Goal: Transaction & Acquisition: Subscribe to service/newsletter

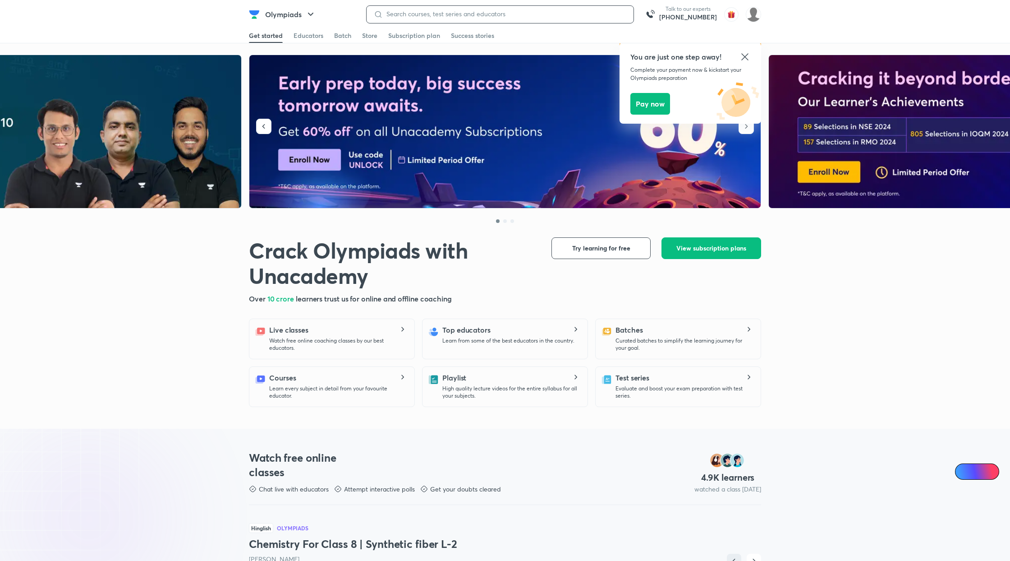
click at [410, 14] on input at bounding box center [505, 13] width 244 height 7
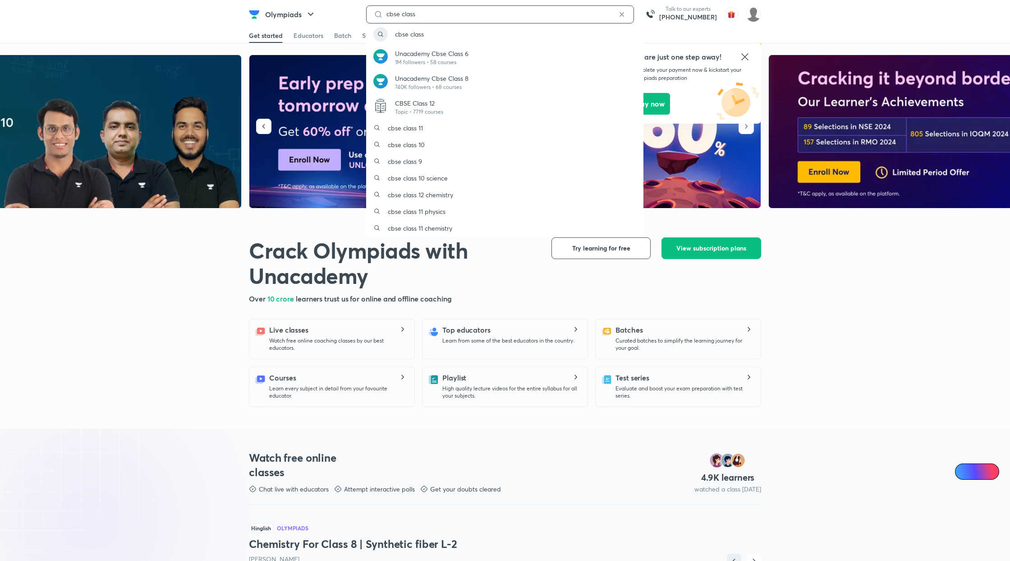
type input "cbse class"
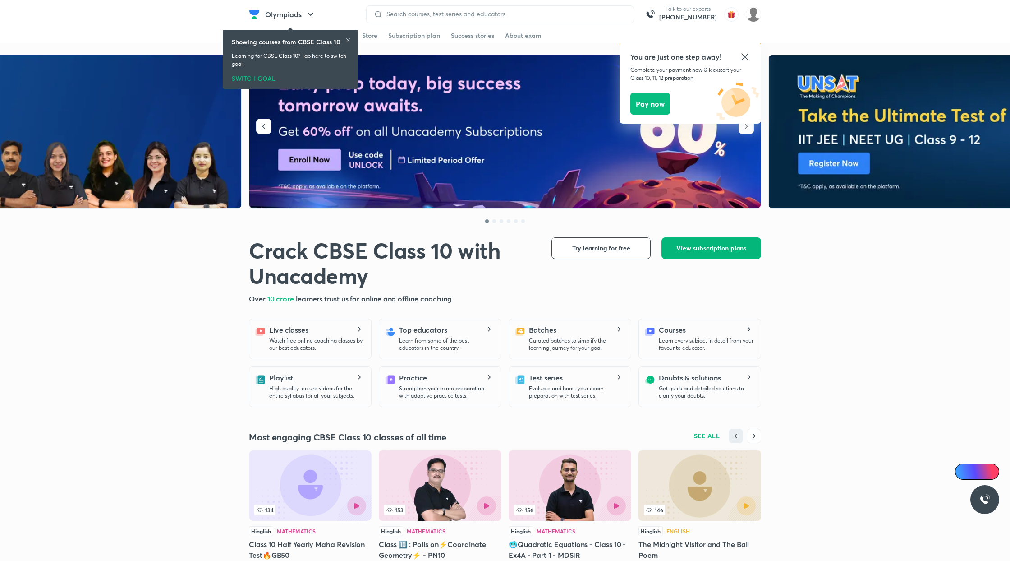
click at [720, 249] on span "View subscription plans" at bounding box center [712, 248] width 70 height 9
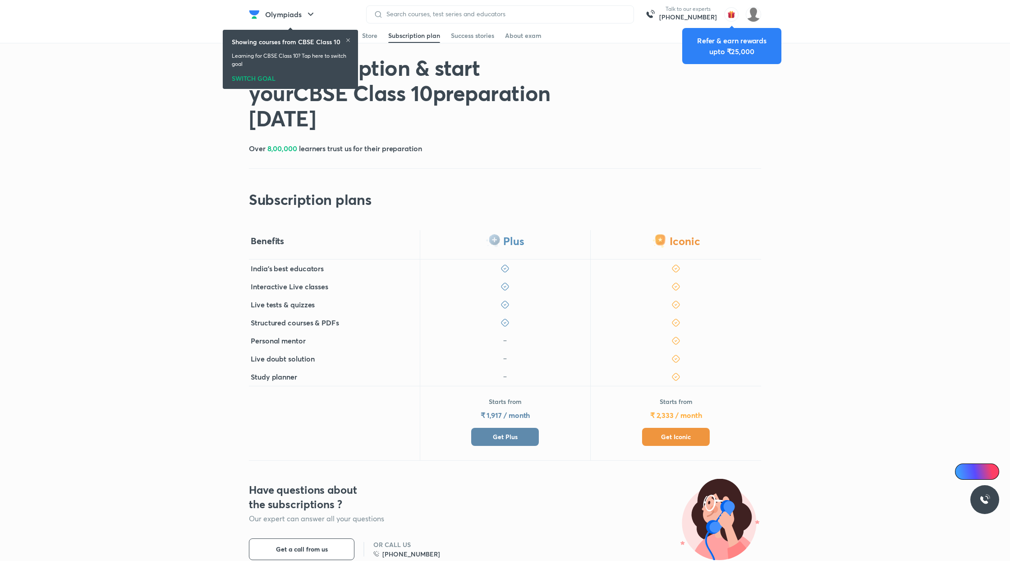
click at [513, 433] on span "Get Plus" at bounding box center [505, 436] width 25 height 9
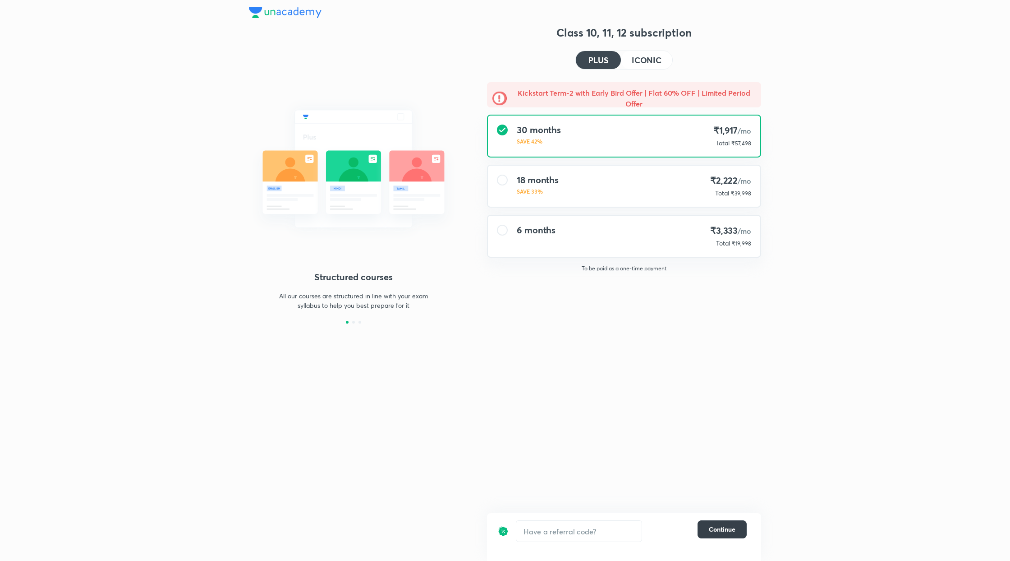
click at [736, 530] on button "Continue" at bounding box center [722, 529] width 49 height 18
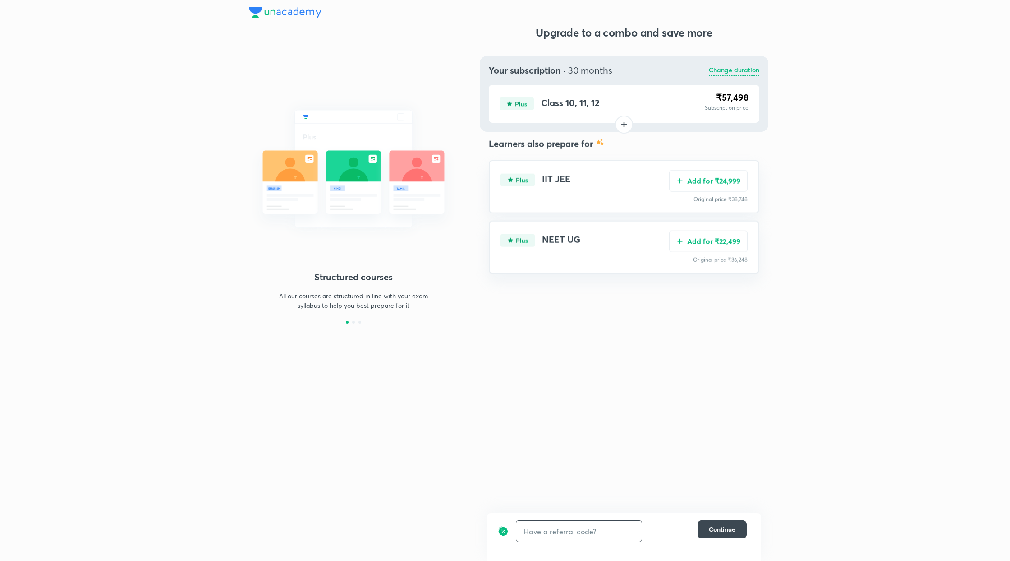
click at [587, 529] on input "text" at bounding box center [578, 530] width 125 height 21
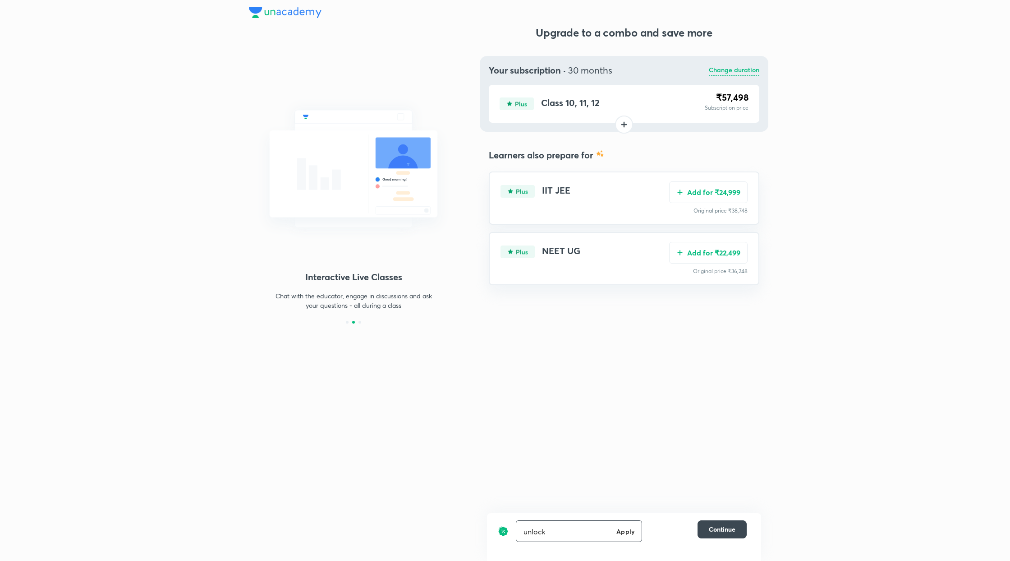
type input "unlock"
click at [697, 188] on button "Add for ₹9,999" at bounding box center [708, 191] width 78 height 22
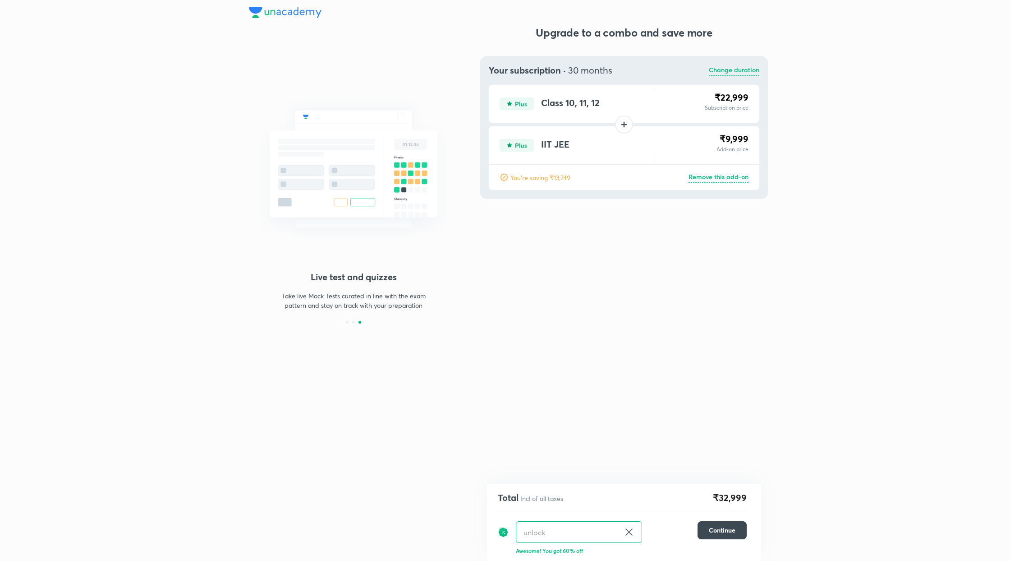
click at [629, 527] on icon at bounding box center [629, 531] width 11 height 11
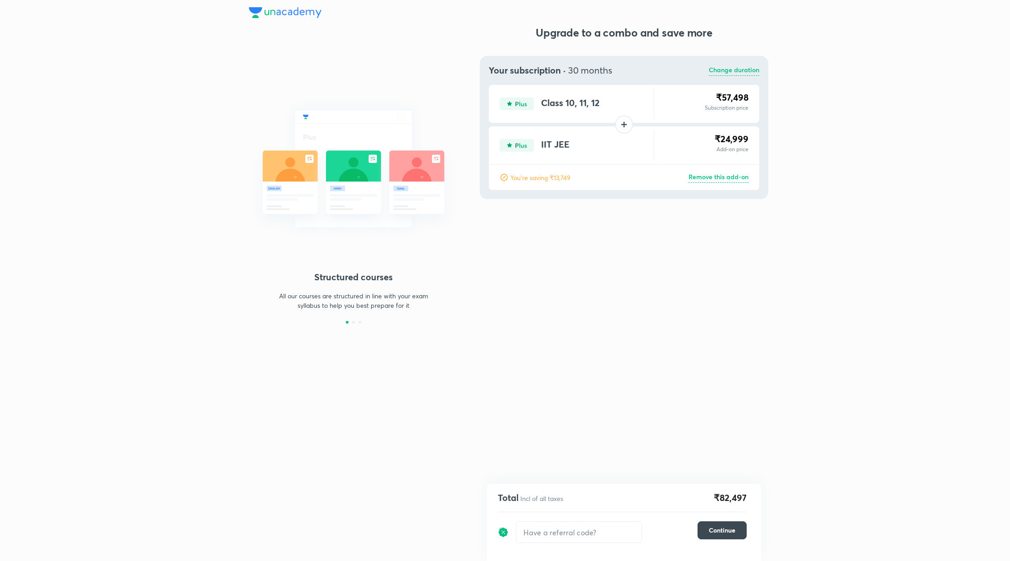
click at [734, 175] on p "Remove this add-on" at bounding box center [719, 177] width 60 height 11
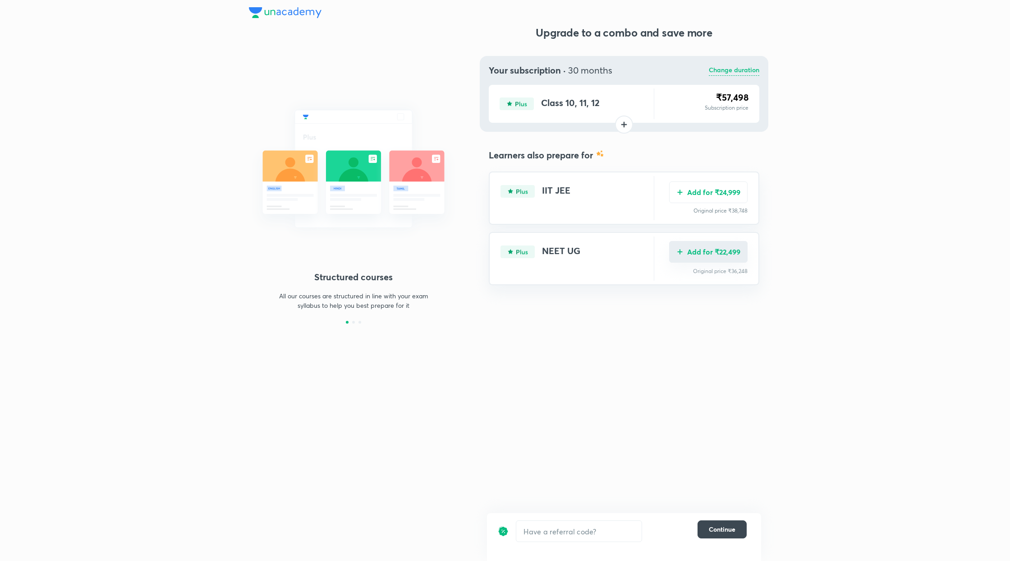
click at [719, 256] on button "Add for ₹22,499" at bounding box center [708, 252] width 78 height 22
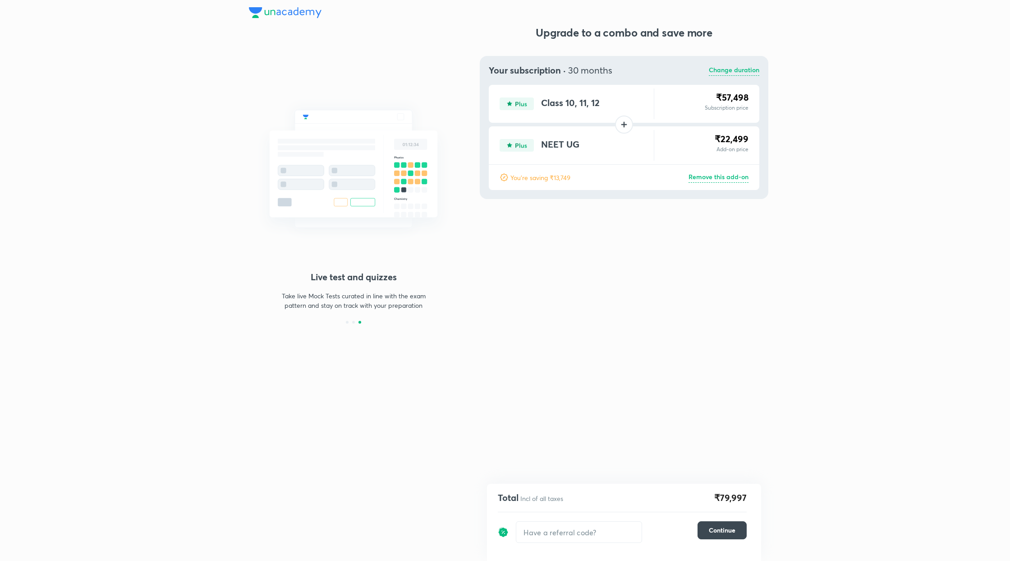
click at [717, 175] on p "Remove this add-on" at bounding box center [719, 177] width 60 height 11
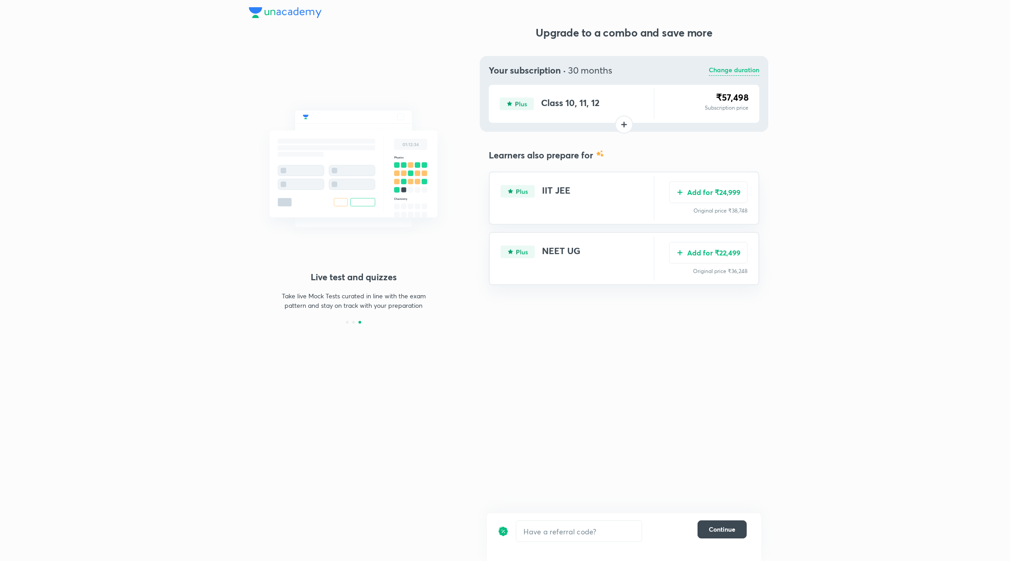
click at [732, 70] on p "Change duration" at bounding box center [734, 70] width 51 height 11
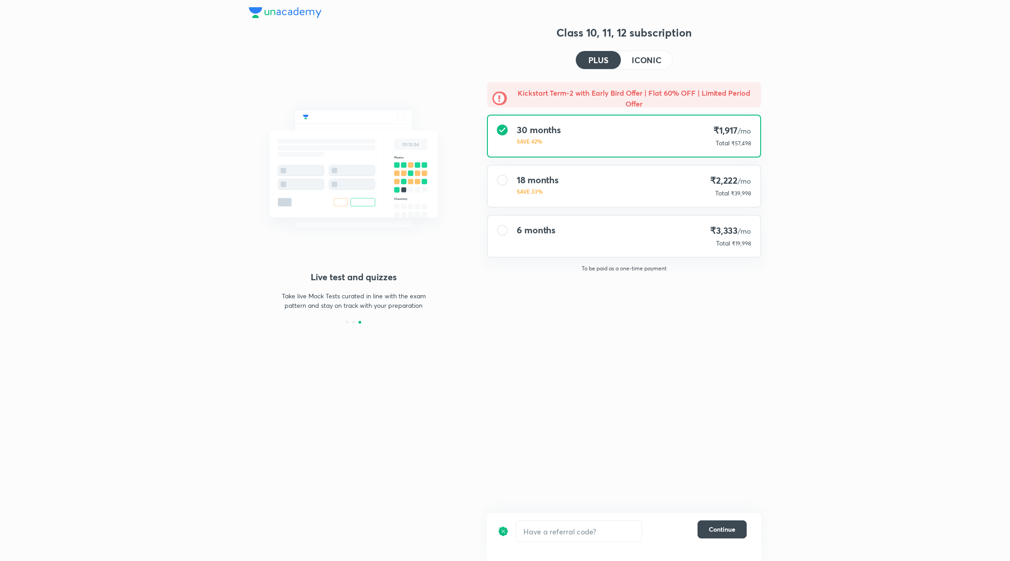
click at [648, 60] on h4 "ICONIC" at bounding box center [647, 60] width 30 height 8
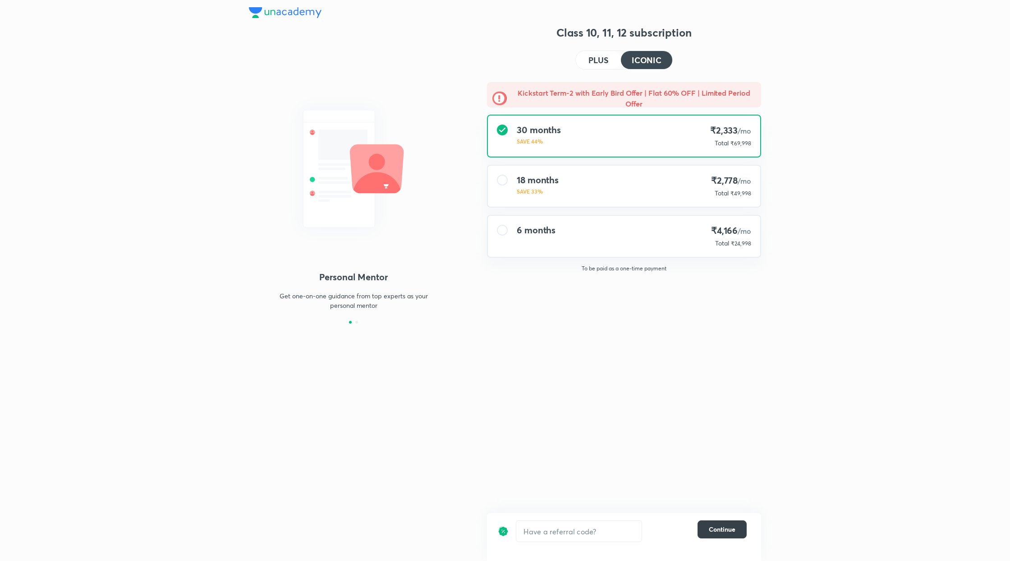
click at [726, 529] on span "Continue" at bounding box center [722, 529] width 27 height 9
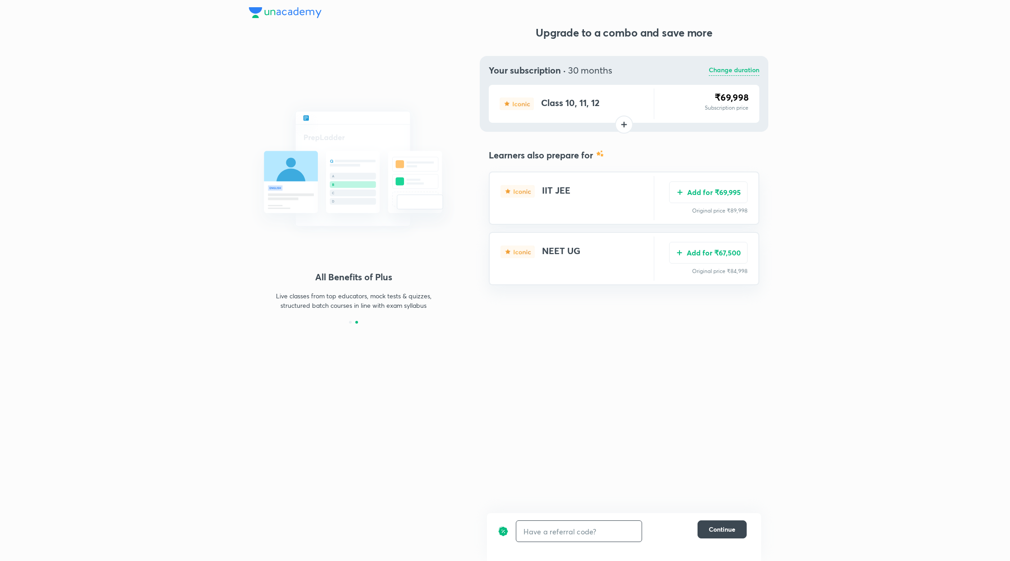
click at [585, 537] on input "text" at bounding box center [578, 530] width 125 height 21
type input "unlock"
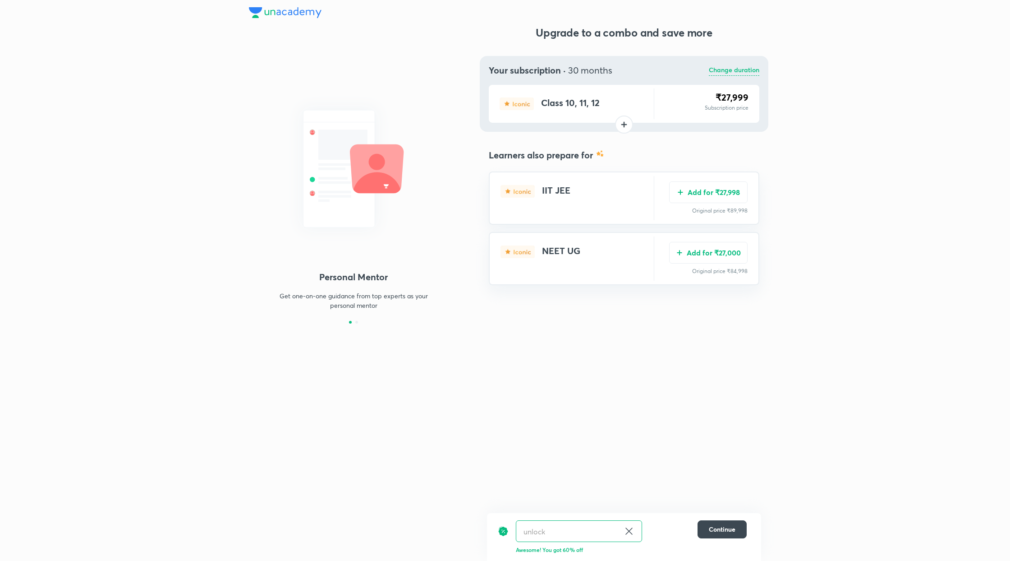
click at [628, 527] on icon at bounding box center [629, 530] width 11 height 11
click at [726, 189] on button "Add for ₹69,995" at bounding box center [708, 191] width 78 height 22
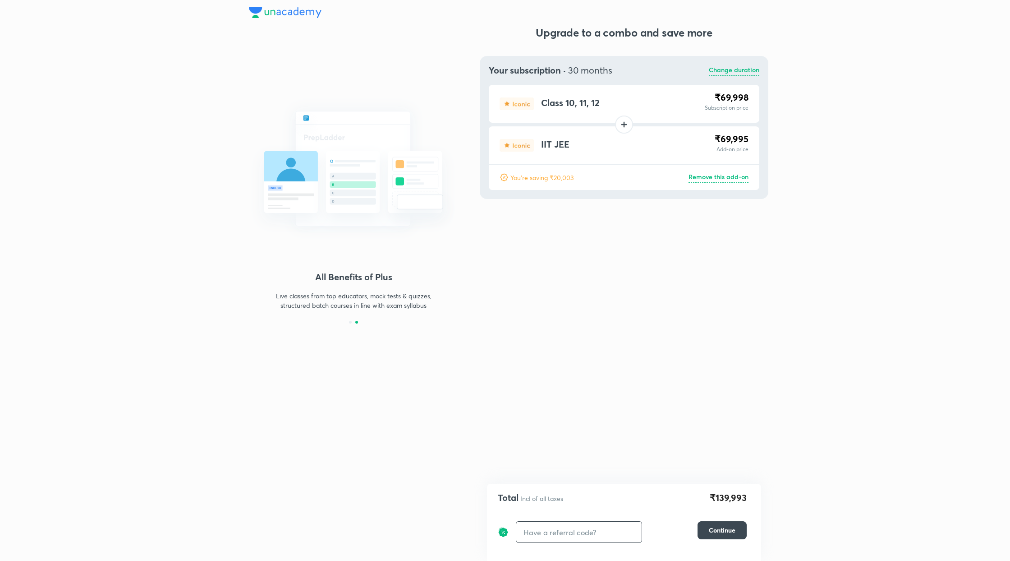
click at [736, 178] on p "Remove this add-on" at bounding box center [719, 177] width 60 height 11
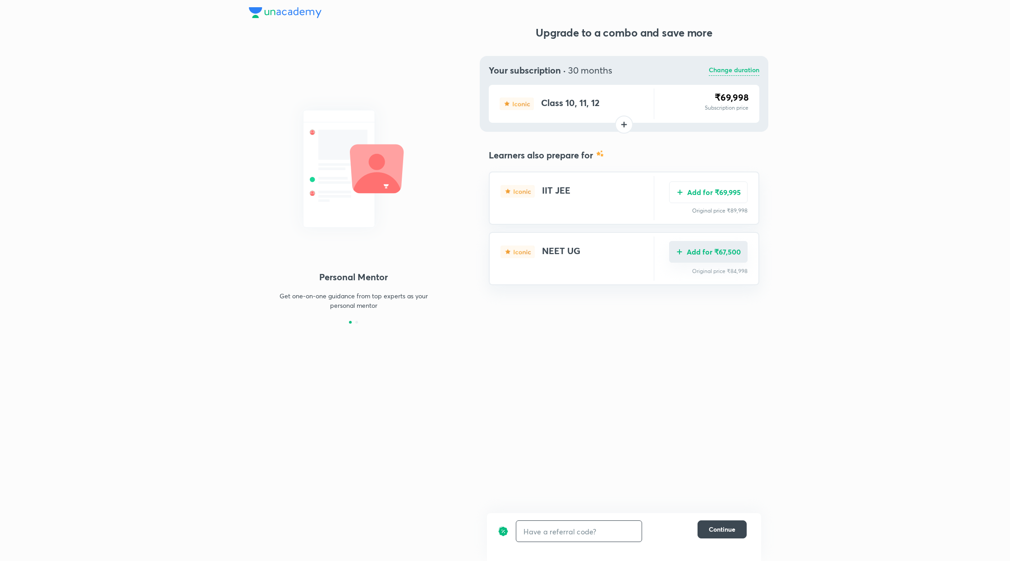
click at [714, 253] on button "Add for ₹67,500" at bounding box center [708, 252] width 78 height 22
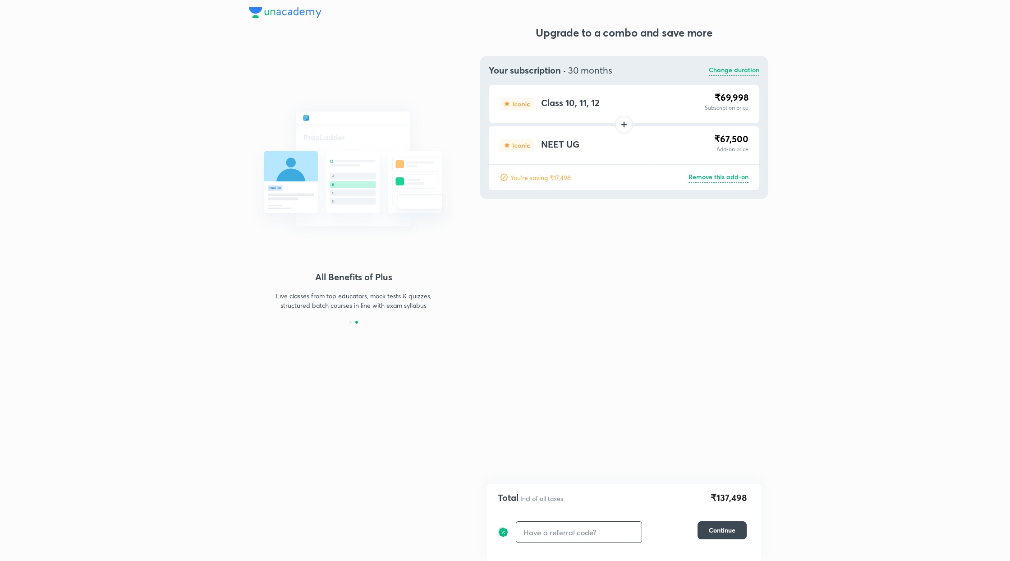
click at [704, 177] on p "Remove this add-on" at bounding box center [719, 177] width 60 height 11
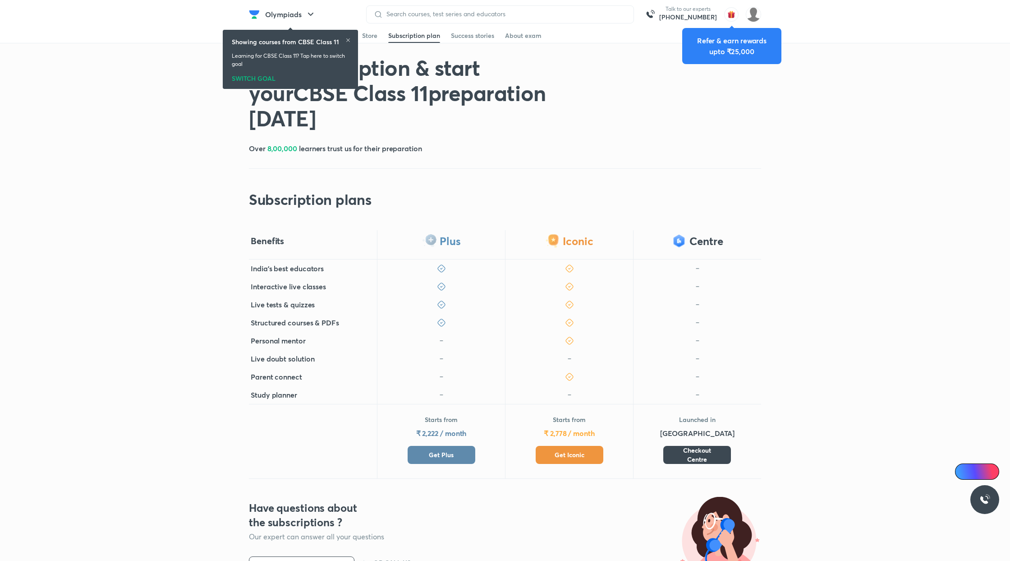
click at [452, 455] on span "Get Plus" at bounding box center [441, 454] width 25 height 9
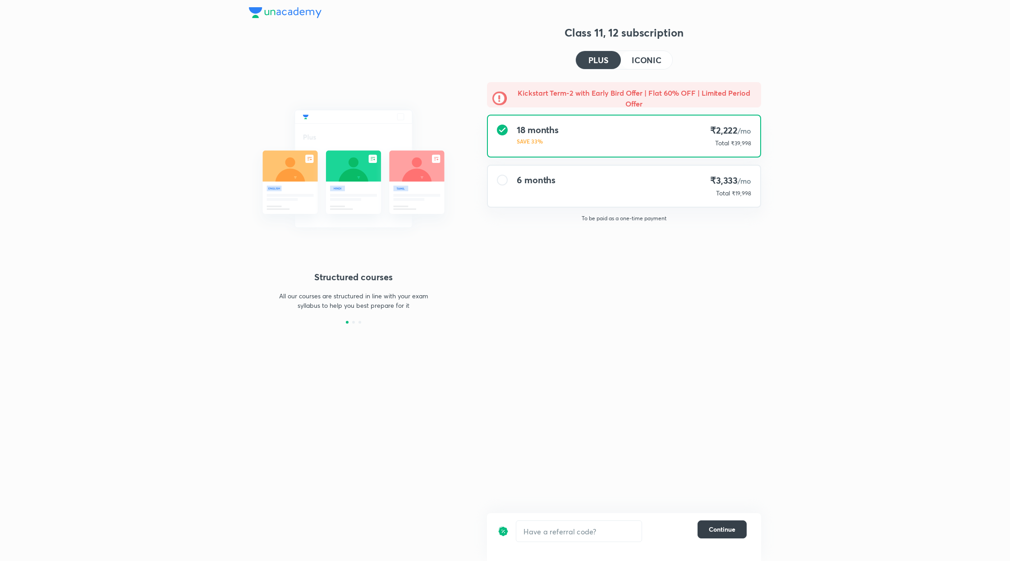
click at [731, 520] on button "Continue" at bounding box center [722, 529] width 49 height 18
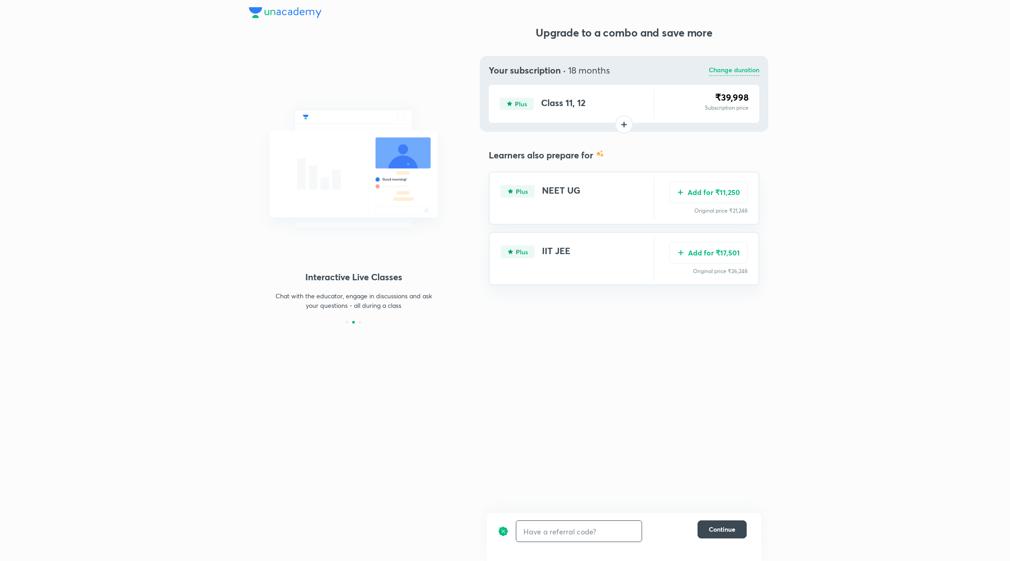
click at [577, 529] on input "text" at bounding box center [578, 530] width 125 height 21
type input "unlock"
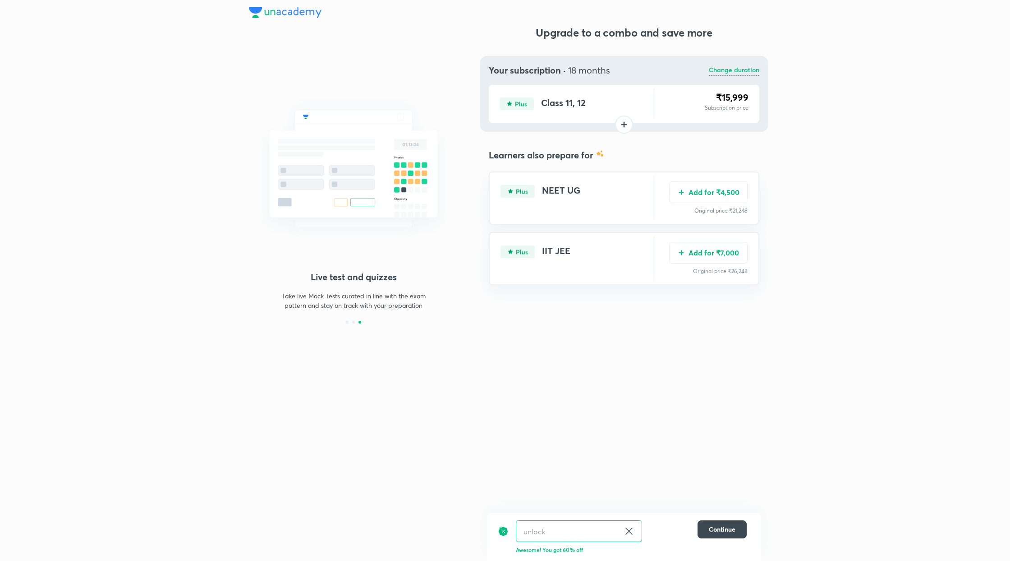
click at [628, 530] on icon at bounding box center [629, 530] width 11 height 11
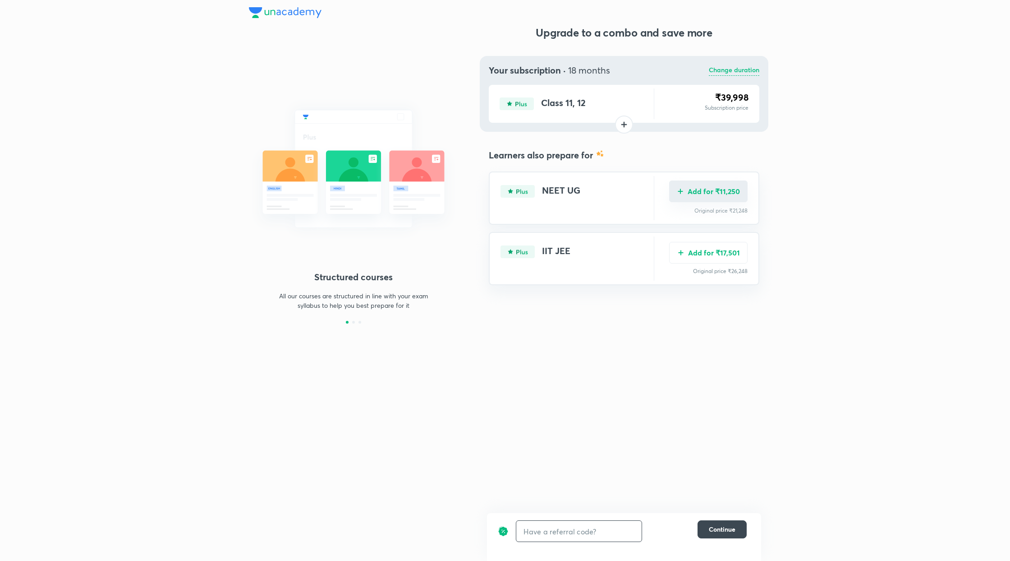
click at [705, 190] on button "Add for ₹11,250" at bounding box center [708, 191] width 78 height 22
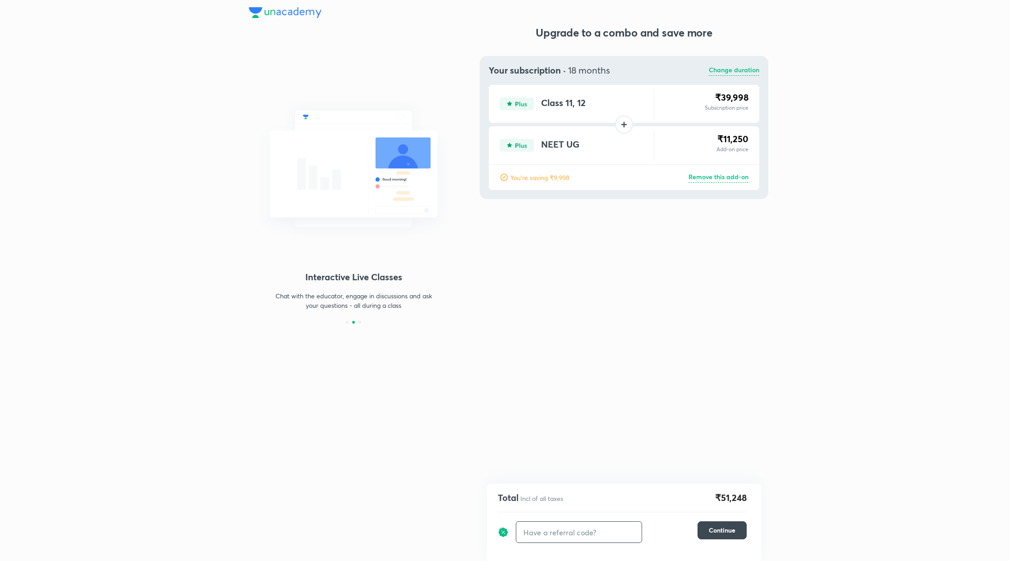
click at [726, 180] on p "Remove this add-on" at bounding box center [719, 177] width 60 height 11
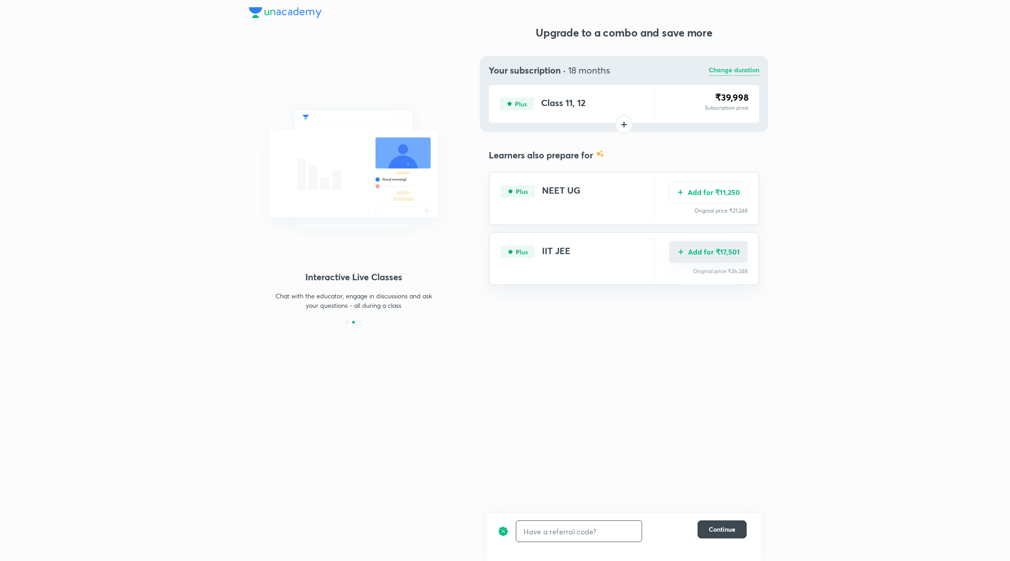
click at [727, 251] on button "Add for ₹17,501" at bounding box center [708, 252] width 78 height 22
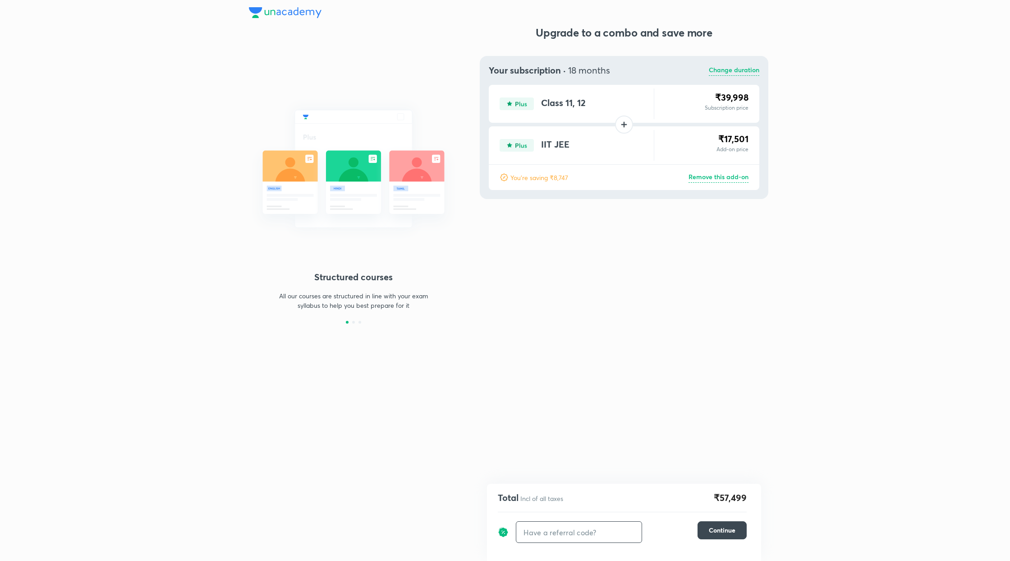
click at [719, 69] on p "Change duration" at bounding box center [734, 70] width 51 height 11
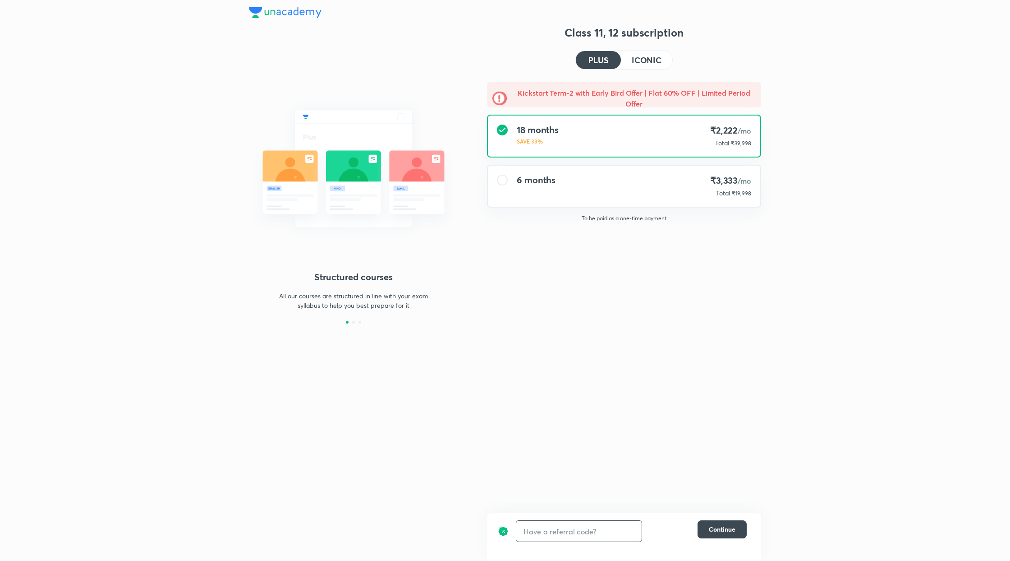
click at [617, 187] on div "6 months ₹3,333 /mo Total ₹19,998" at bounding box center [624, 186] width 272 height 41
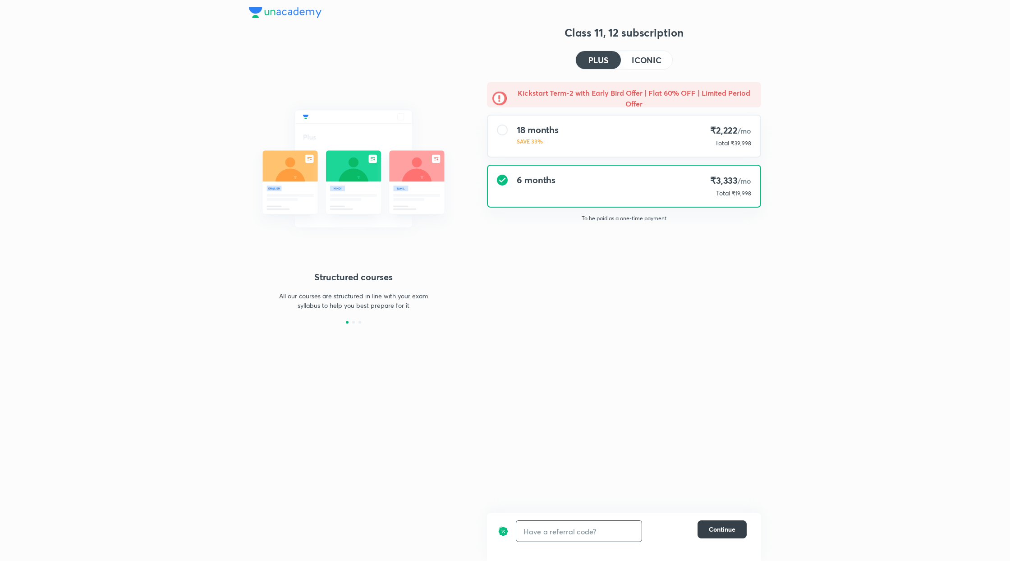
click at [721, 533] on span "Continue" at bounding box center [722, 529] width 27 height 9
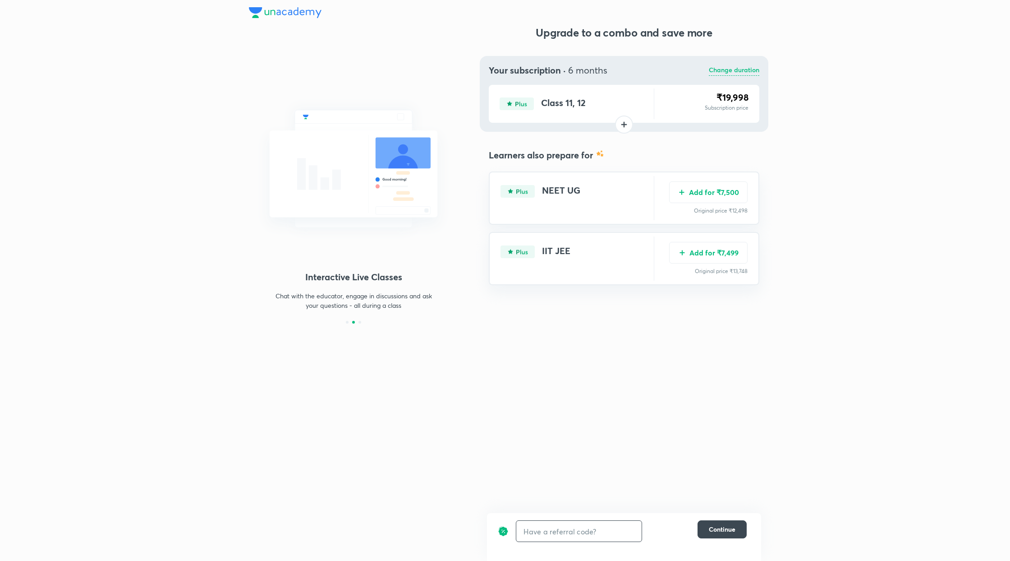
click at [547, 532] on input "text" at bounding box center [578, 530] width 125 height 21
type input "unlock"
click at [630, 524] on div "unlock ​" at bounding box center [579, 531] width 126 height 22
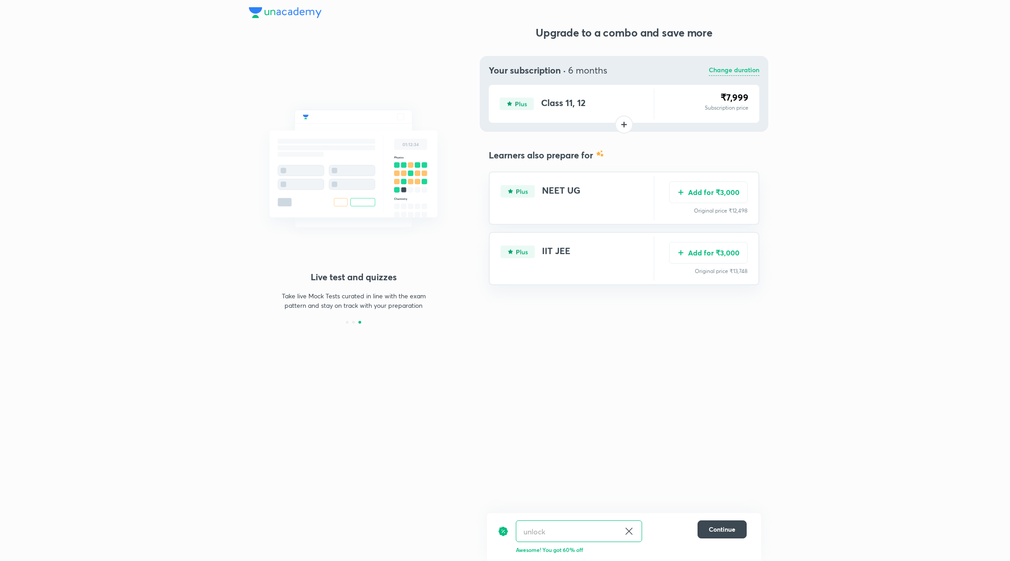
click at [628, 531] on icon at bounding box center [629, 530] width 7 height 7
click at [723, 190] on button "Add for ₹7,500" at bounding box center [708, 191] width 78 height 22
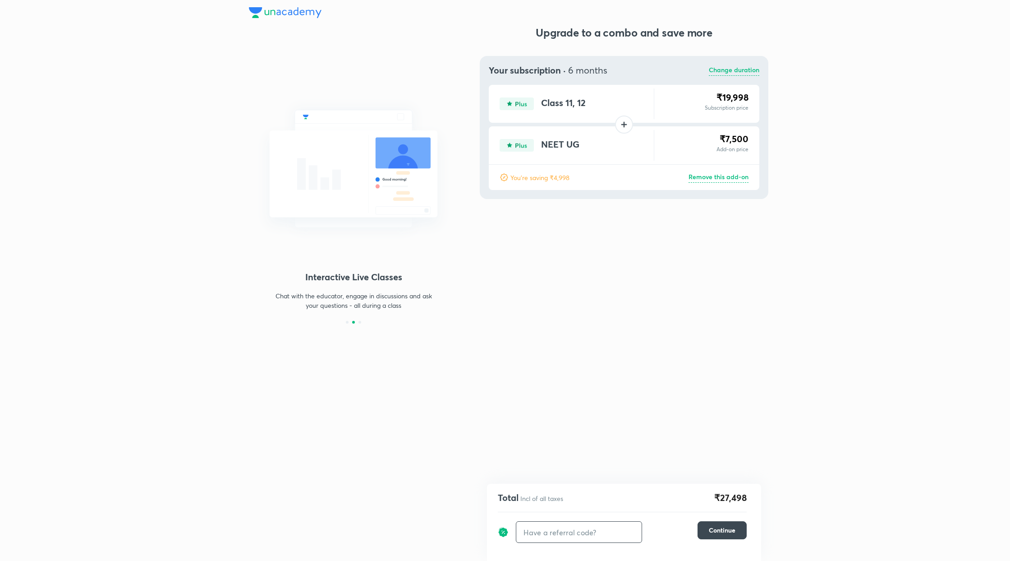
click at [706, 177] on p "Remove this add-on" at bounding box center [719, 177] width 60 height 11
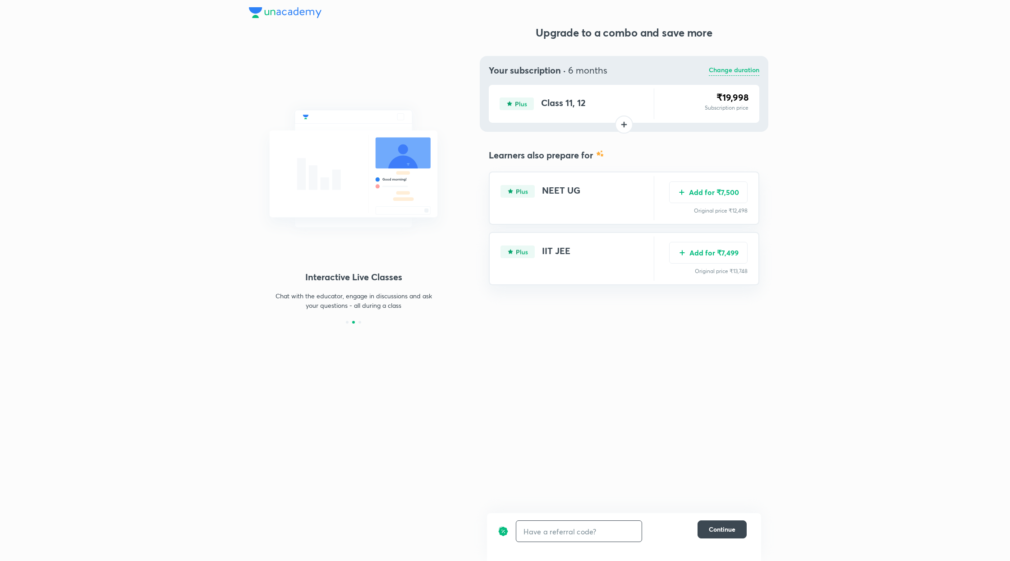
click at [730, 67] on p "Change duration" at bounding box center [734, 70] width 51 height 11
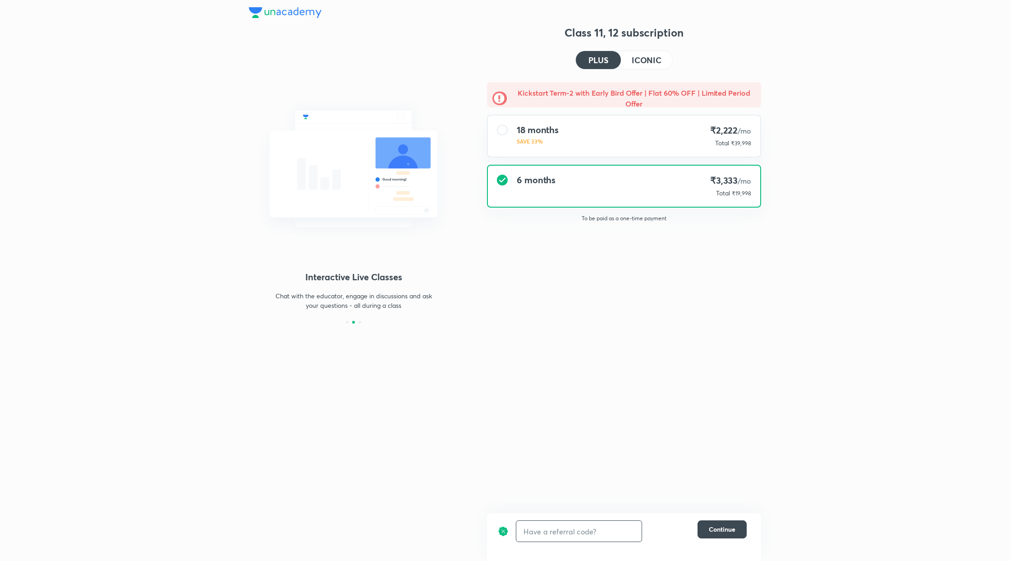
click at [641, 58] on h4 "ICONIC" at bounding box center [647, 60] width 30 height 8
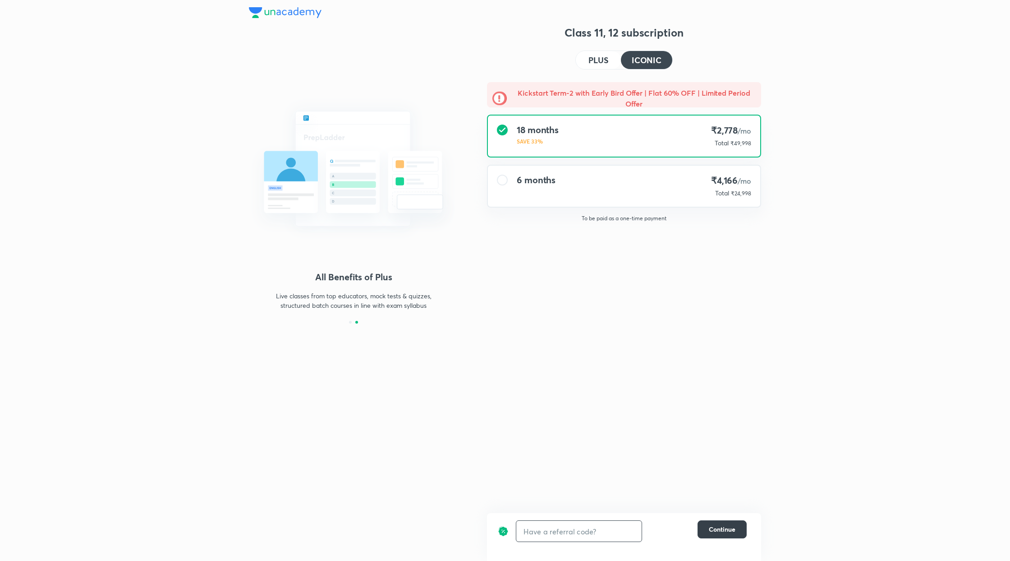
click at [732, 528] on span "Continue" at bounding box center [722, 529] width 27 height 9
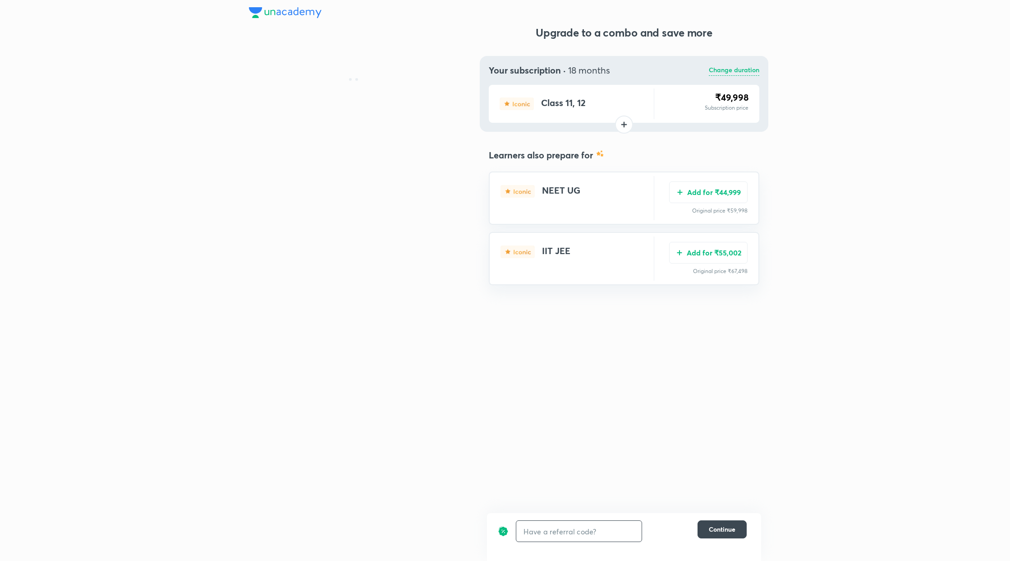
click at [578, 526] on input "text" at bounding box center [578, 530] width 125 height 21
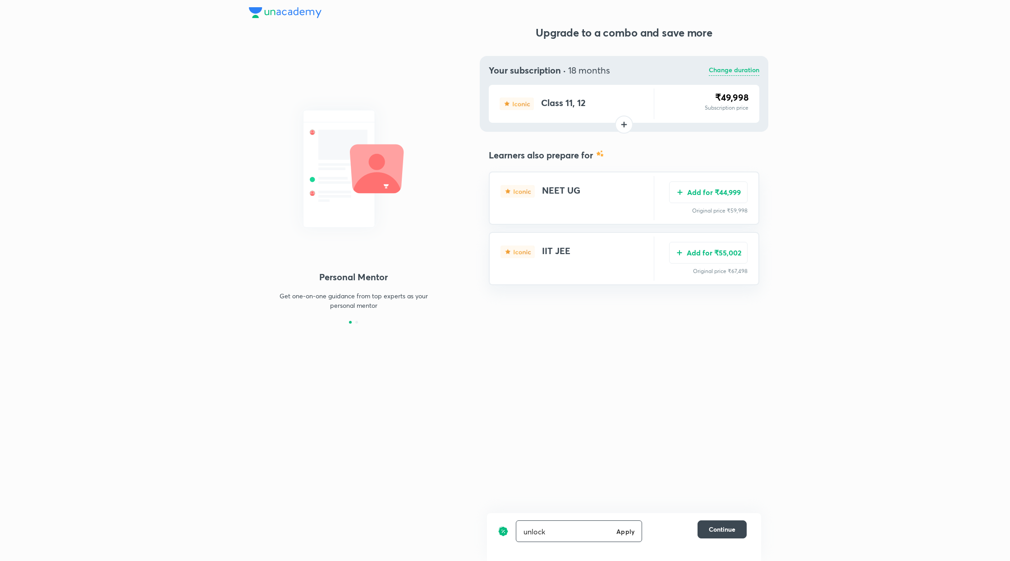
type input "unlock"
click at [630, 528] on icon at bounding box center [629, 530] width 11 height 11
click at [709, 191] on button "Add for ₹44,999" at bounding box center [708, 191] width 78 height 22
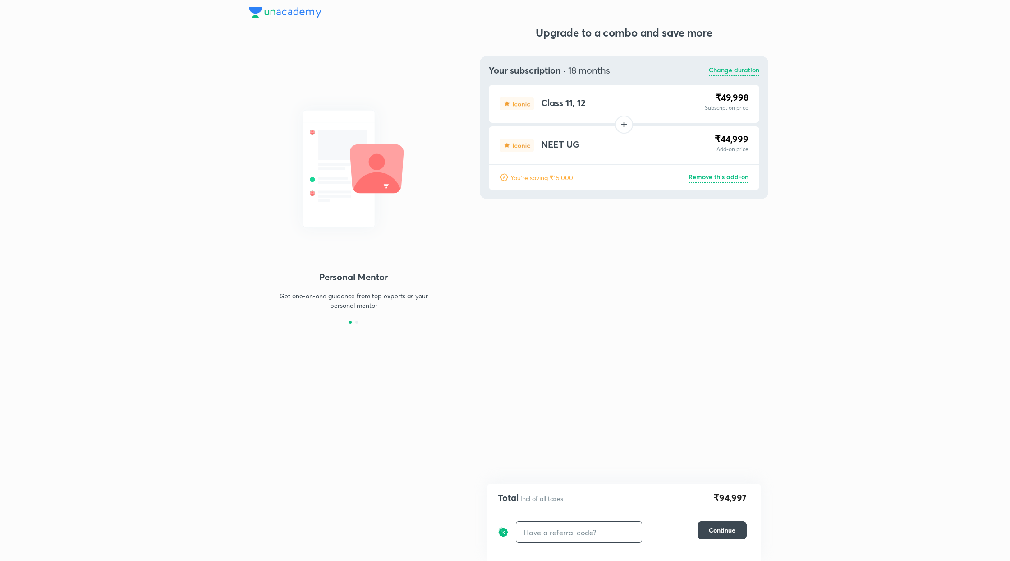
click at [737, 178] on p "Remove this add-on" at bounding box center [719, 177] width 60 height 11
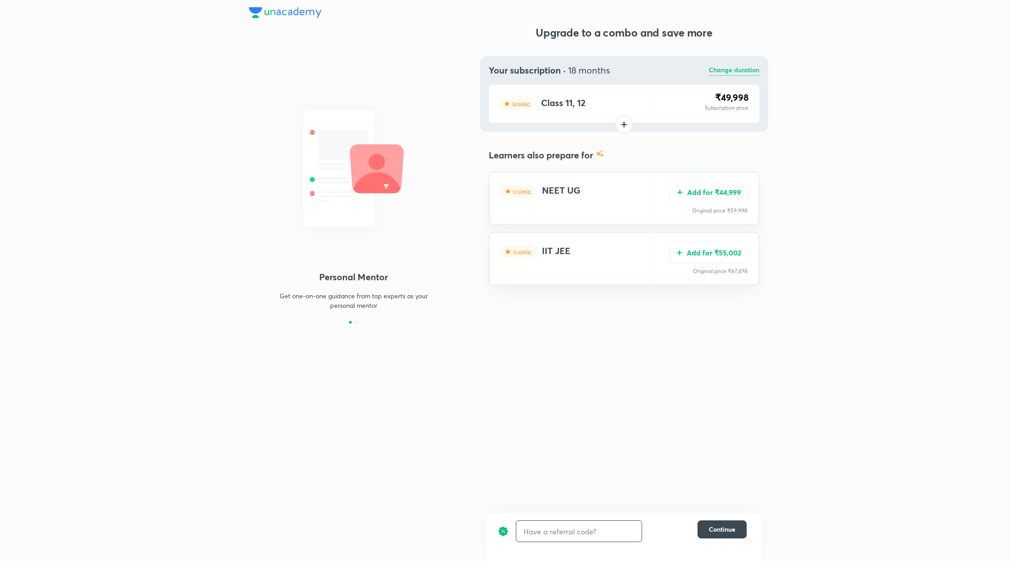
click at [723, 241] on div "Add for ₹55,002 Original price ₹67,498" at bounding box center [708, 258] width 78 height 44
click at [723, 246] on button "Add for ₹55,002" at bounding box center [708, 252] width 78 height 22
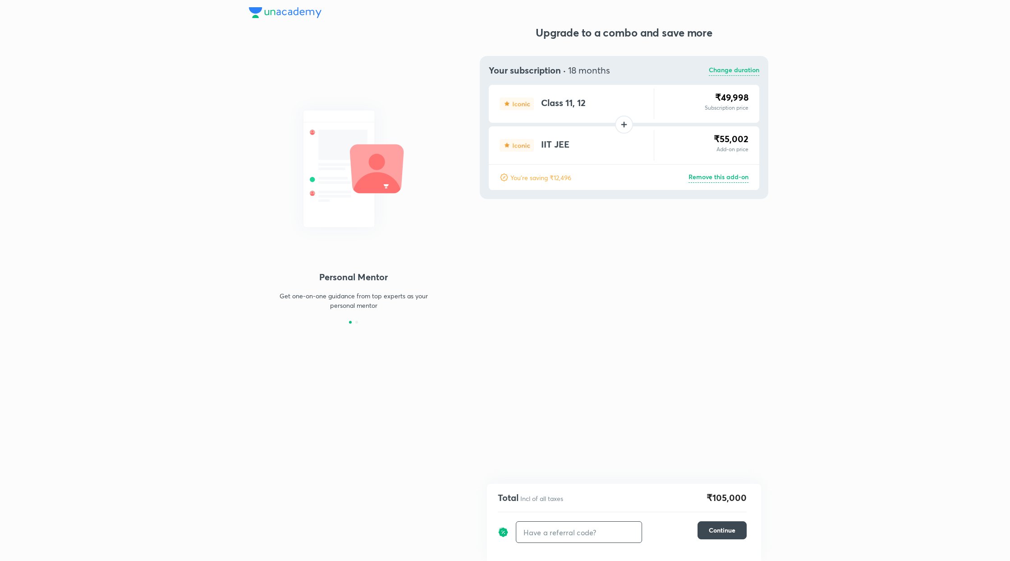
click at [717, 174] on p "Remove this add-on" at bounding box center [719, 177] width 60 height 11
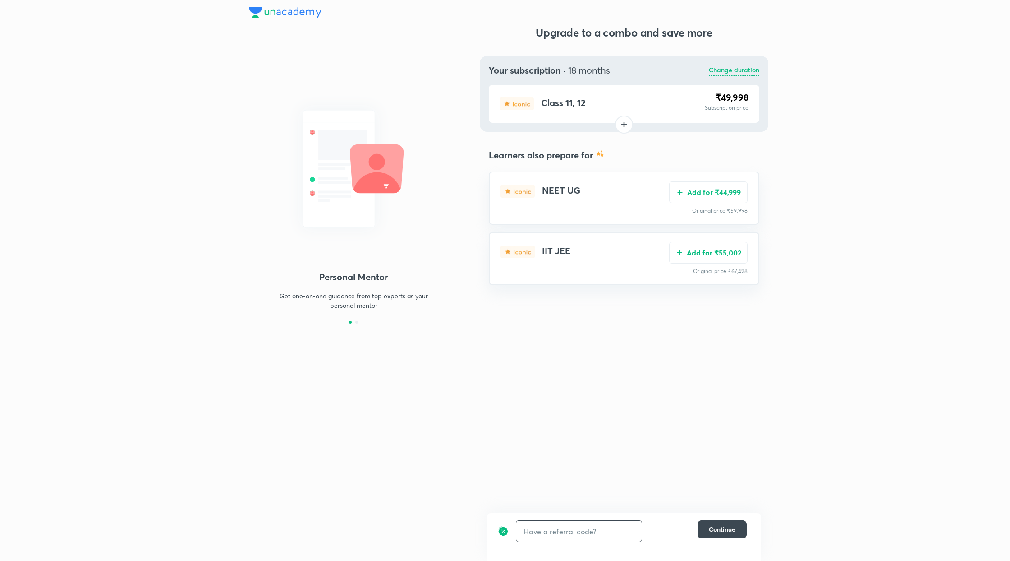
click at [731, 71] on p "Change duration" at bounding box center [734, 70] width 51 height 11
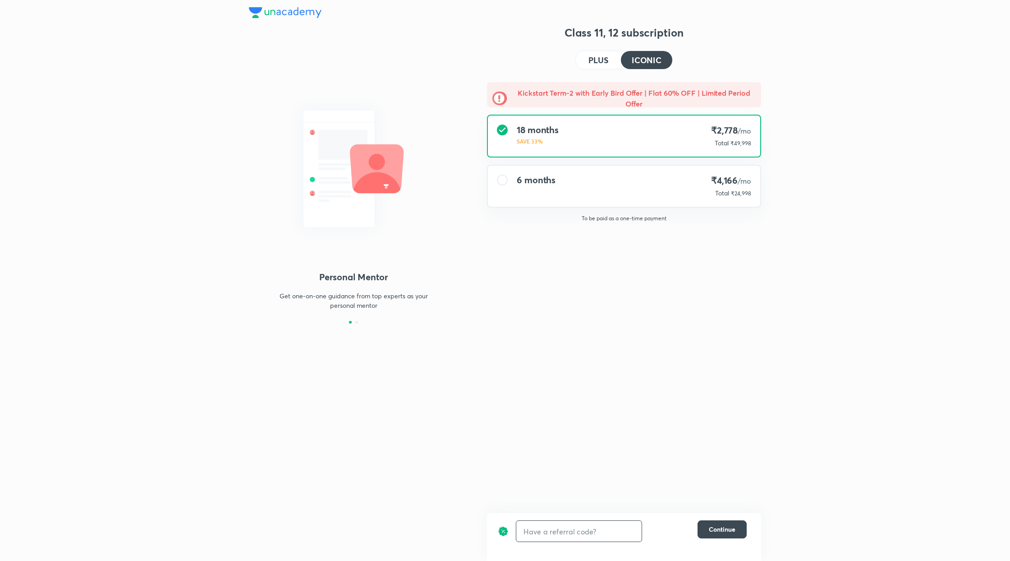
click at [628, 191] on div "6 months ₹4,166 /mo Total ₹24,998" at bounding box center [624, 186] width 272 height 41
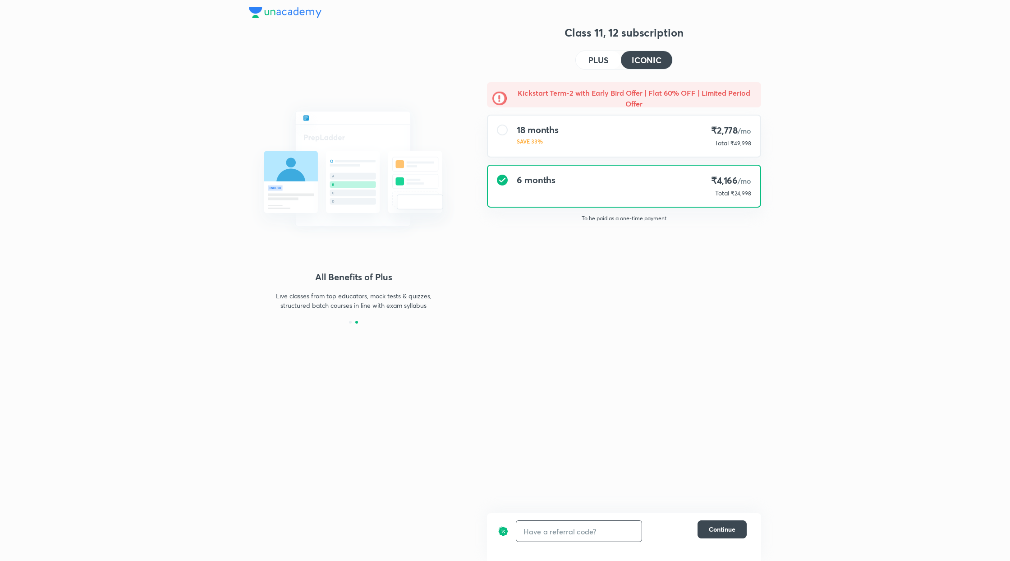
click at [719, 518] on div "​ Continue" at bounding box center [624, 537] width 274 height 48
click at [720, 525] on span "Continue" at bounding box center [722, 529] width 27 height 9
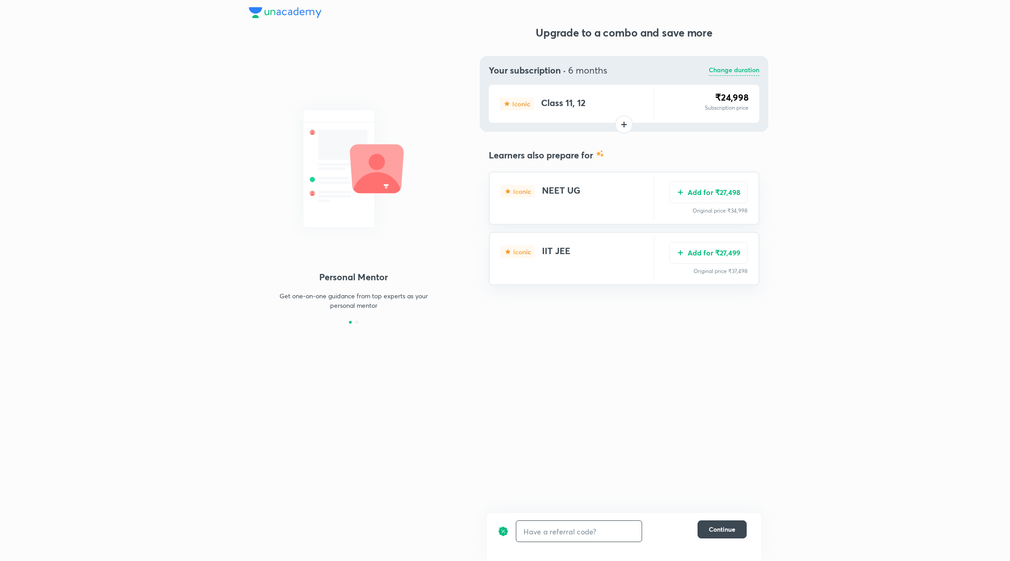
click at [544, 534] on input "text" at bounding box center [578, 530] width 125 height 21
type input "unlock"
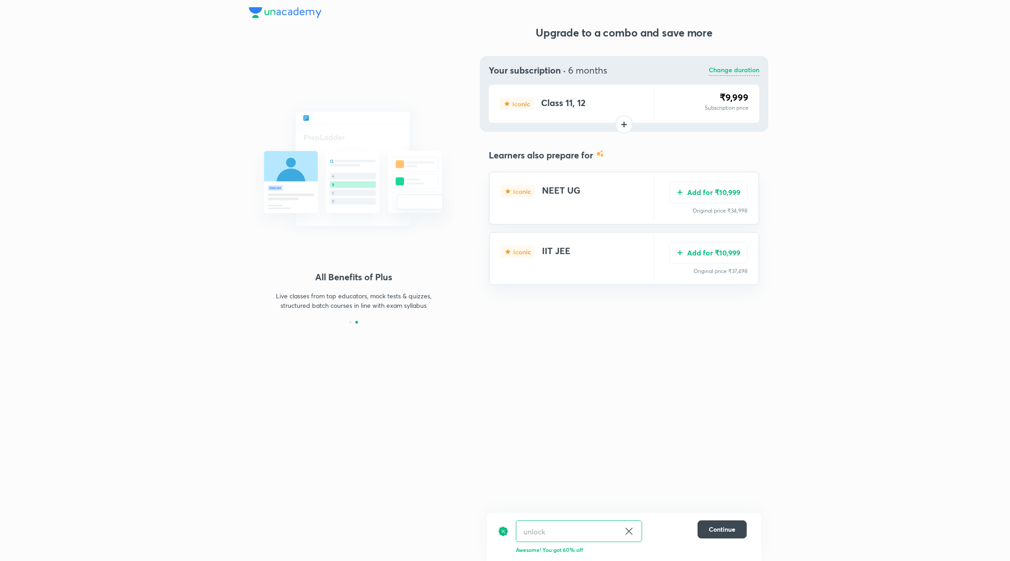
click at [626, 532] on icon at bounding box center [629, 530] width 11 height 11
click at [714, 191] on button "Add for ₹27,498" at bounding box center [708, 191] width 78 height 22
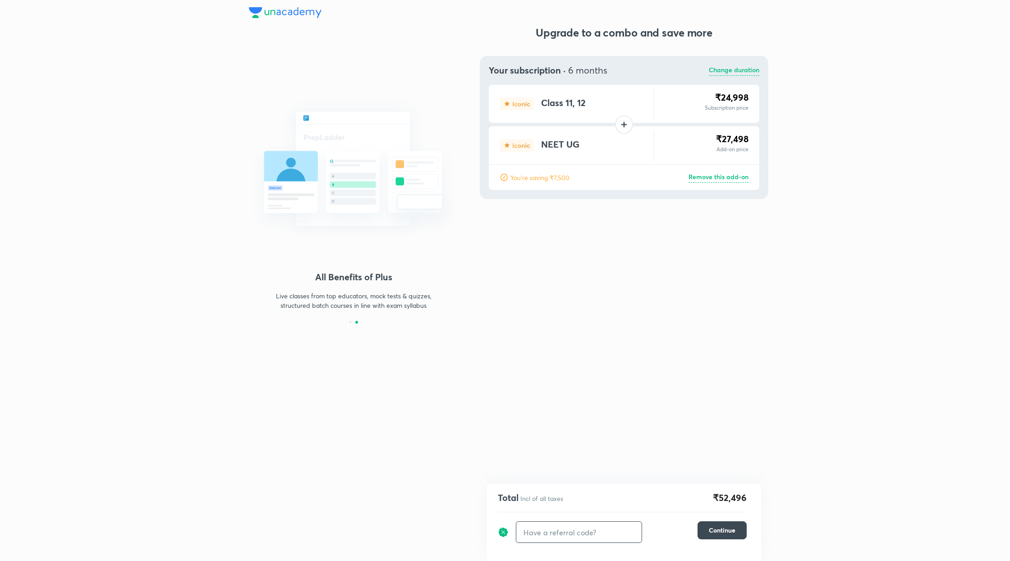
click at [731, 178] on p "Remove this add-on" at bounding box center [719, 177] width 60 height 11
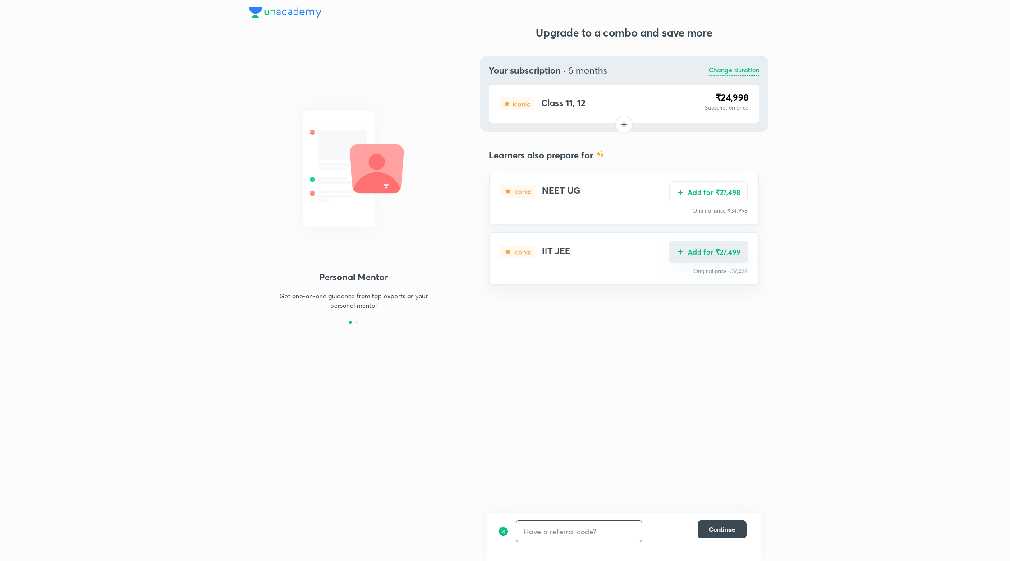
click at [726, 246] on button "Add for ₹27,499" at bounding box center [708, 252] width 78 height 22
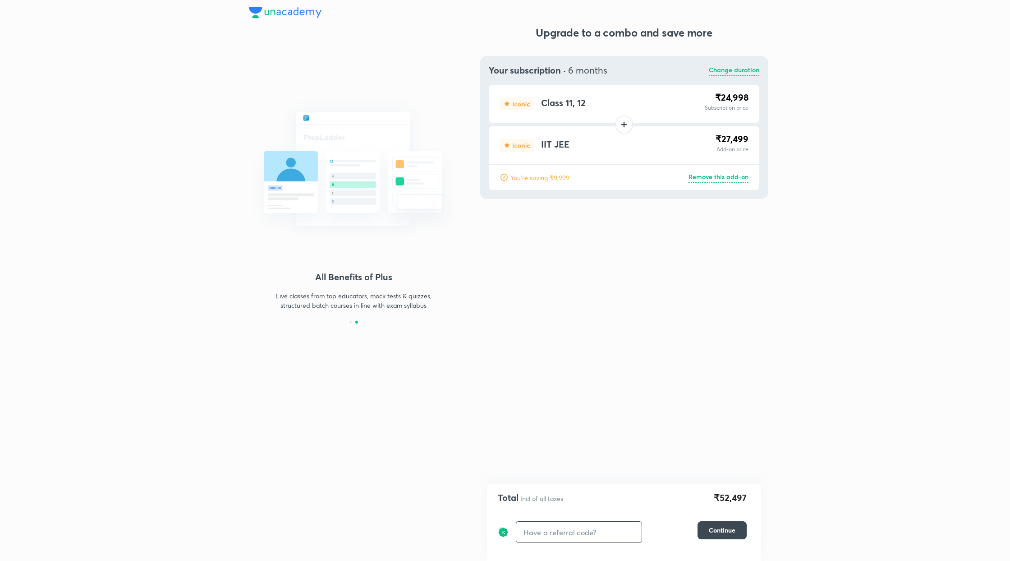
click at [731, 173] on p "Remove this add-on" at bounding box center [719, 177] width 60 height 11
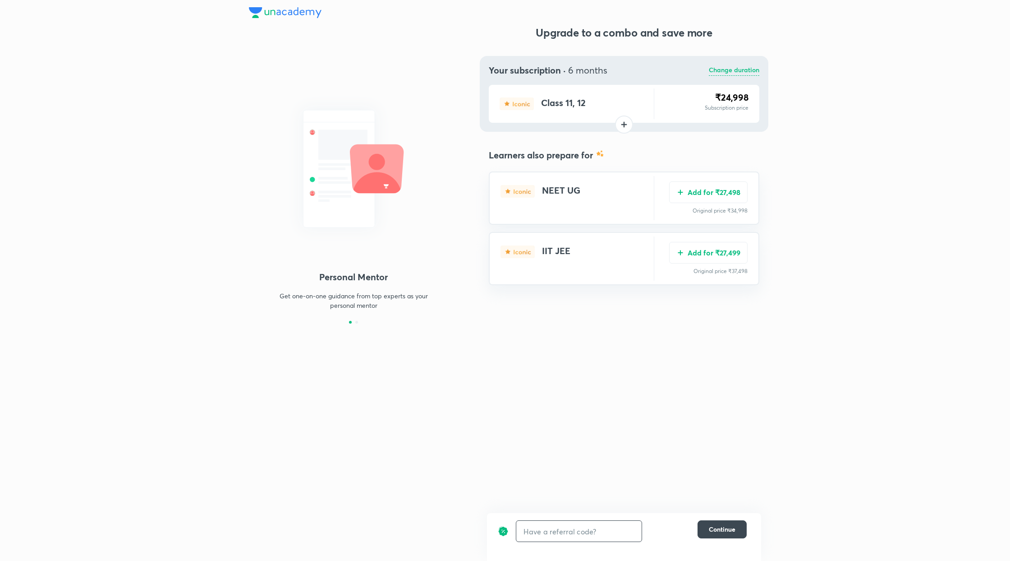
click at [730, 67] on p "Change duration" at bounding box center [734, 70] width 51 height 11
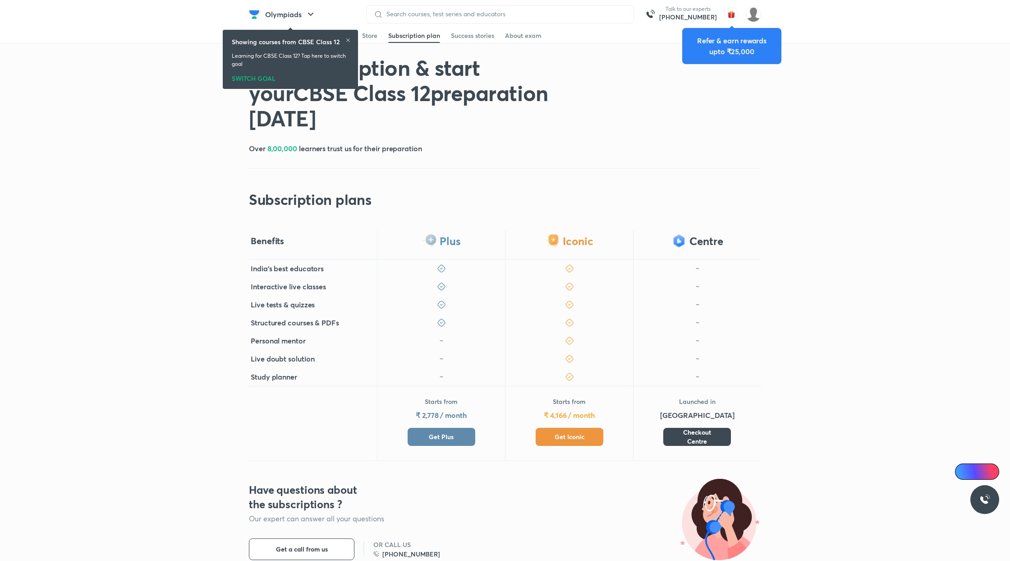
click at [442, 437] on span "Get Plus" at bounding box center [441, 436] width 25 height 9
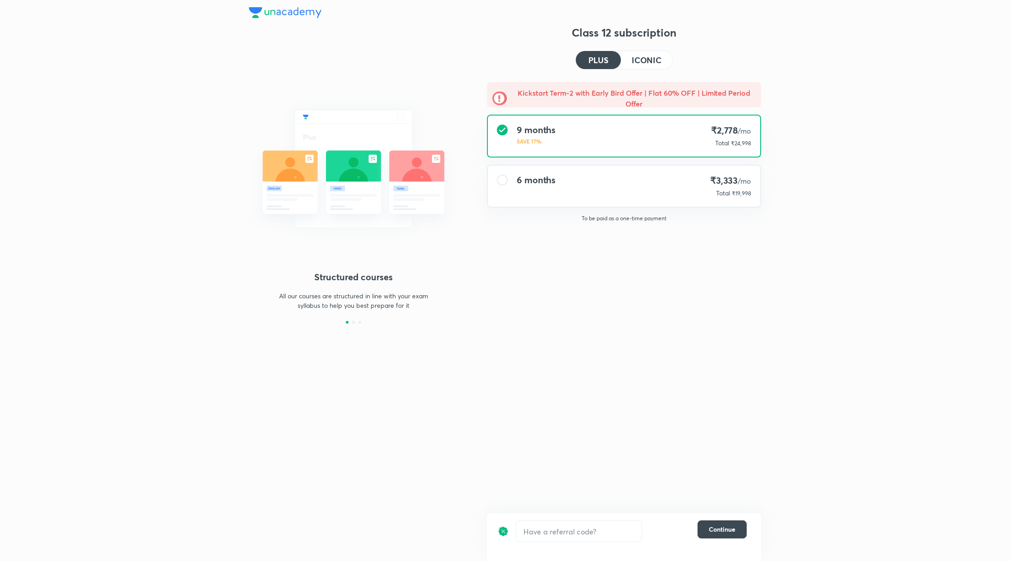
click at [660, 176] on div "6 months ₹3,333 /mo Total ₹19,998" at bounding box center [624, 186] width 272 height 41
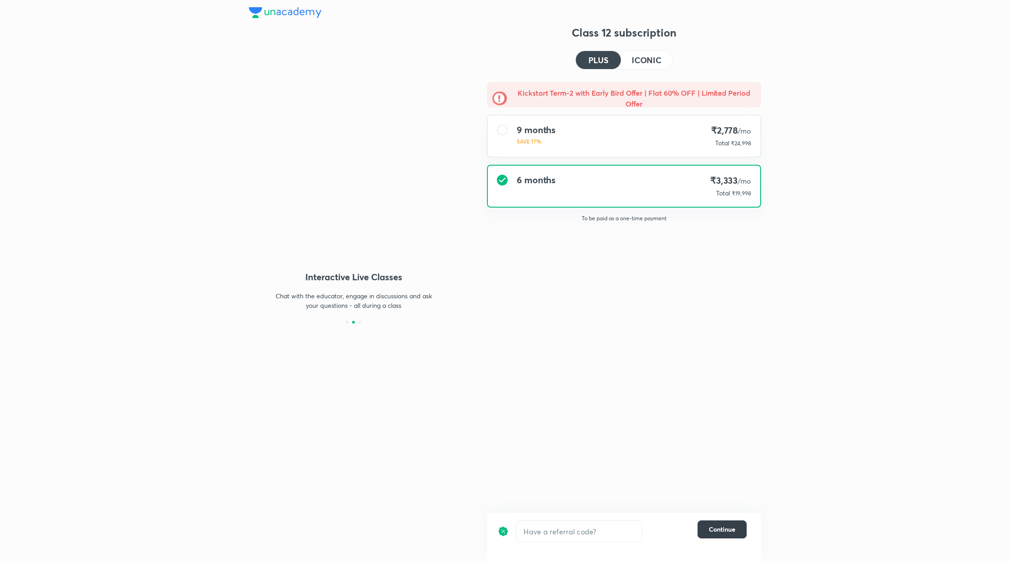
click at [725, 531] on span "Continue" at bounding box center [722, 529] width 27 height 9
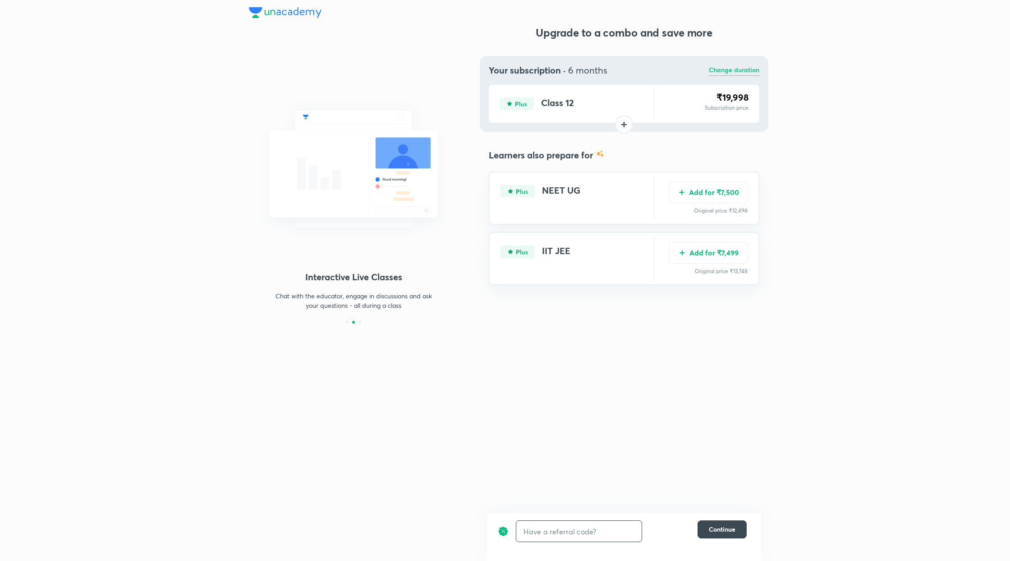
click at [589, 530] on input "text" at bounding box center [578, 530] width 125 height 21
type input "unlock"
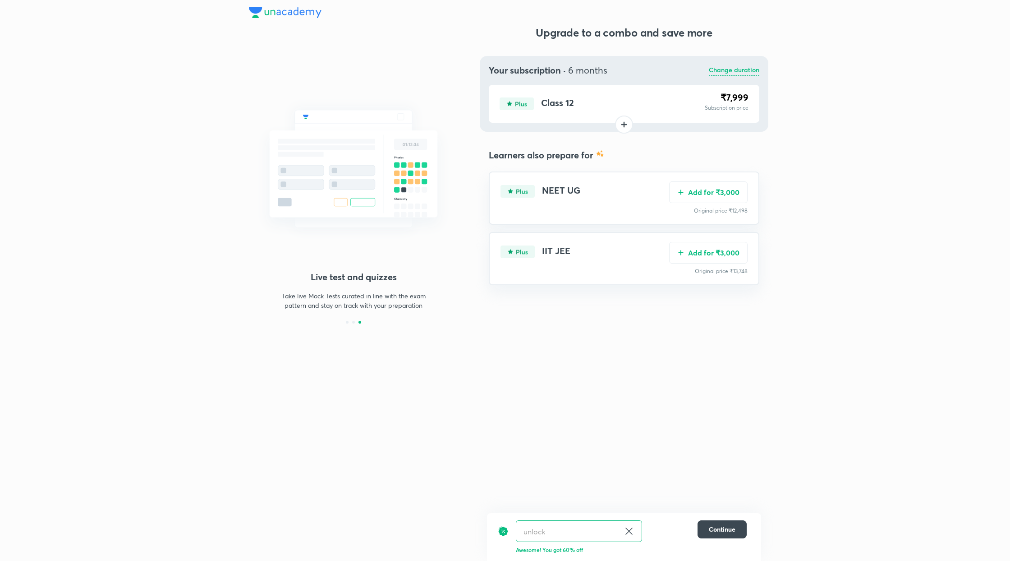
click at [626, 528] on icon at bounding box center [629, 530] width 7 height 7
click at [730, 195] on button "Add for ₹7,500" at bounding box center [708, 191] width 78 height 22
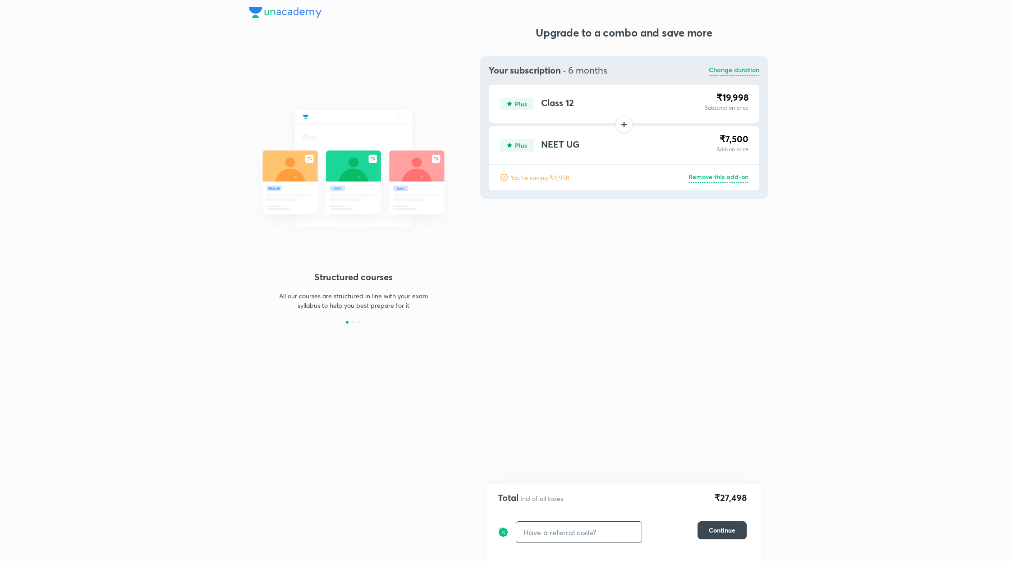
click at [727, 69] on p "Change duration" at bounding box center [734, 70] width 51 height 11
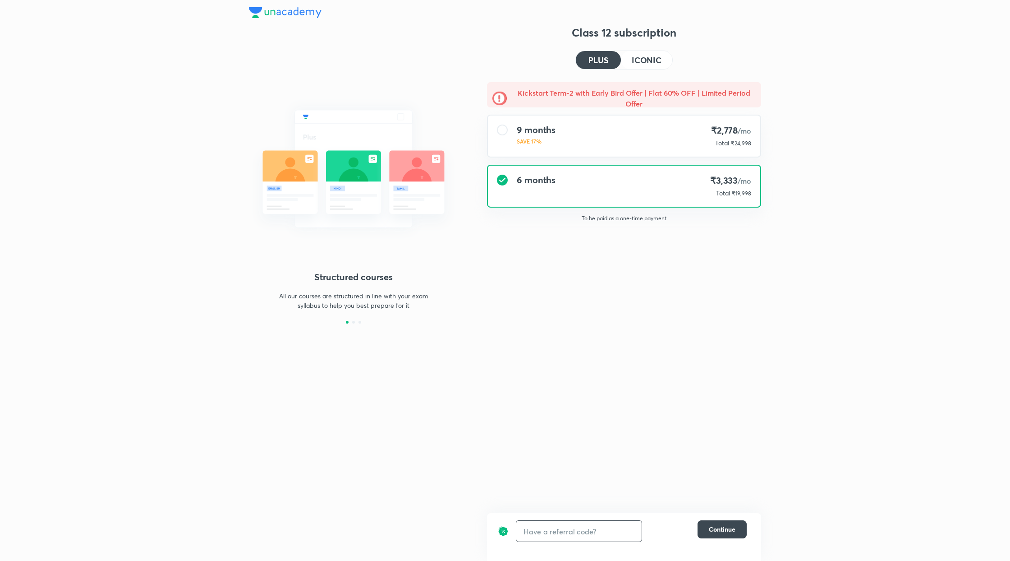
drag, startPoint x: 650, startPoint y: 58, endPoint x: 650, endPoint y: 82, distance: 23.9
click at [650, 58] on h4 "ICONIC" at bounding box center [647, 60] width 30 height 8
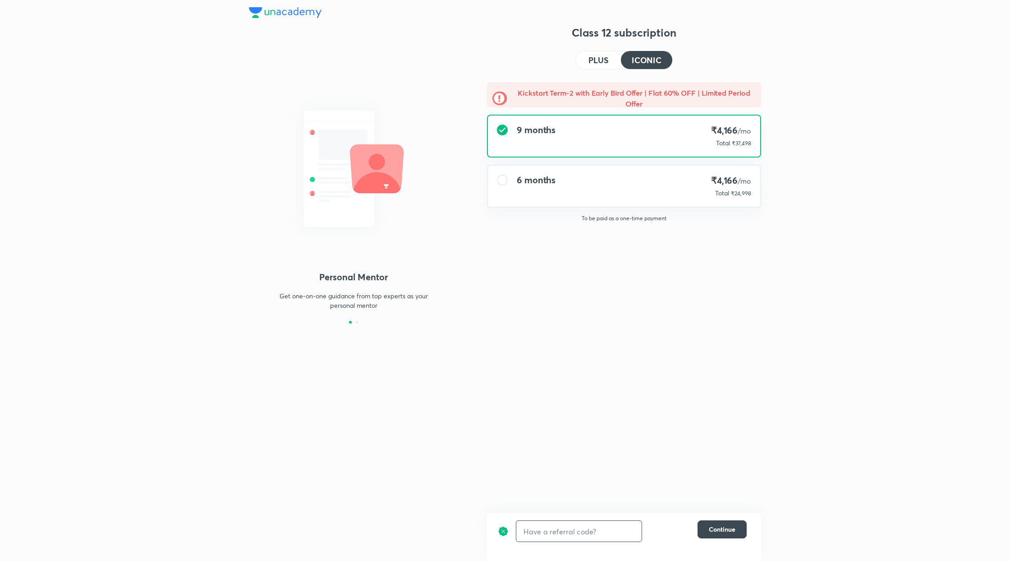
click at [713, 187] on div "₹4,166 /mo Total ₹24,998" at bounding box center [731, 186] width 40 height 23
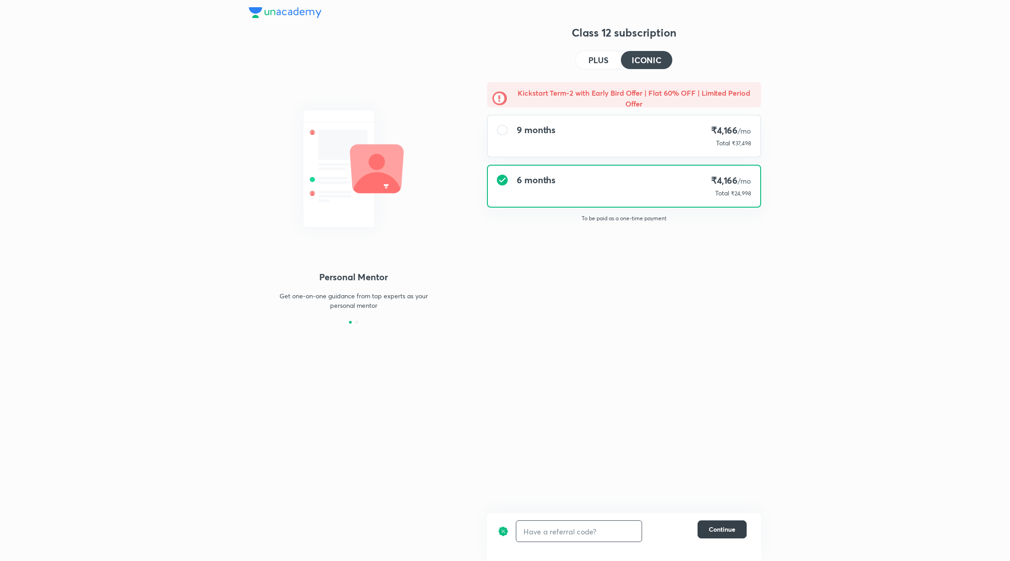
click at [735, 527] on span "Continue" at bounding box center [722, 529] width 27 height 9
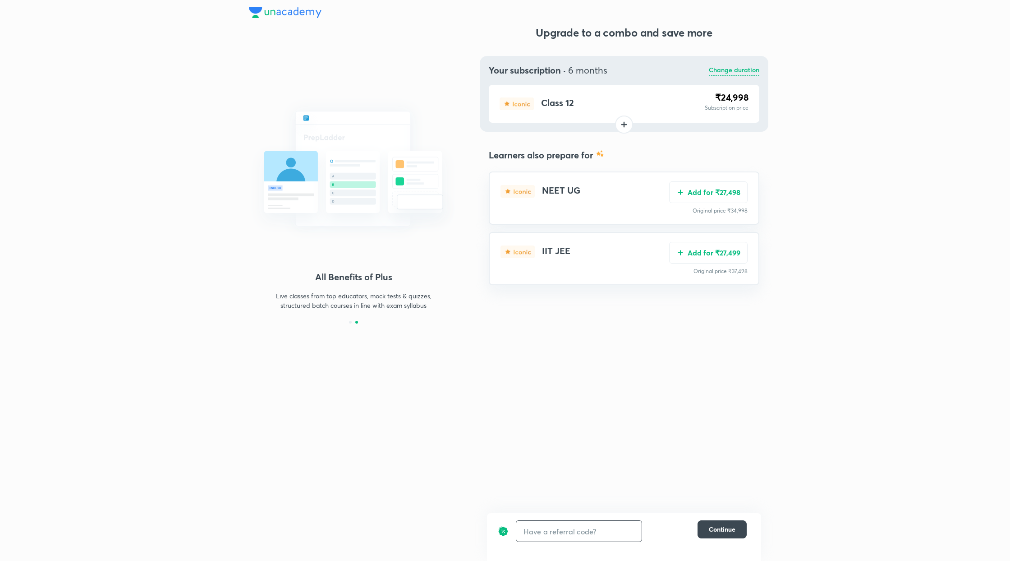
click at [585, 534] on input "text" at bounding box center [578, 530] width 125 height 21
type input "unlock"
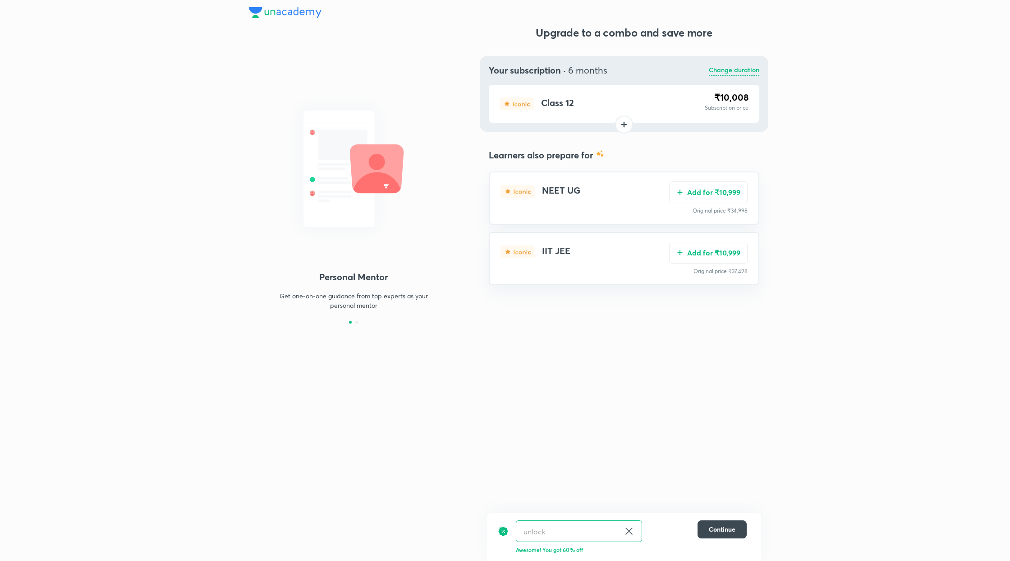
click at [626, 525] on icon at bounding box center [629, 530] width 11 height 11
click at [725, 196] on button "Add for ₹27,498" at bounding box center [708, 191] width 78 height 22
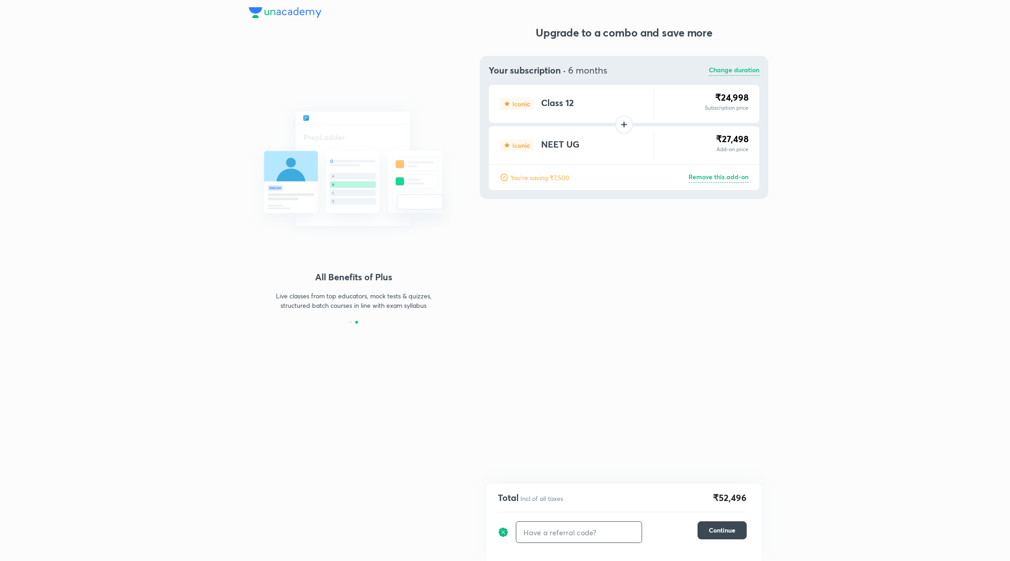
click at [735, 68] on p "Change duration" at bounding box center [734, 70] width 51 height 11
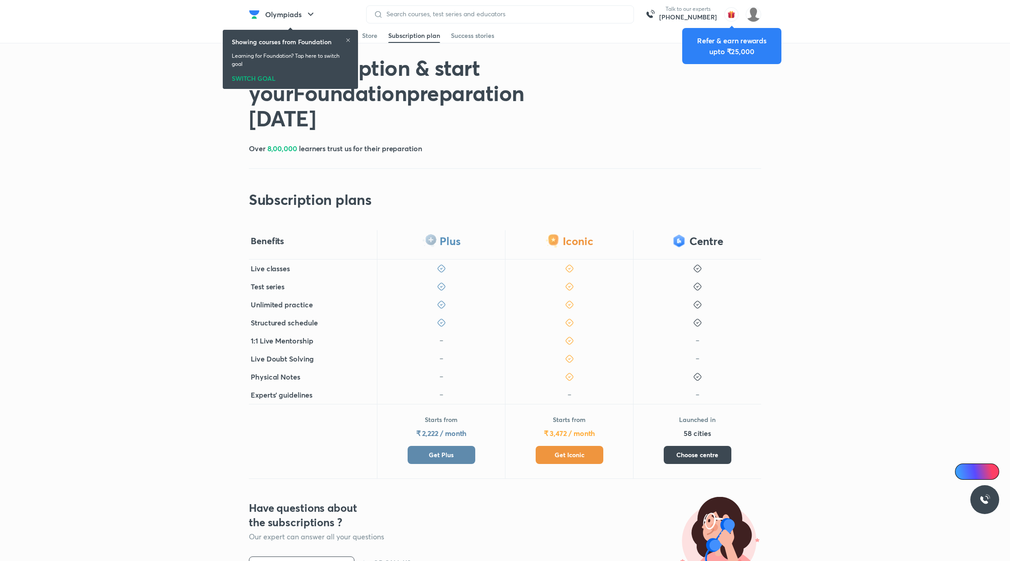
click at [429, 450] on span "Get Plus" at bounding box center [441, 454] width 25 height 9
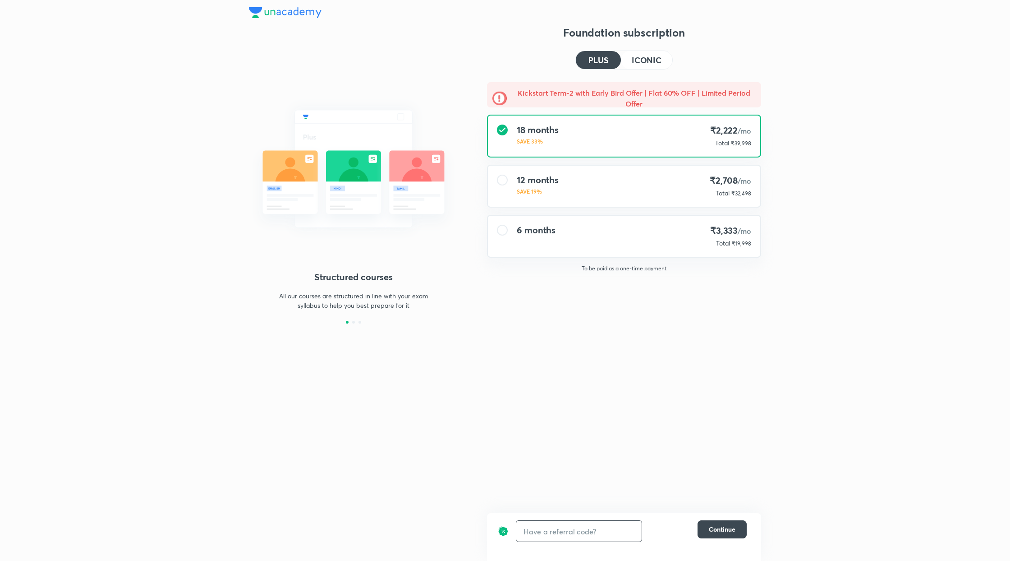
click at [586, 531] on input "text" at bounding box center [578, 530] width 125 height 21
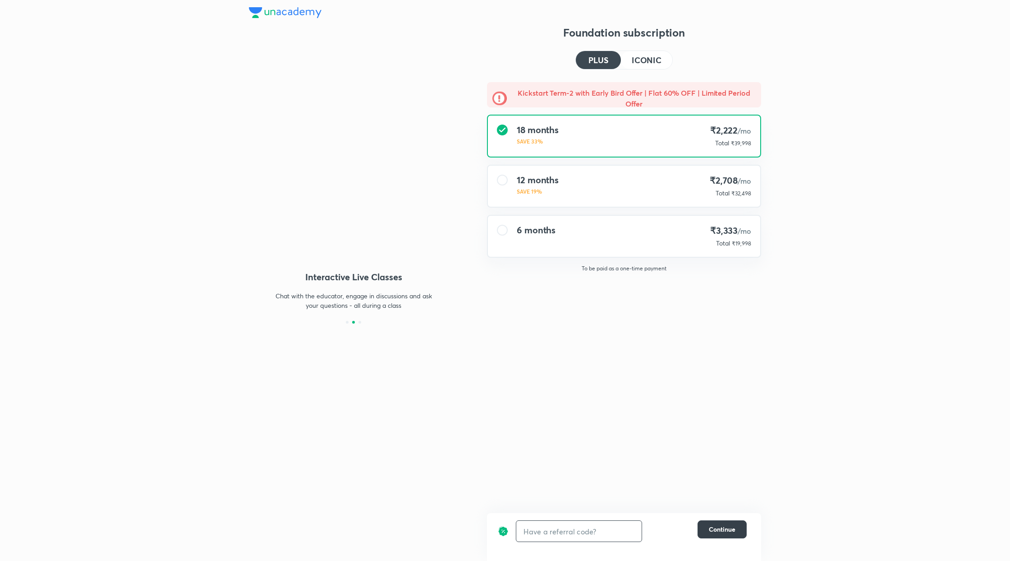
click at [718, 531] on span "Continue" at bounding box center [722, 529] width 27 height 9
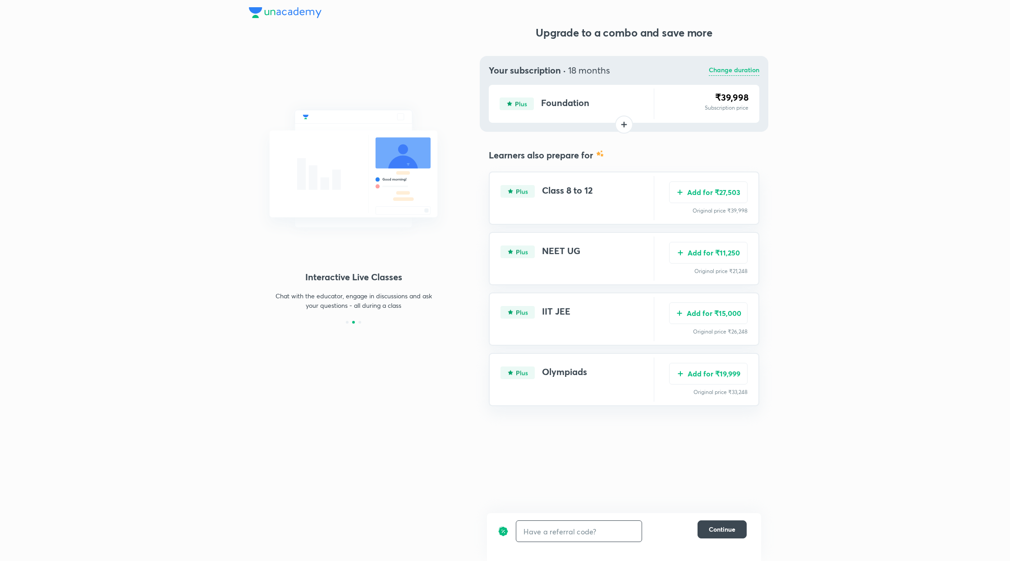
click at [545, 531] on input "text" at bounding box center [578, 530] width 125 height 21
type input "unlock"
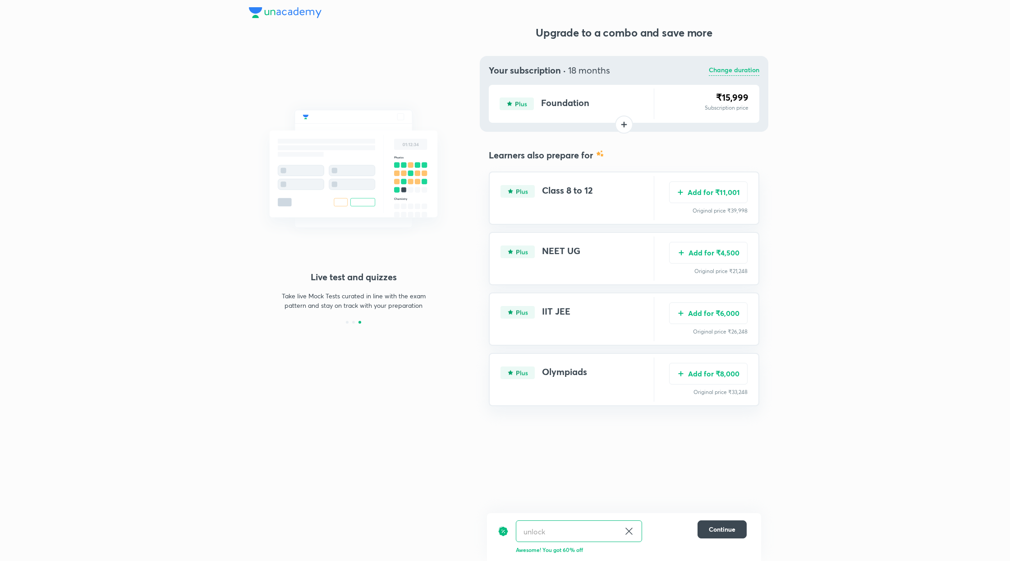
click at [636, 529] on div "unlock ​" at bounding box center [579, 531] width 126 height 22
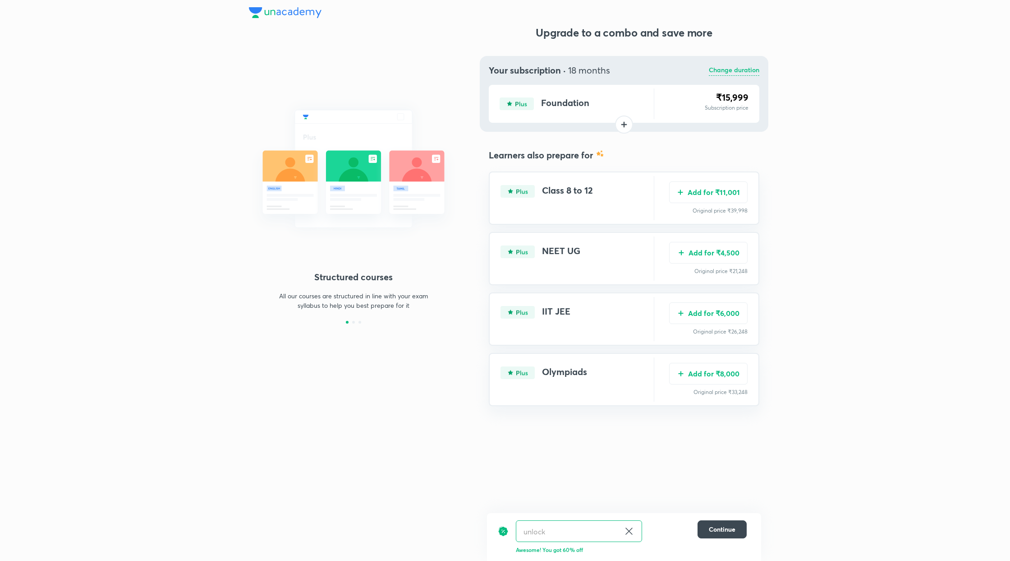
click at [631, 529] on icon at bounding box center [629, 530] width 7 height 7
click at [713, 196] on button "Add for ₹27,503" at bounding box center [708, 191] width 78 height 22
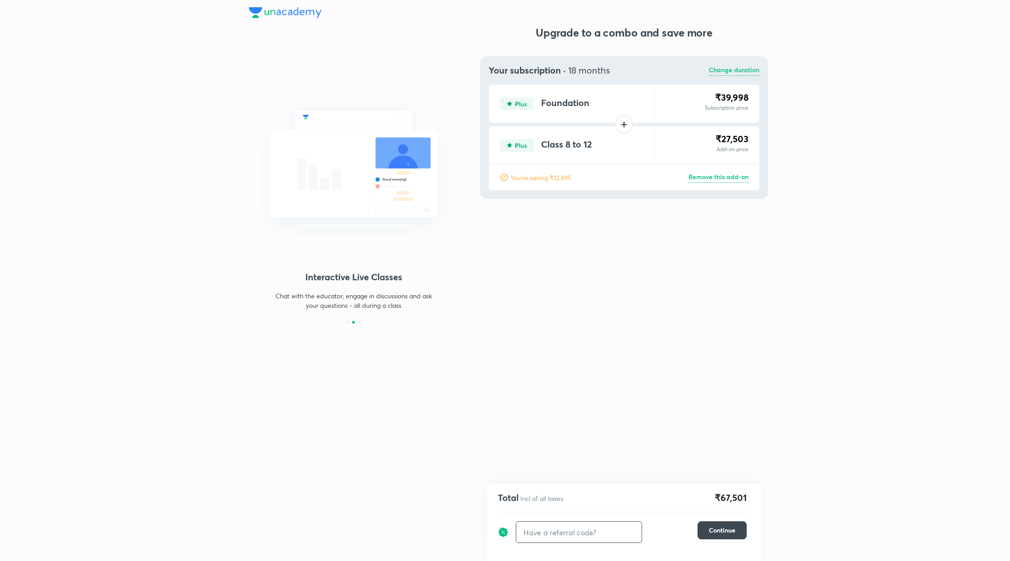
click at [726, 180] on p "Remove this add-on" at bounding box center [719, 177] width 60 height 11
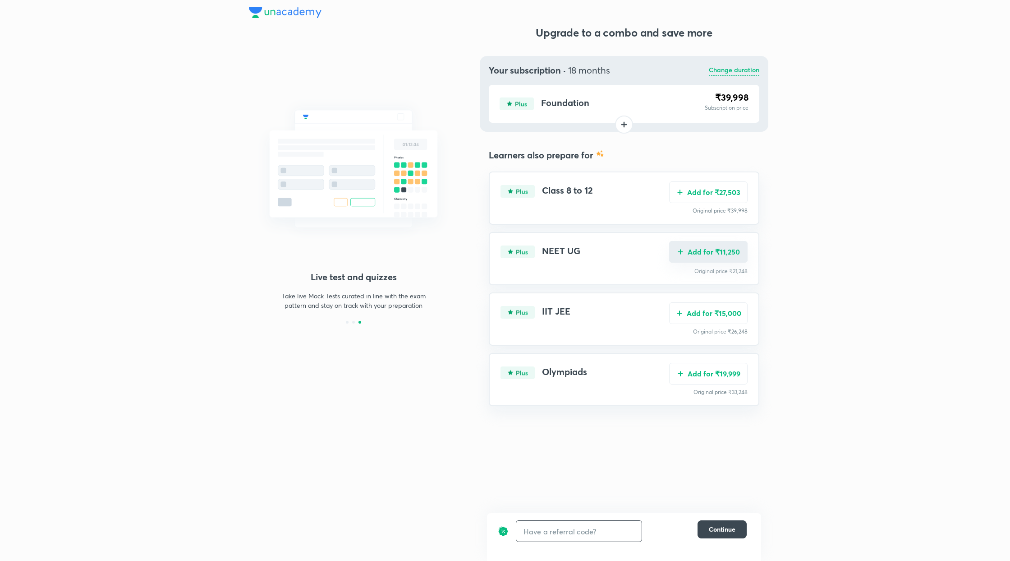
click at [715, 259] on button "Add for ₹11,250" at bounding box center [708, 252] width 78 height 22
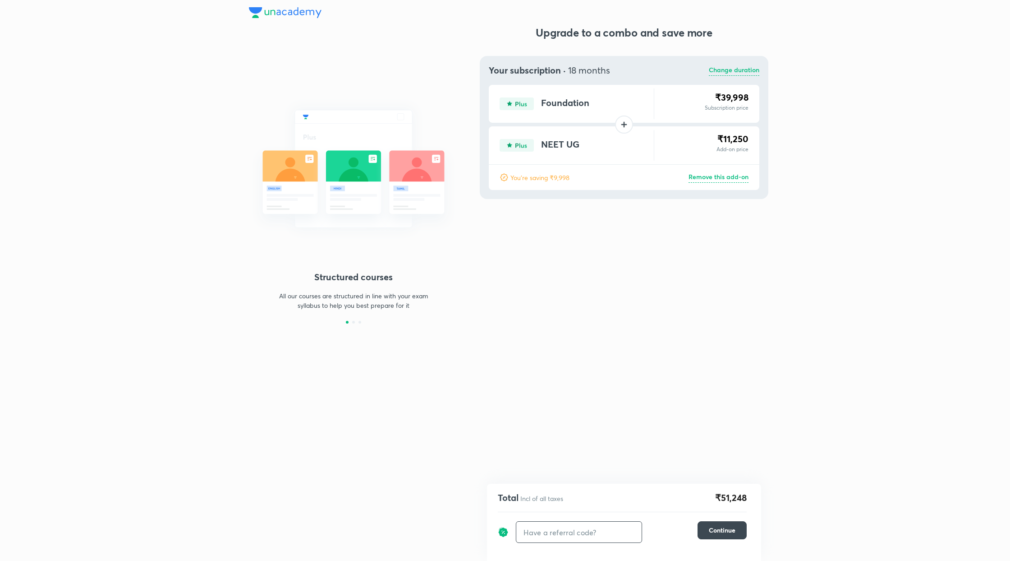
click at [729, 180] on p "Remove this add-on" at bounding box center [719, 177] width 60 height 11
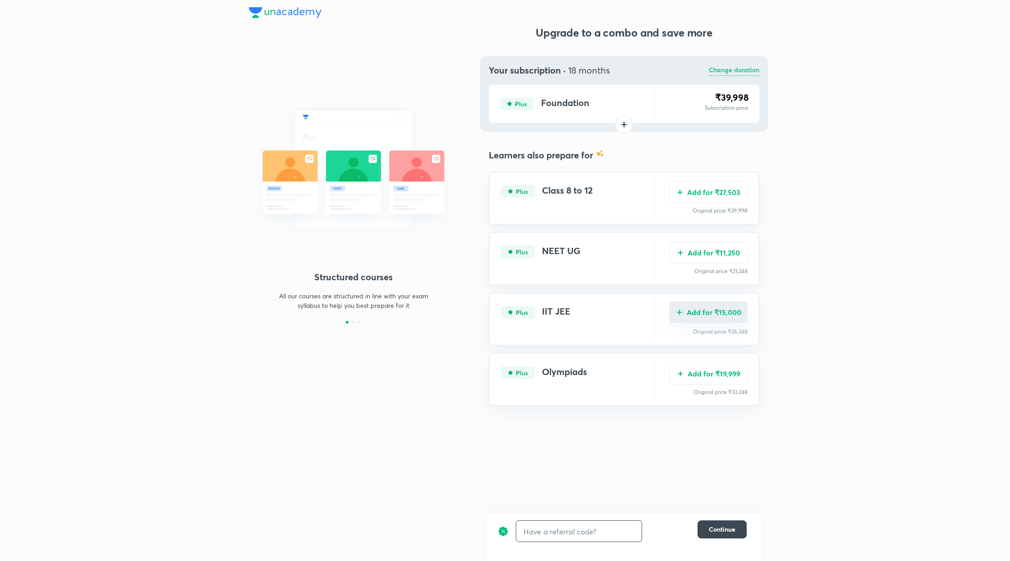
click at [718, 306] on button "Add for ₹15,000" at bounding box center [708, 312] width 78 height 22
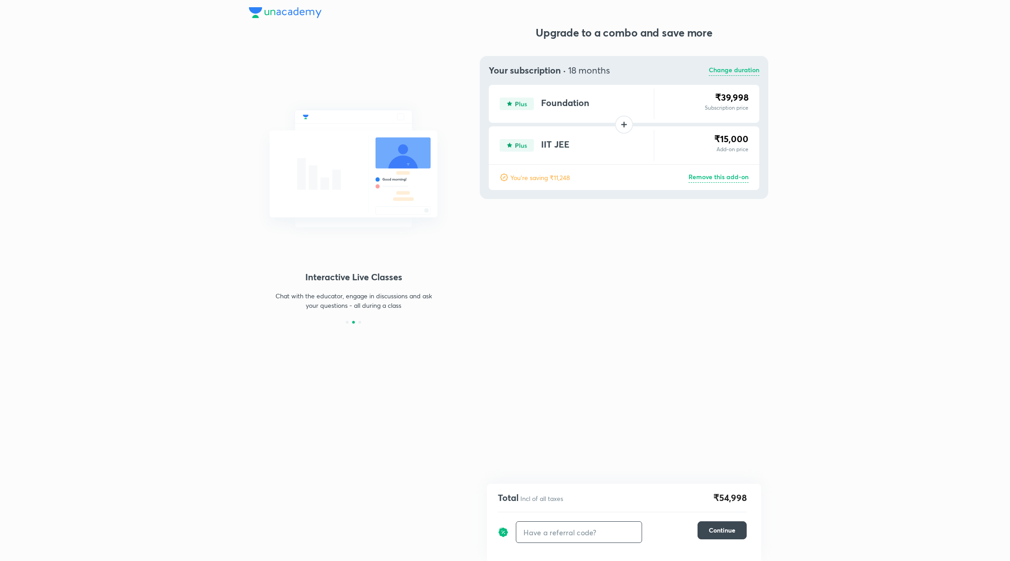
click at [726, 179] on p "Remove this add-on" at bounding box center [719, 177] width 60 height 11
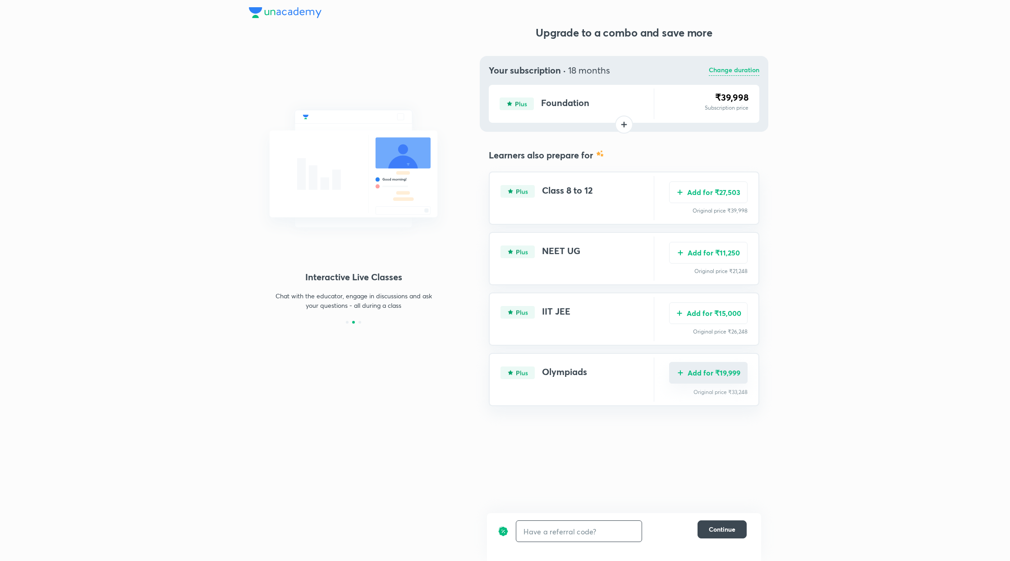
click at [704, 369] on button "Add for ₹19,999" at bounding box center [708, 373] width 78 height 22
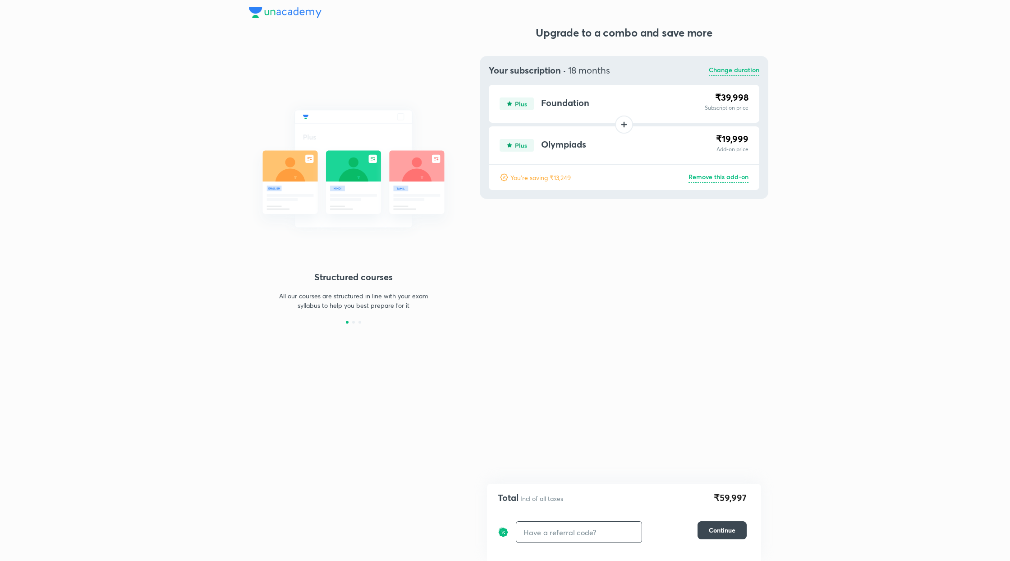
click at [727, 178] on p "Remove this add-on" at bounding box center [719, 177] width 60 height 11
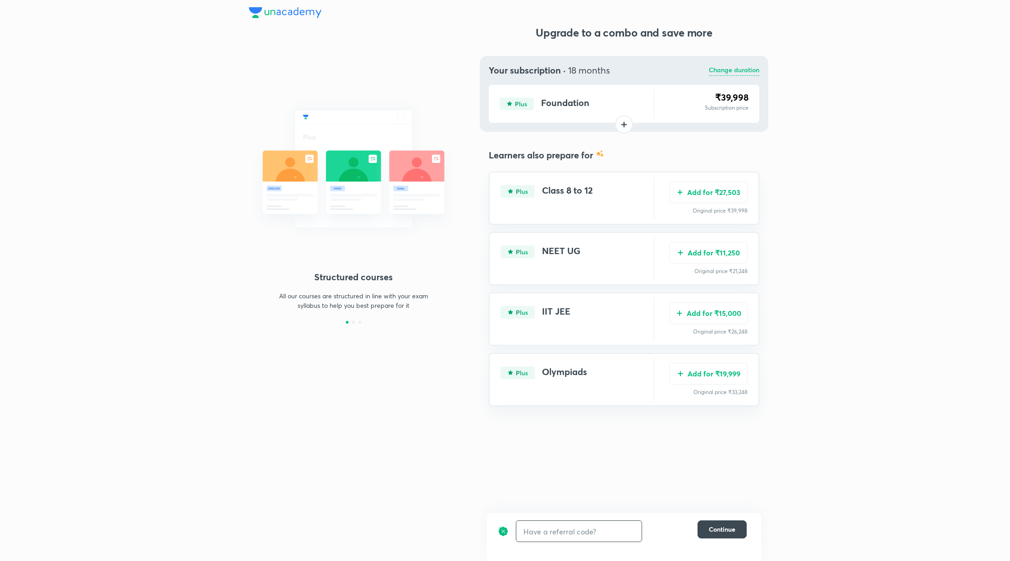
click at [720, 72] on p "Change duration" at bounding box center [734, 70] width 51 height 11
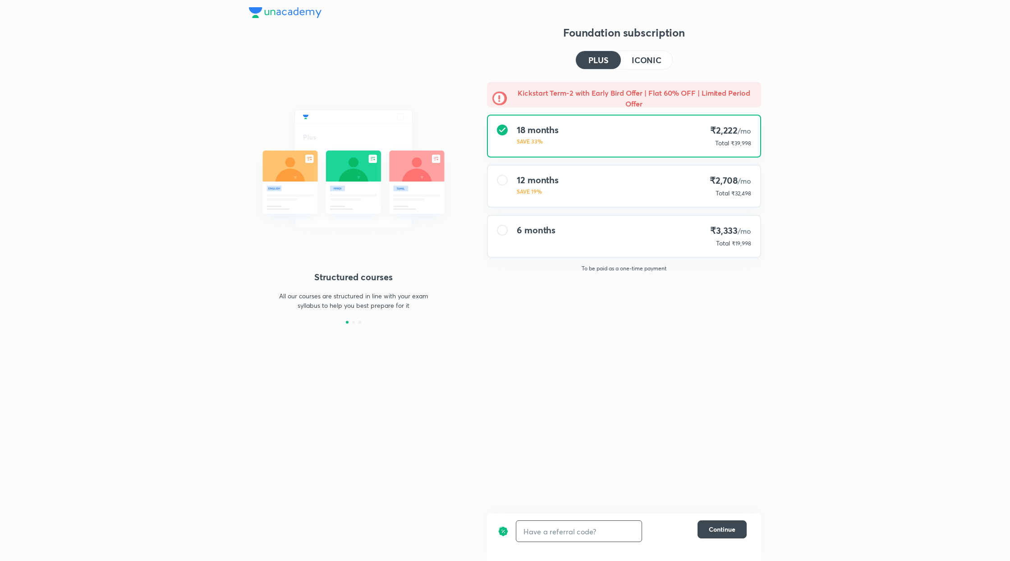
click at [580, 193] on div "12 months SAVE 19% ₹2,708 /mo Total ₹32,498" at bounding box center [624, 186] width 272 height 41
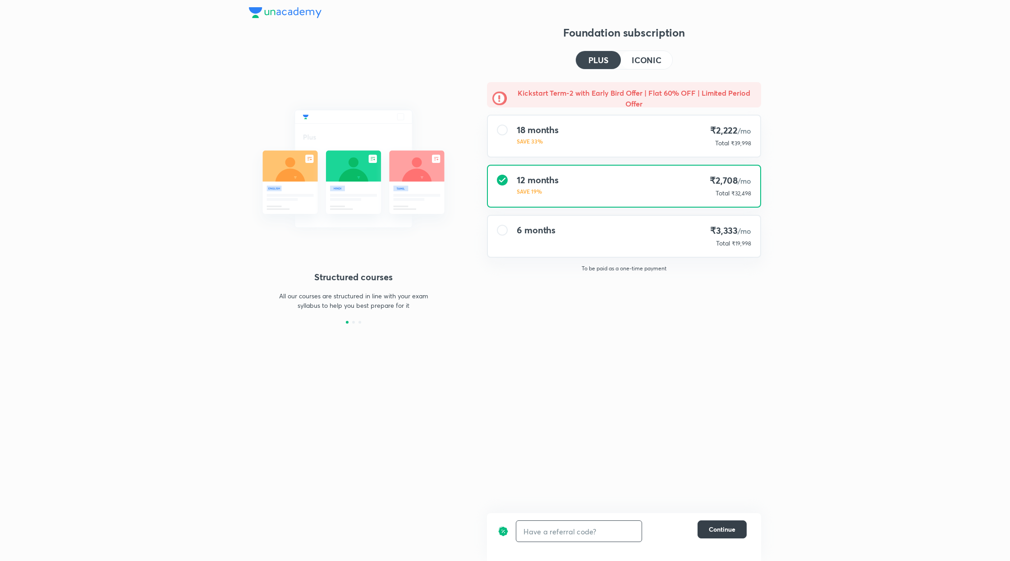
click at [730, 529] on span "Continue" at bounding box center [722, 529] width 27 height 9
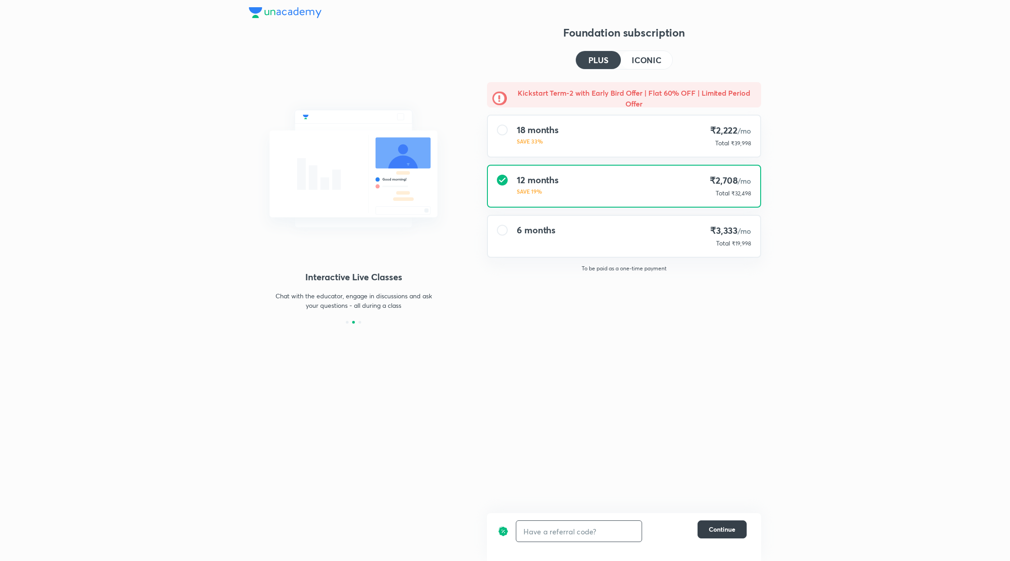
click at [719, 525] on span "Continue" at bounding box center [722, 529] width 27 height 9
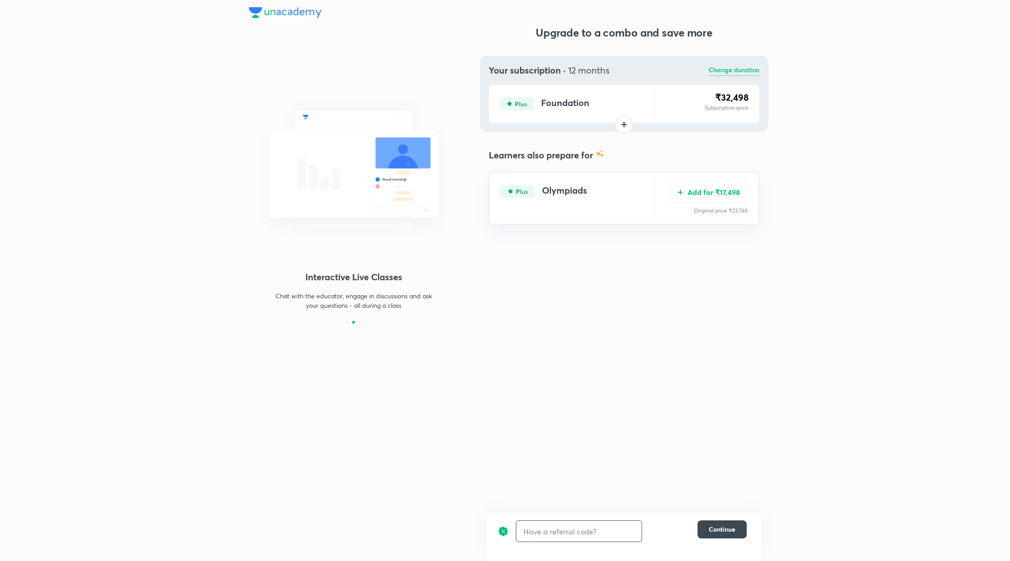
click at [540, 534] on input "text" at bounding box center [578, 530] width 125 height 21
type input "unlock"
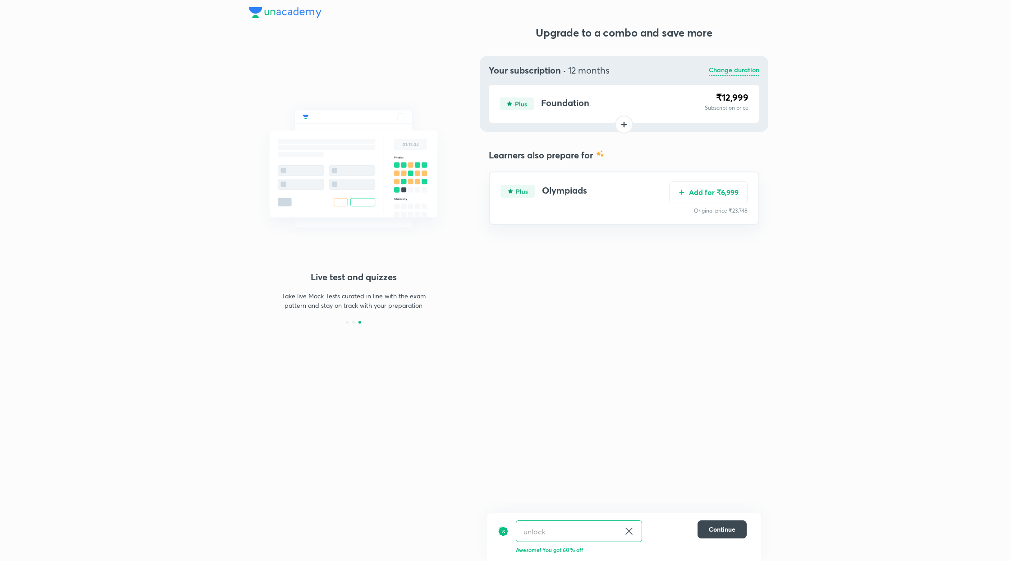
click at [629, 527] on icon at bounding box center [629, 530] width 11 height 11
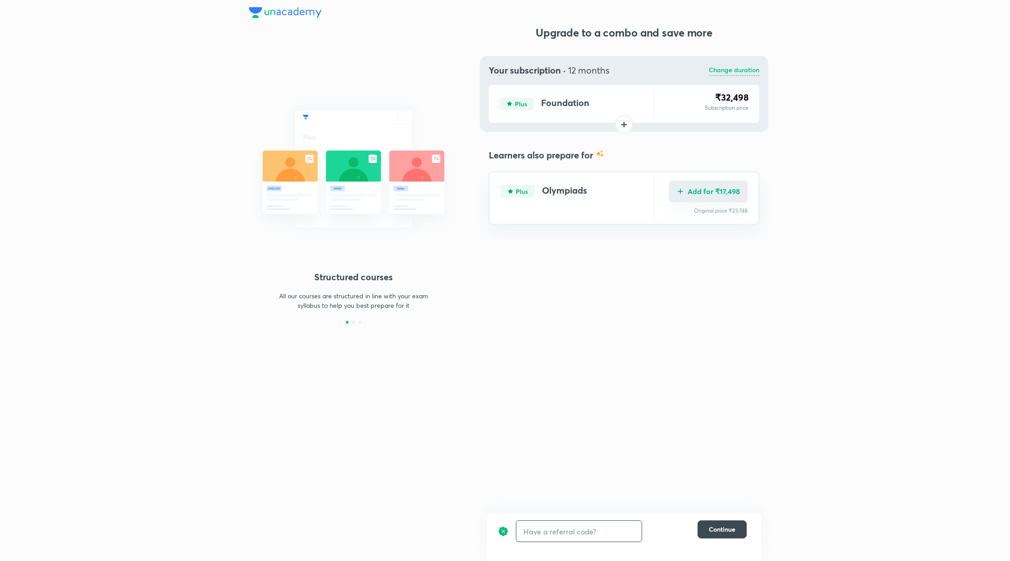
click at [717, 186] on button "Add for ₹17,498" at bounding box center [708, 191] width 78 height 22
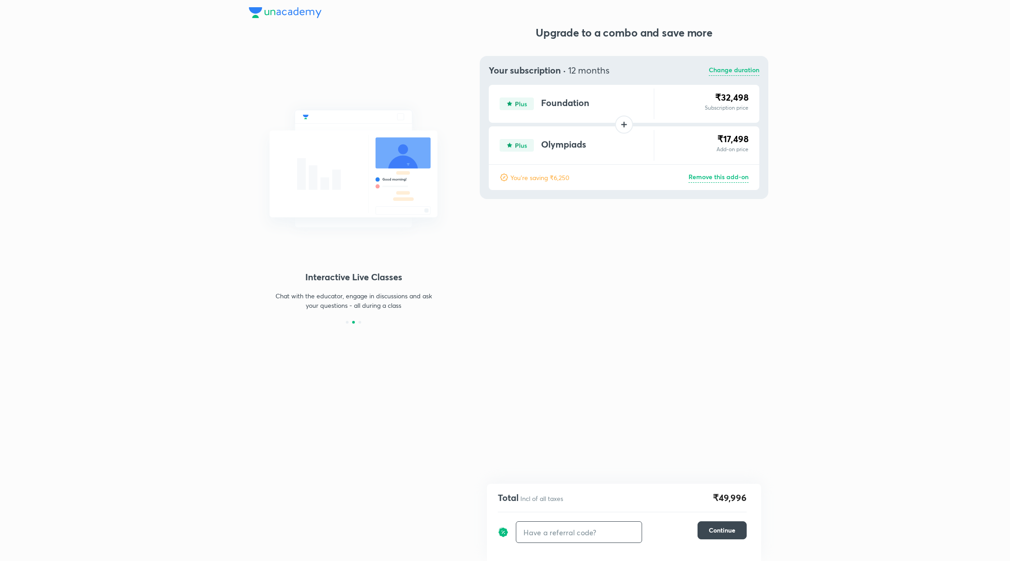
click at [726, 175] on p "Remove this add-on" at bounding box center [719, 177] width 60 height 11
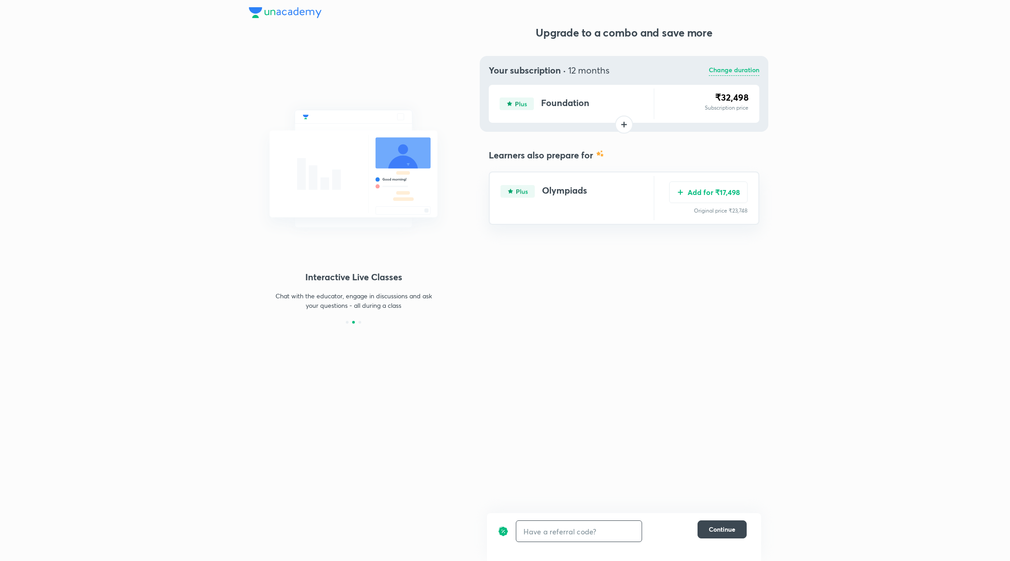
click at [736, 69] on p "Change duration" at bounding box center [734, 70] width 51 height 11
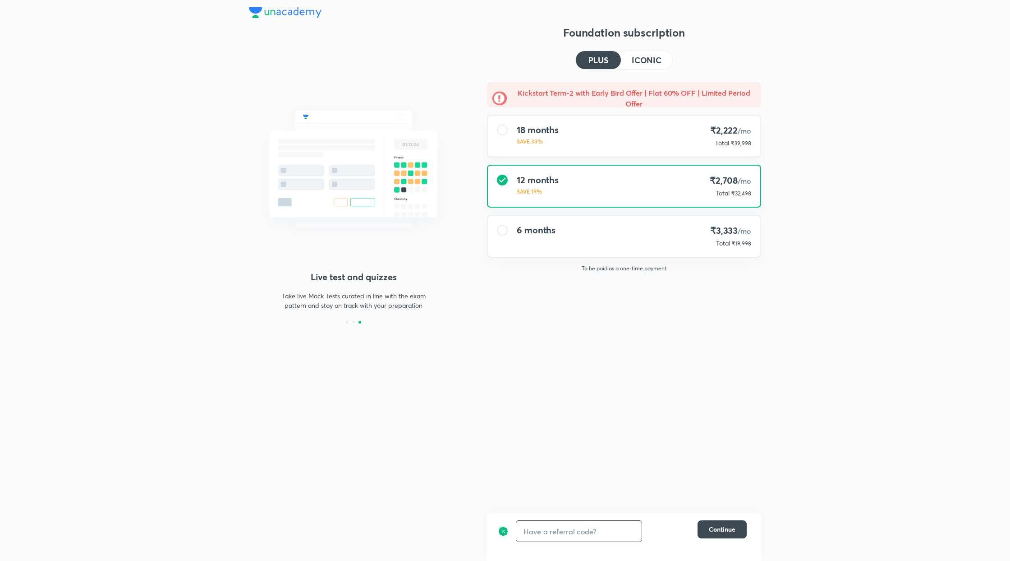
drag, startPoint x: 651, startPoint y: 238, endPoint x: 673, endPoint y: 277, distance: 44.6
click at [651, 238] on div "6 months ₹3,333 /mo Total ₹19,998" at bounding box center [624, 236] width 272 height 41
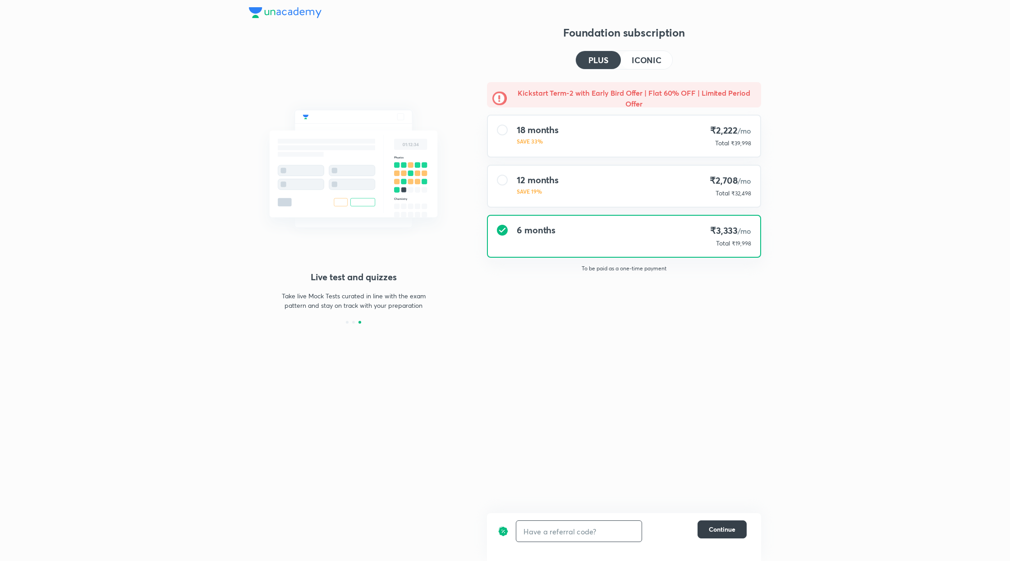
click at [721, 525] on span "Continue" at bounding box center [722, 529] width 27 height 9
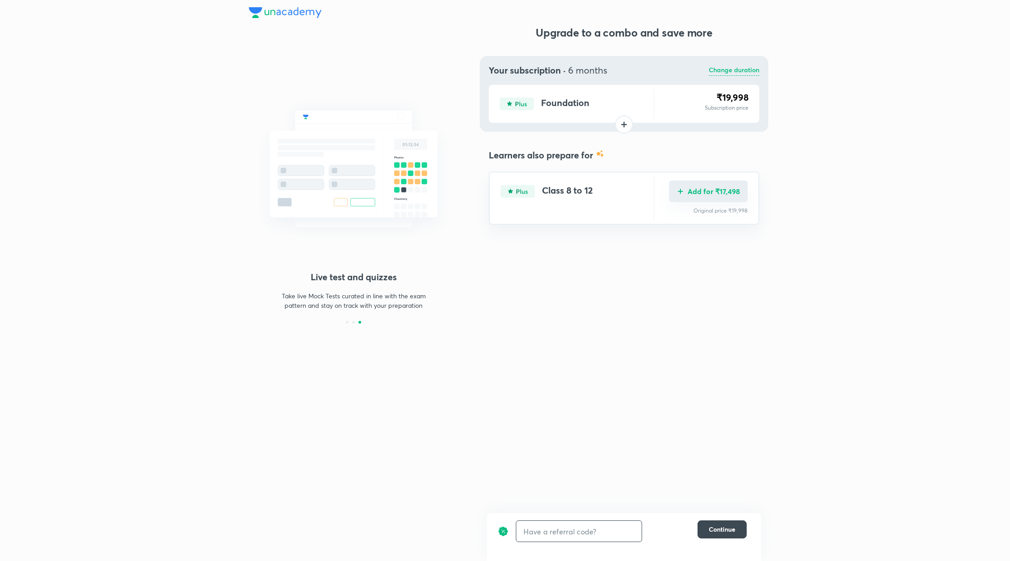
click at [722, 193] on button "Add for ₹17,498" at bounding box center [708, 191] width 78 height 22
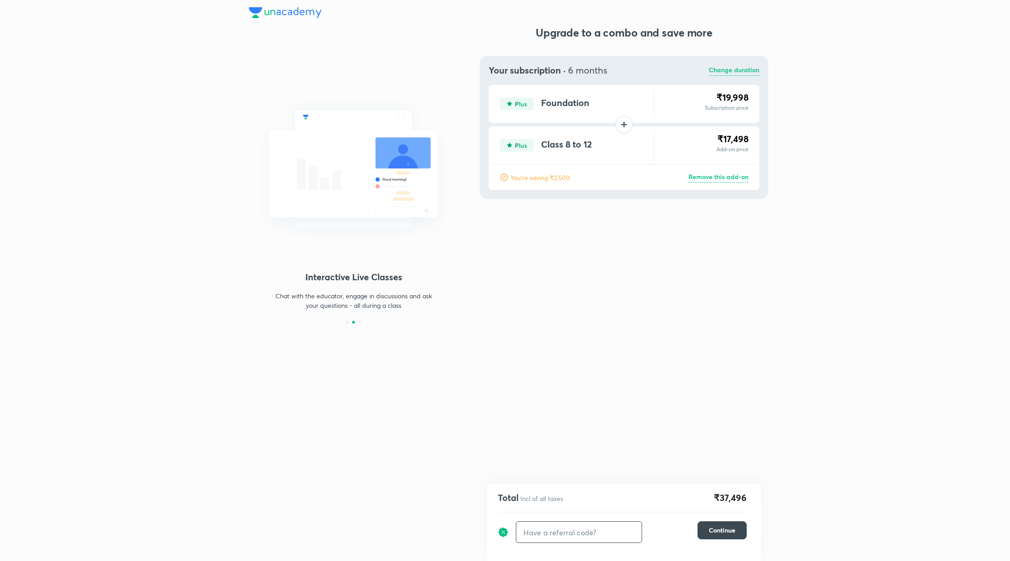
click at [710, 176] on p "Remove this add-on" at bounding box center [719, 177] width 60 height 11
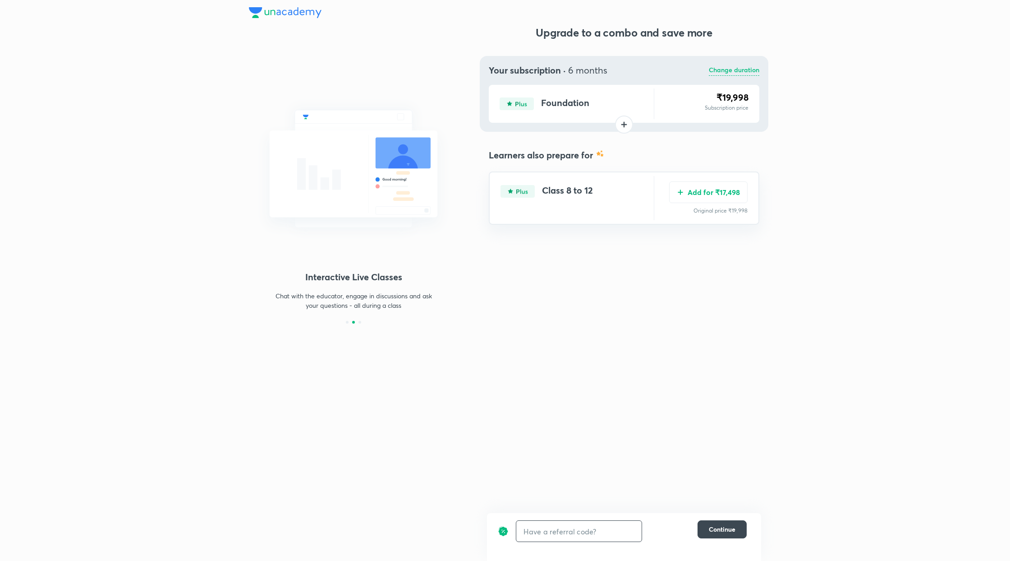
click at [734, 69] on p "Change duration" at bounding box center [734, 70] width 51 height 11
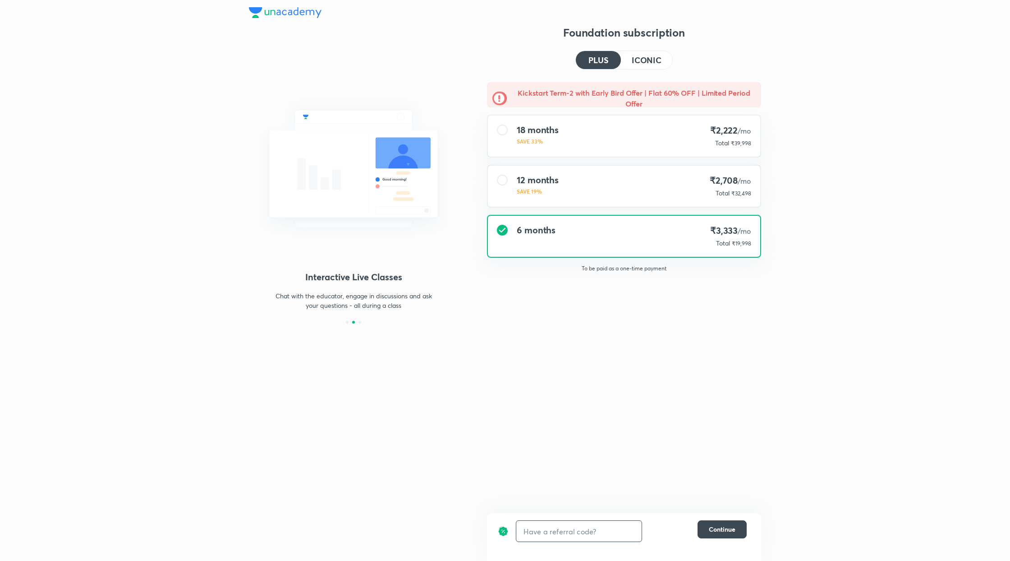
click at [643, 58] on h4 "ICONIC" at bounding box center [647, 60] width 30 height 8
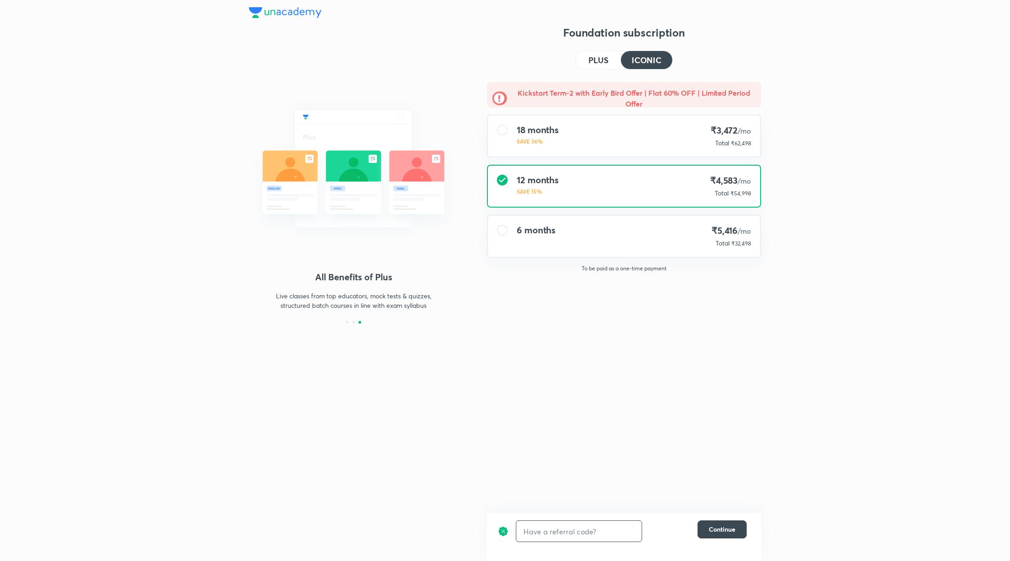
click at [617, 115] on div "18 months SAVE 36% ₹3,472 /mo Total ₹62,498" at bounding box center [624, 135] width 272 height 41
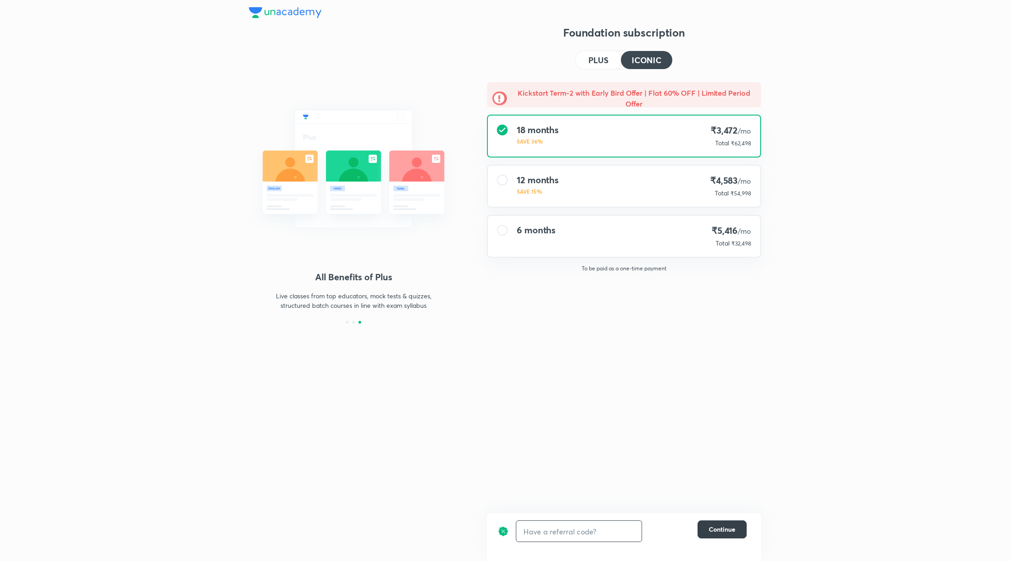
click at [727, 531] on span "Continue" at bounding box center [722, 529] width 27 height 9
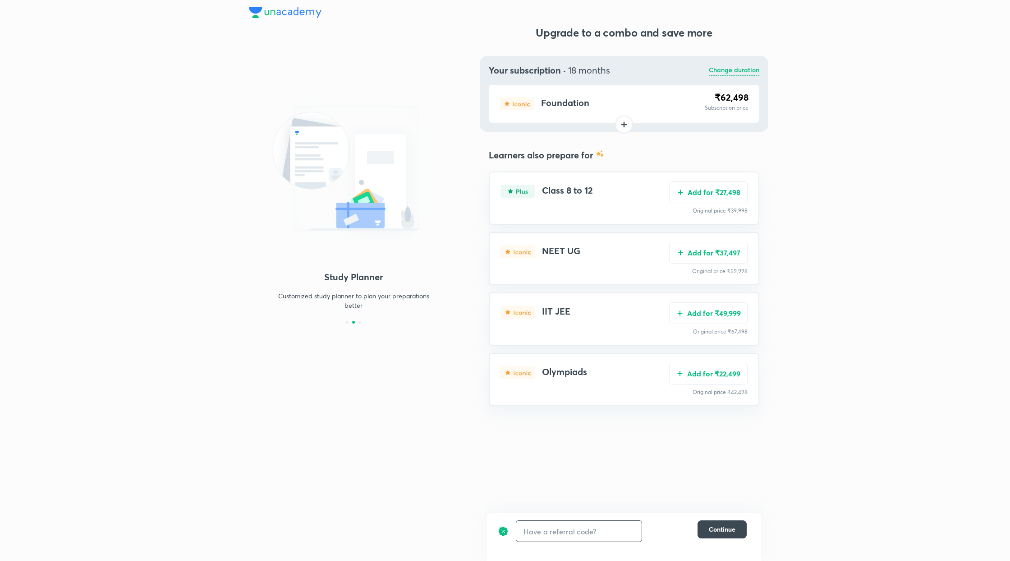
click at [583, 528] on input "text" at bounding box center [578, 530] width 125 height 21
type input "unlock"
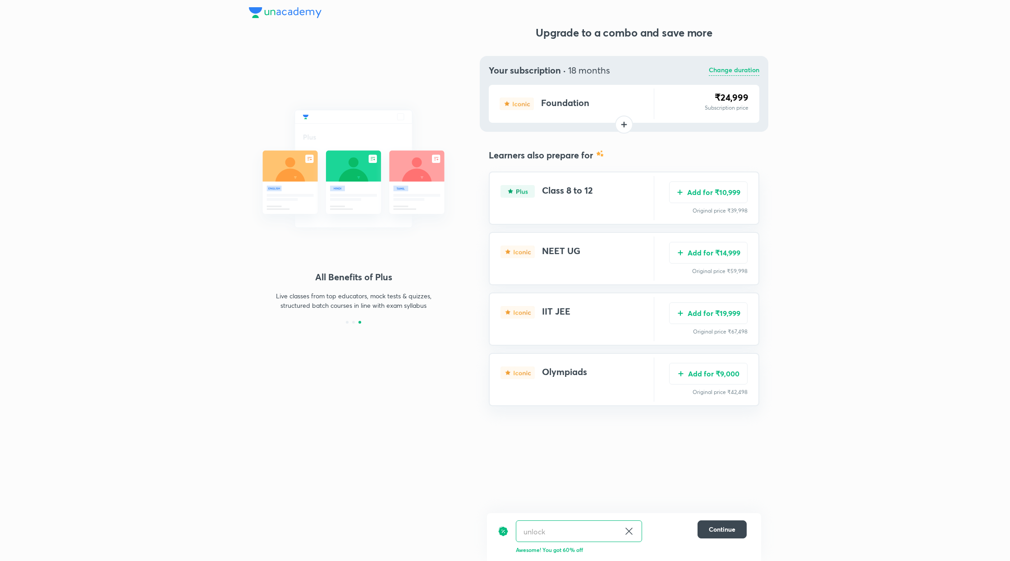
click at [635, 529] on div "unlock ​" at bounding box center [579, 531] width 126 height 22
click at [627, 529] on icon at bounding box center [629, 530] width 11 height 11
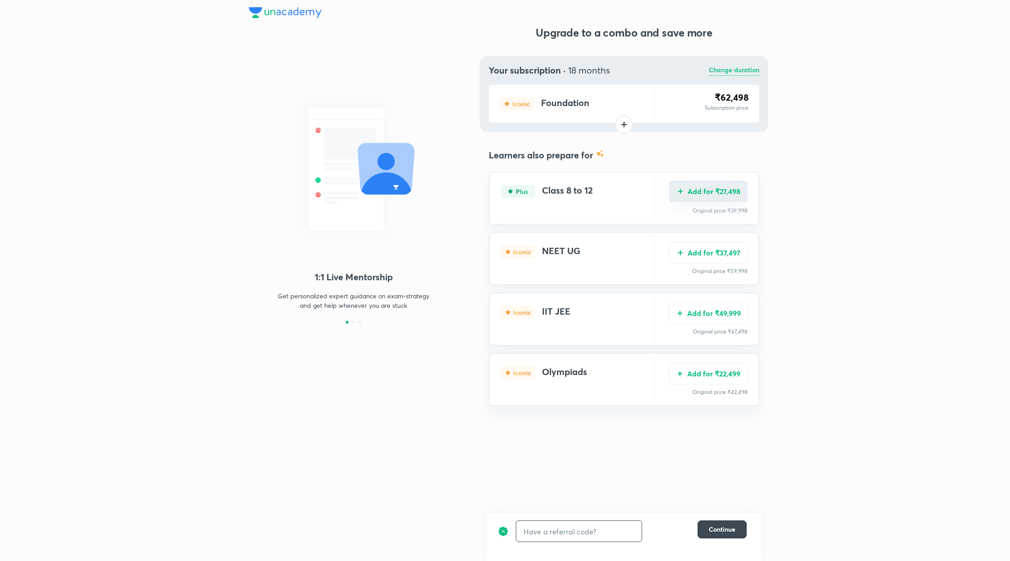
click at [730, 191] on button "Add for ₹27,498" at bounding box center [708, 191] width 78 height 22
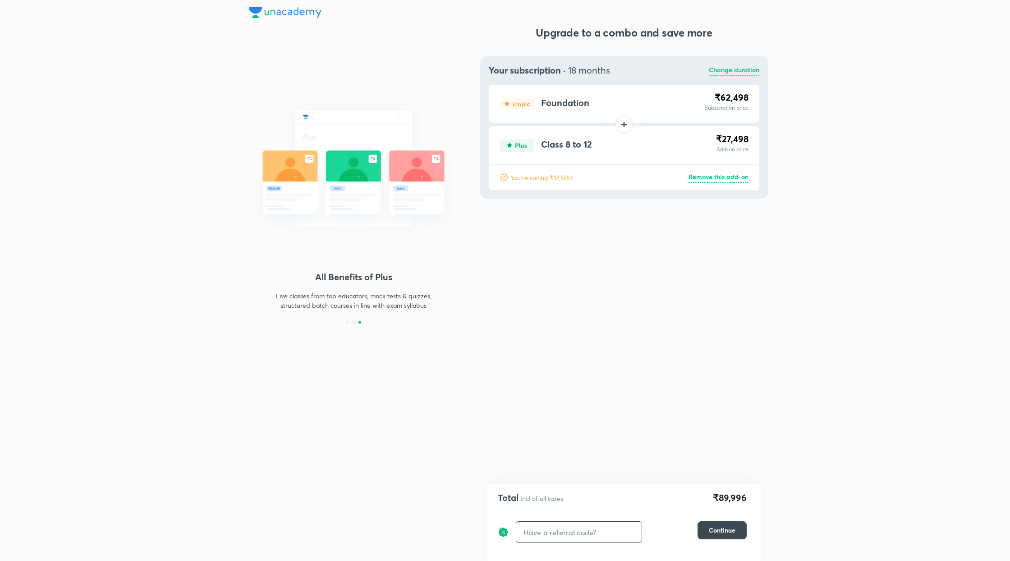
click at [726, 177] on p "Remove this add-on" at bounding box center [719, 177] width 60 height 11
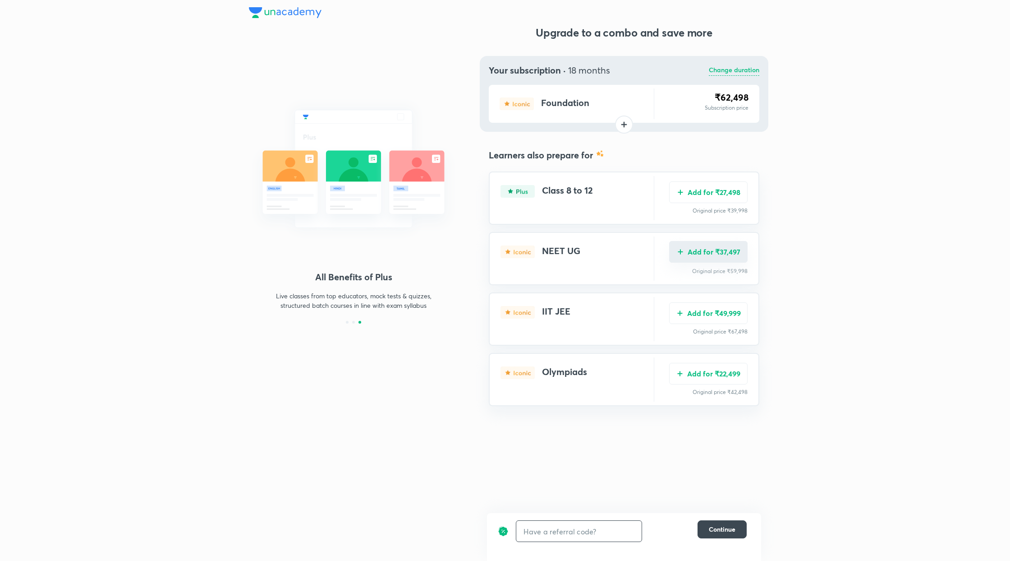
click at [726, 248] on button "Add for ₹37,497" at bounding box center [708, 252] width 78 height 22
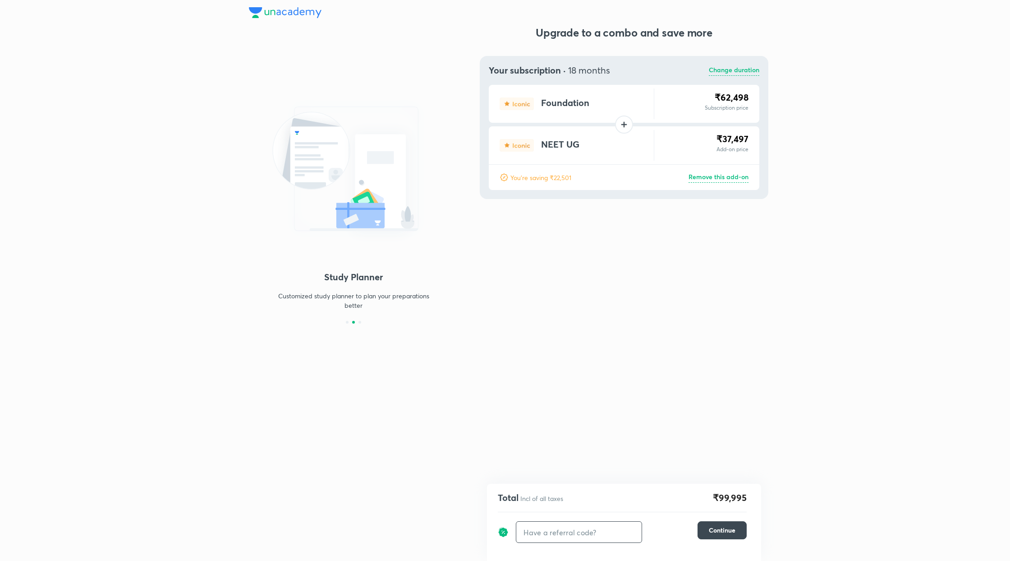
click at [744, 177] on p "Remove this add-on" at bounding box center [719, 177] width 60 height 11
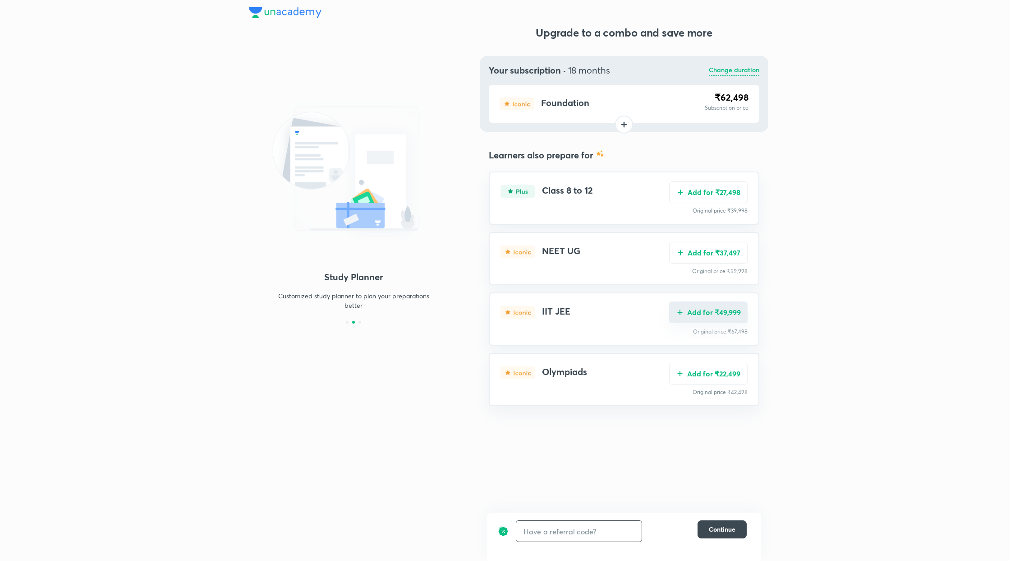
click at [697, 312] on button "Add for ₹49,999" at bounding box center [708, 312] width 78 height 22
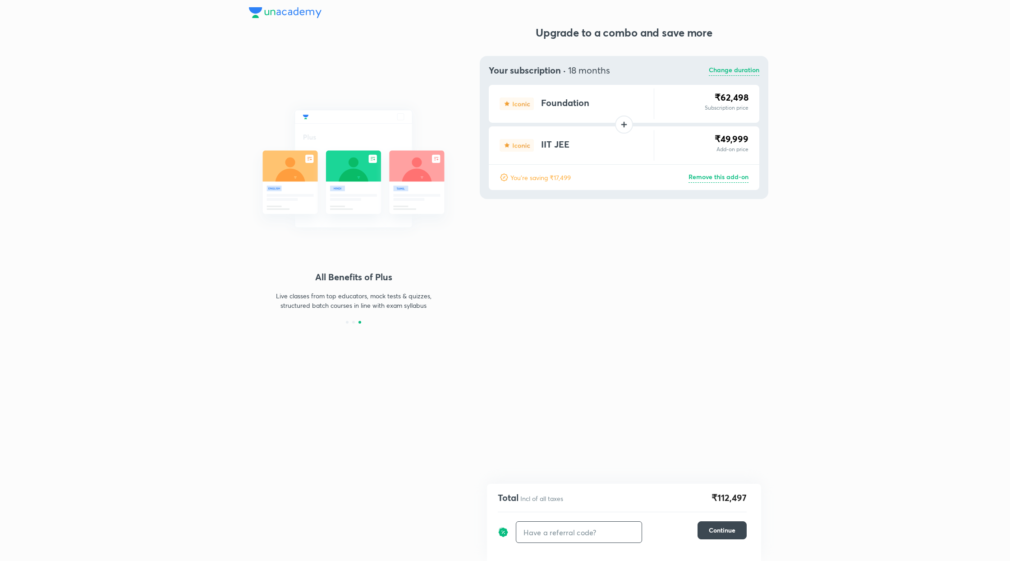
click at [741, 178] on p "Remove this add-on" at bounding box center [719, 177] width 60 height 11
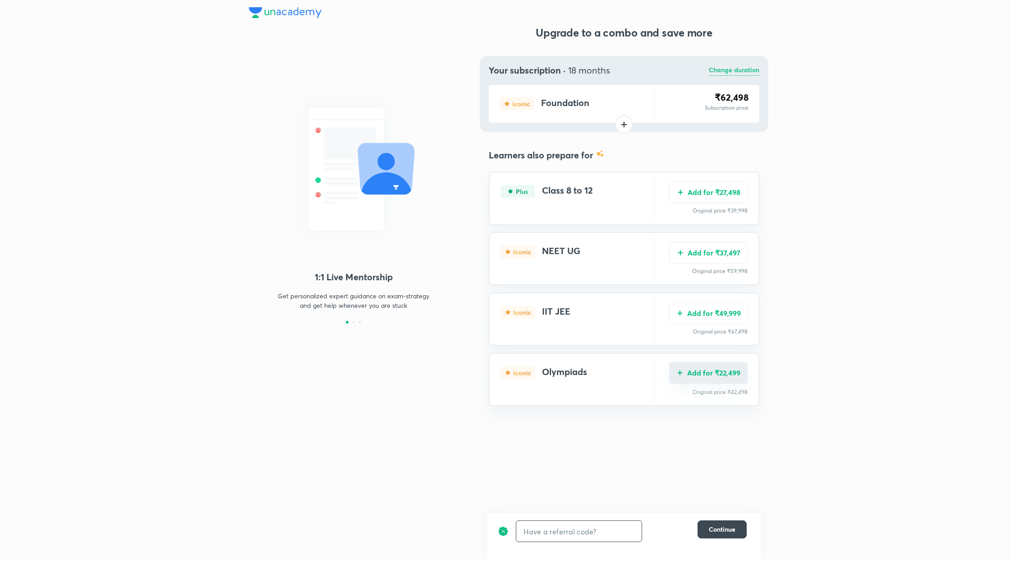
click at [731, 371] on button "Add for ₹22,499" at bounding box center [708, 373] width 78 height 22
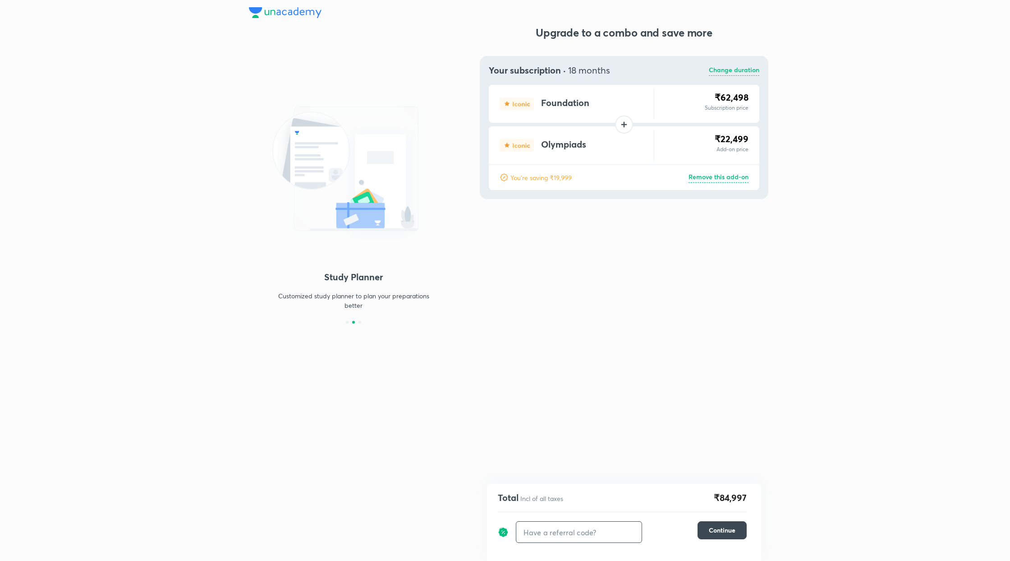
click at [715, 177] on p "Remove this add-on" at bounding box center [719, 177] width 60 height 11
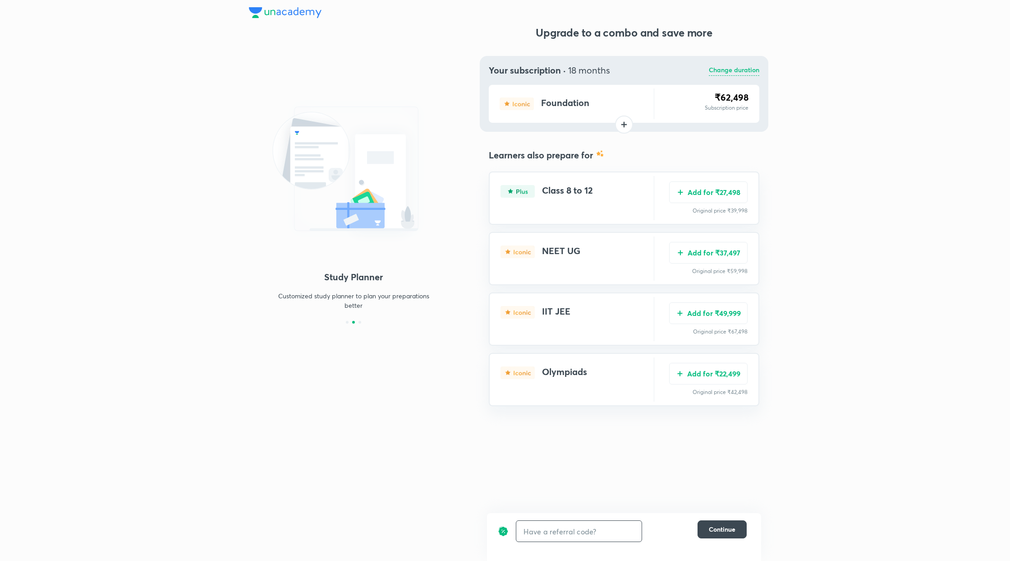
click at [737, 71] on p "Change duration" at bounding box center [734, 70] width 51 height 11
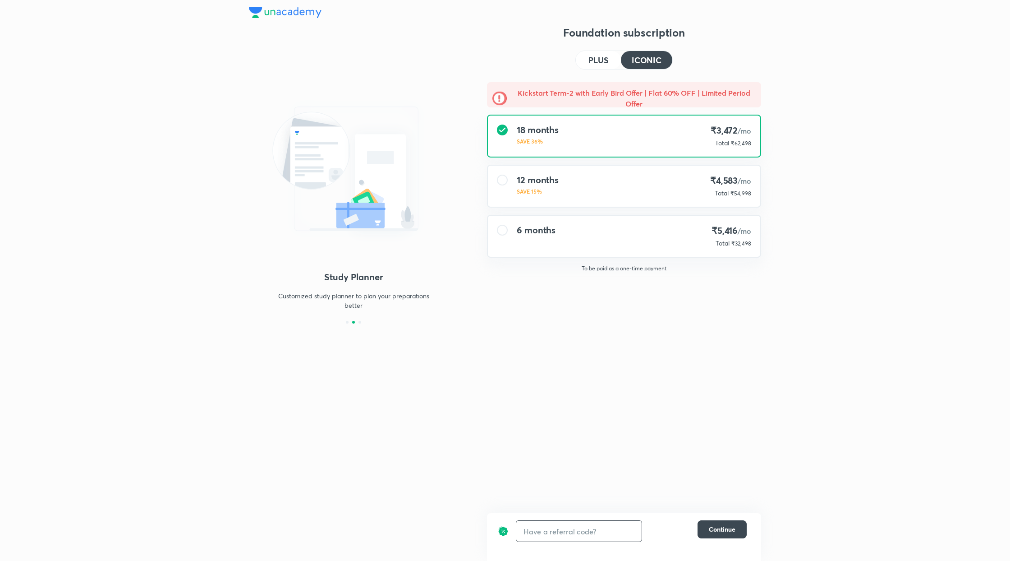
click at [669, 200] on div "12 months SAVE 15% ₹4,583 /mo Total ₹54,998" at bounding box center [624, 186] width 272 height 41
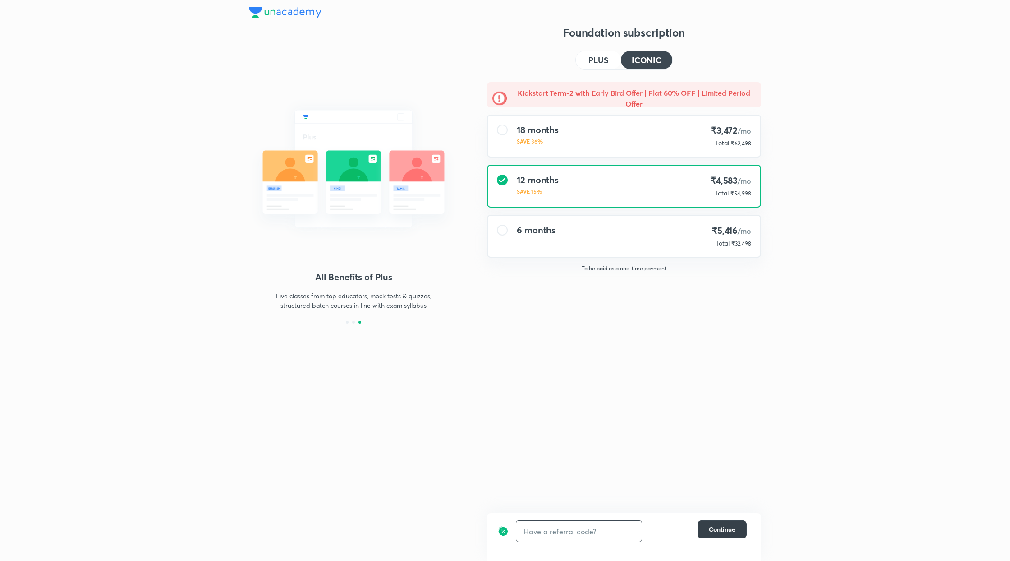
click at [724, 534] on button "Continue" at bounding box center [722, 529] width 49 height 18
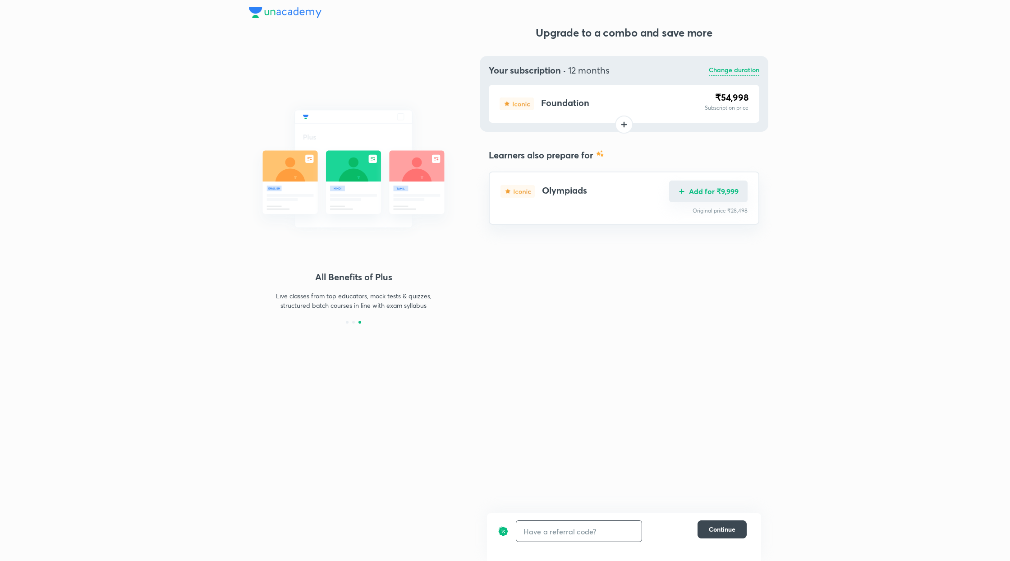
click at [730, 190] on button "Add for ₹9,999" at bounding box center [708, 191] width 78 height 22
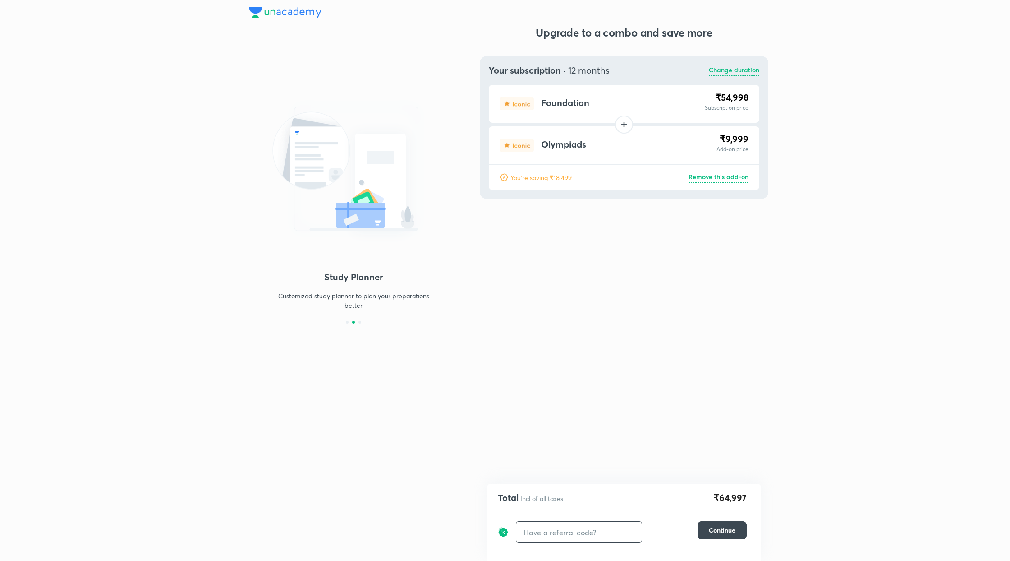
click at [737, 177] on p "Remove this add-on" at bounding box center [719, 177] width 60 height 11
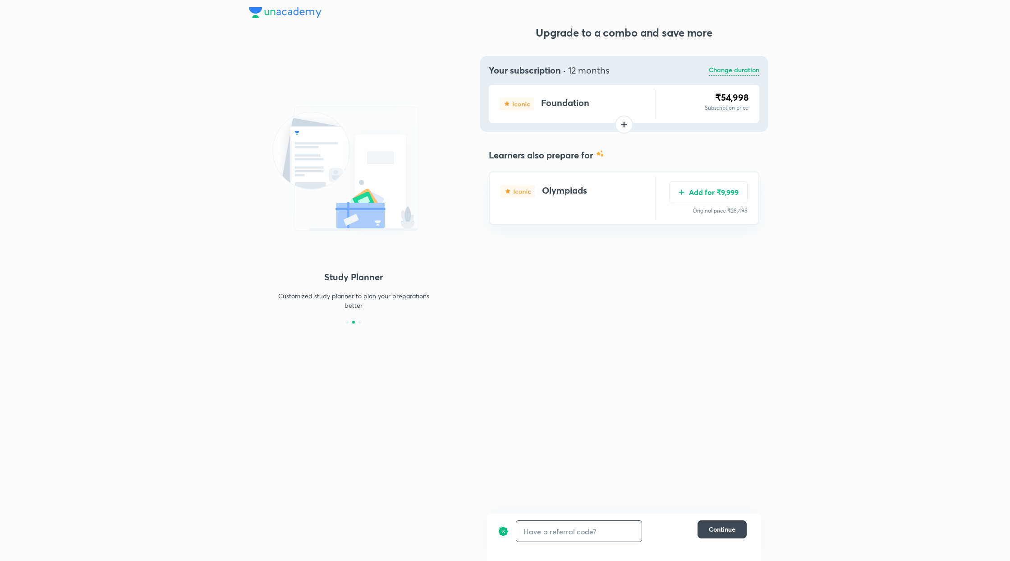
click at [717, 69] on p "Change duration" at bounding box center [734, 70] width 51 height 11
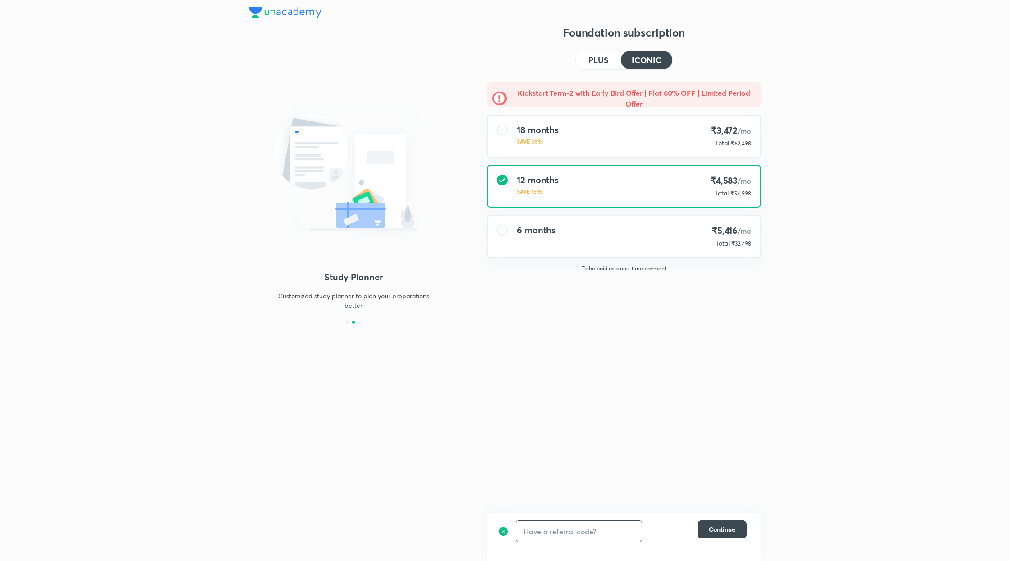
click at [658, 222] on div "6 months ₹5,416 /mo Total ₹32,498" at bounding box center [624, 236] width 272 height 41
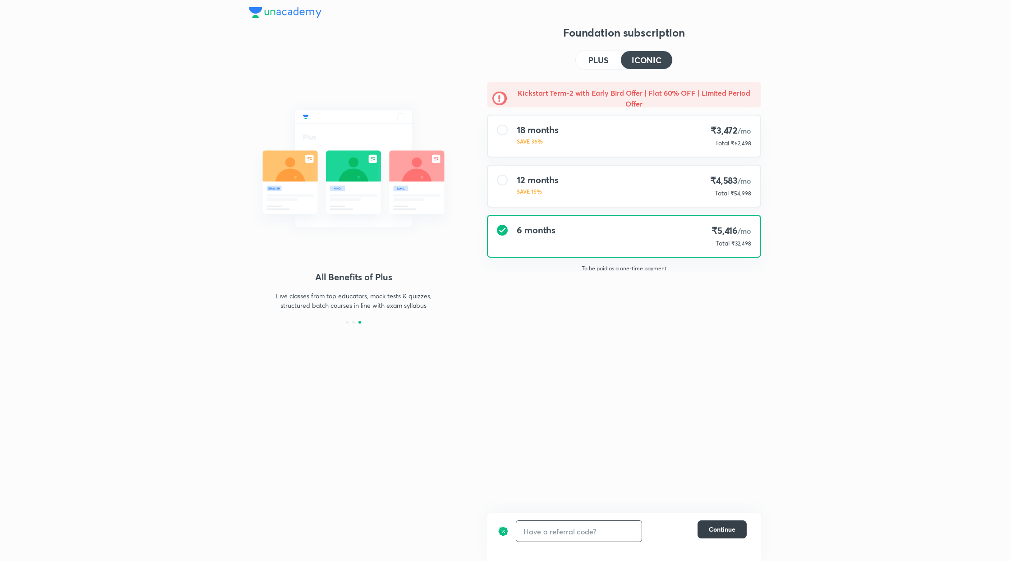
click at [725, 523] on button "Continue" at bounding box center [722, 529] width 49 height 18
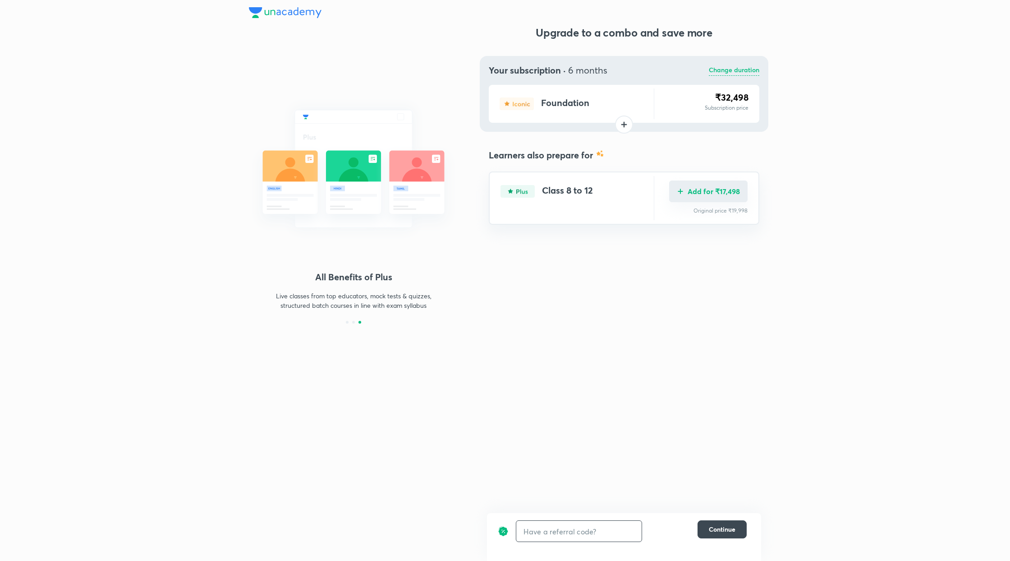
click at [690, 189] on button "Add for ₹17,498" at bounding box center [708, 191] width 78 height 22
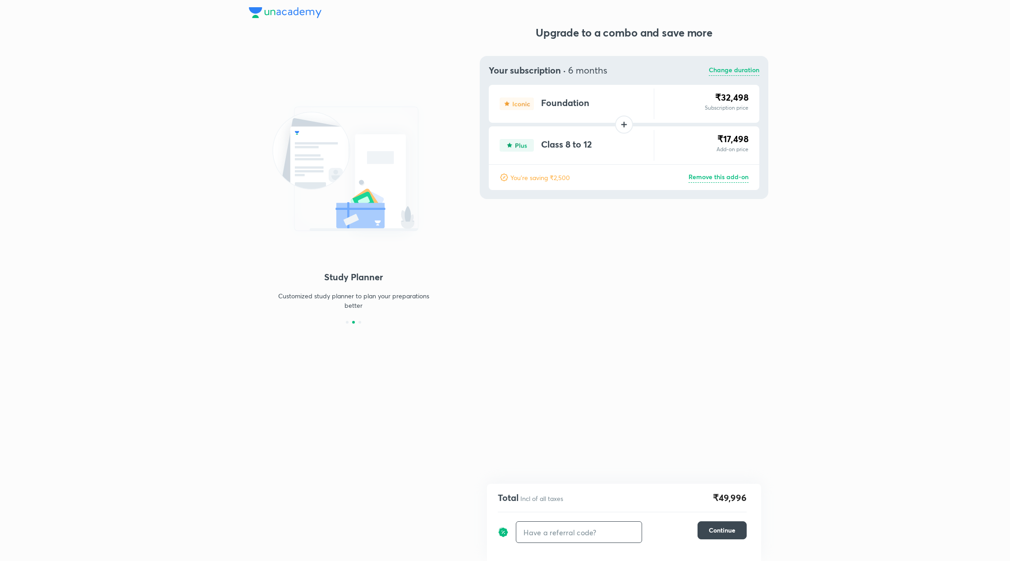
click at [737, 69] on p "Change duration" at bounding box center [734, 70] width 51 height 11
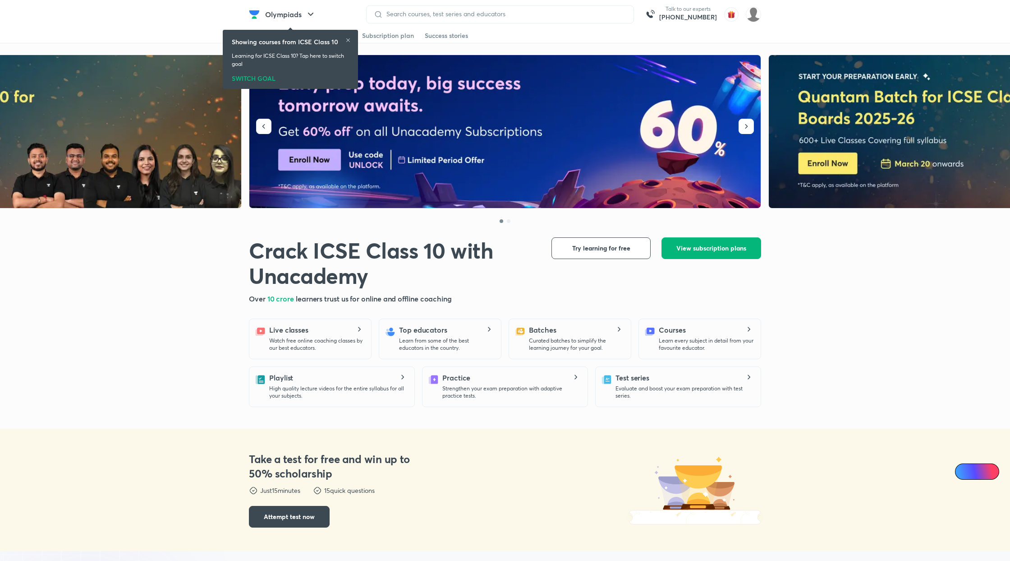
click at [740, 252] on span "View subscription plans" at bounding box center [712, 248] width 70 height 9
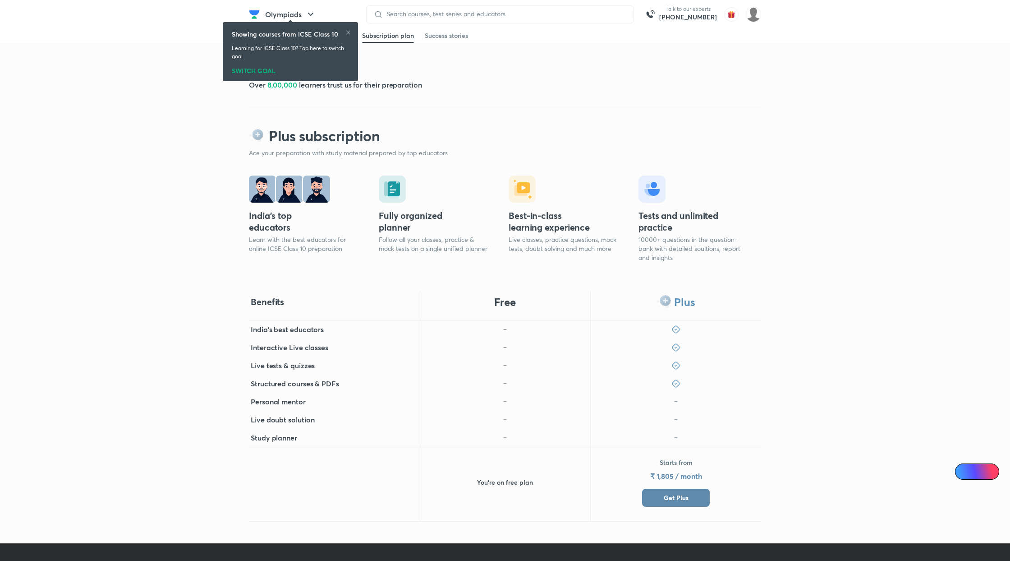
scroll to position [65, 0]
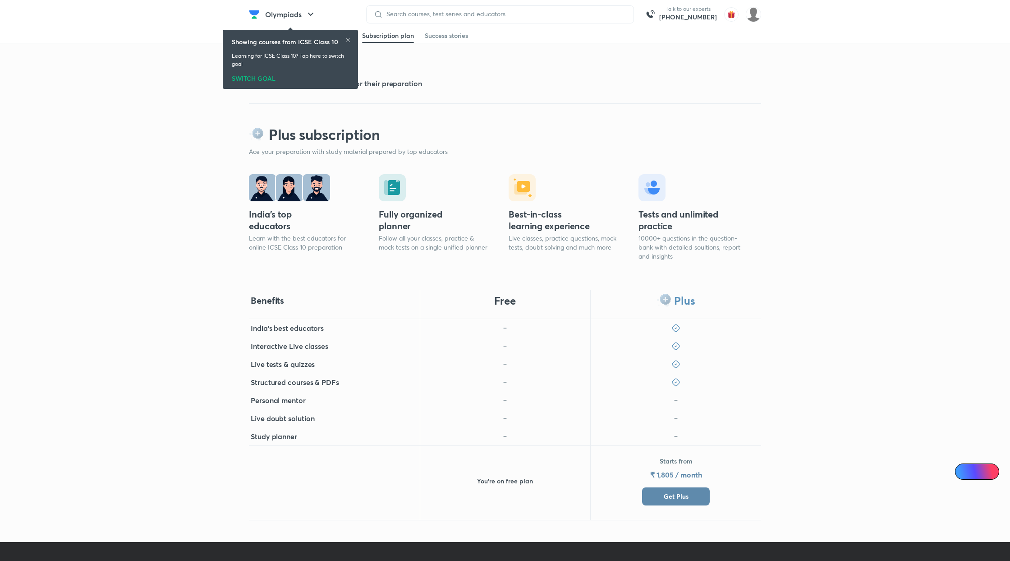
click at [681, 496] on span "Get Plus" at bounding box center [676, 496] width 25 height 9
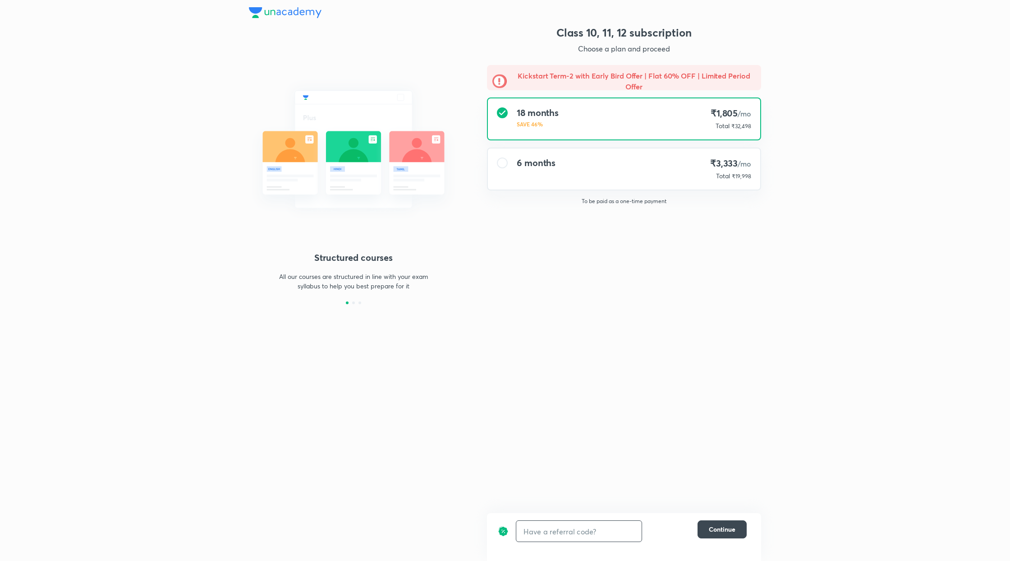
click at [609, 534] on input "text" at bounding box center [578, 530] width 125 height 21
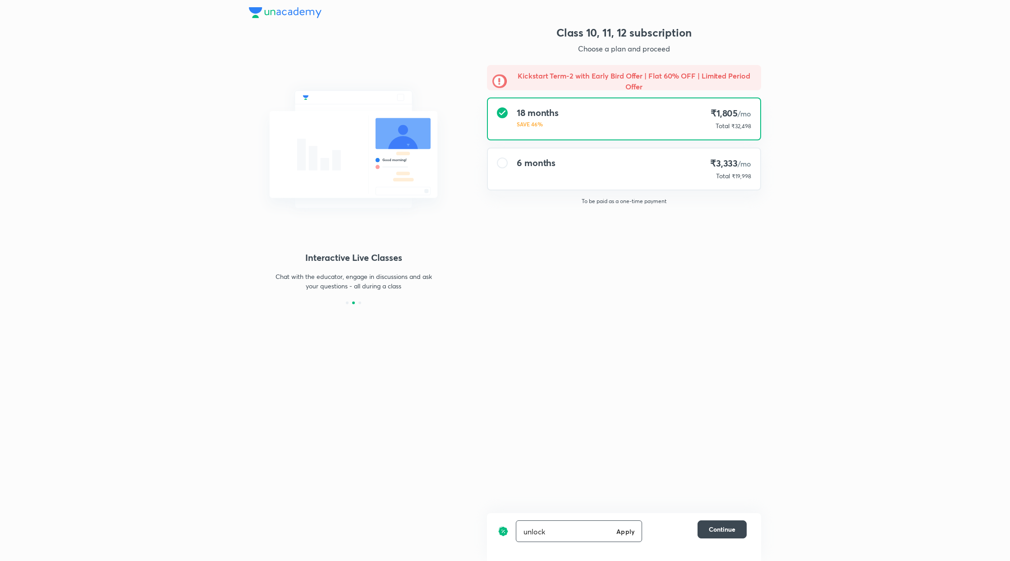
type input "unlock"
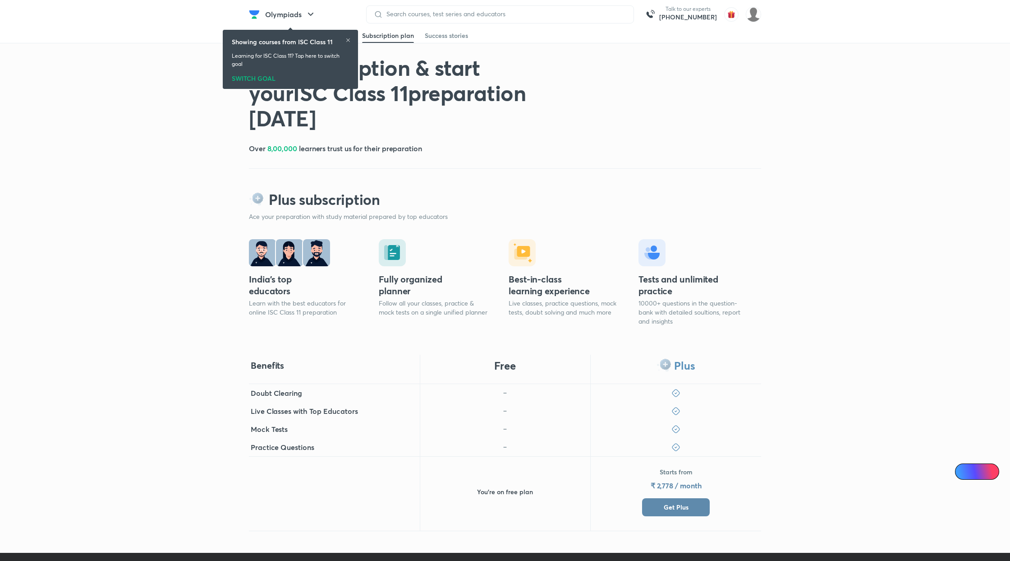
click at [657, 498] on button "Get Plus" at bounding box center [676, 507] width 68 height 18
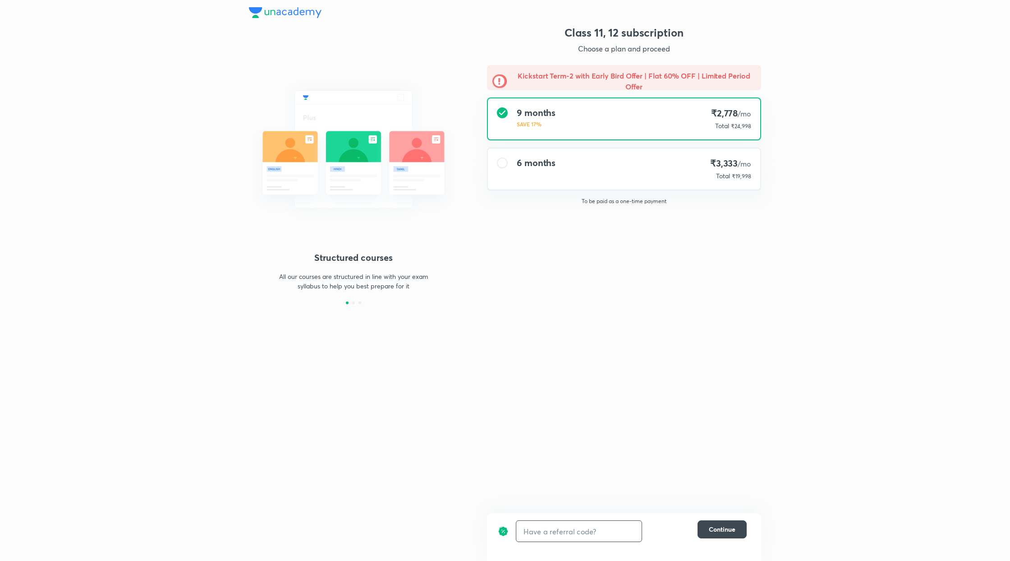
click at [609, 536] on input "text" at bounding box center [578, 530] width 125 height 21
type input "unlock"
